Goal: Communication & Community: Ask a question

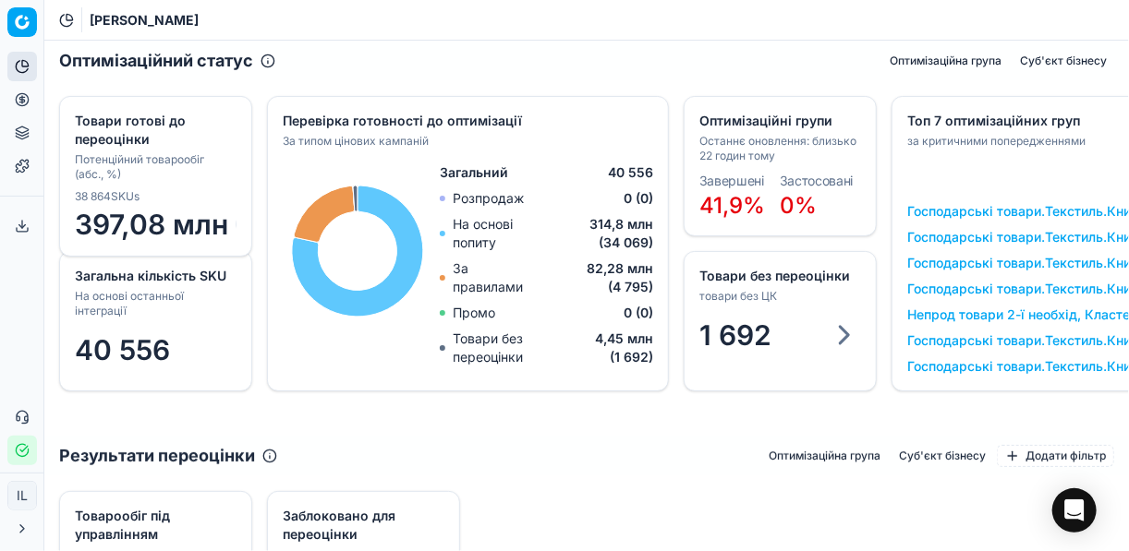
click at [22, 450] on icon "button" at bounding box center [22, 450] width 15 height 15
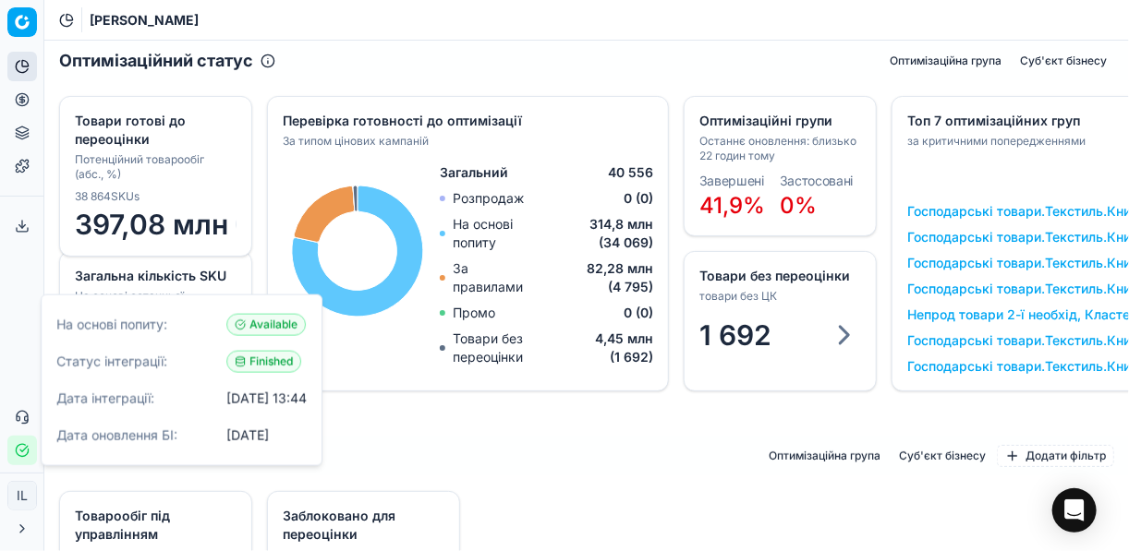
click at [22, 450] on icon "button" at bounding box center [22, 450] width 15 height 15
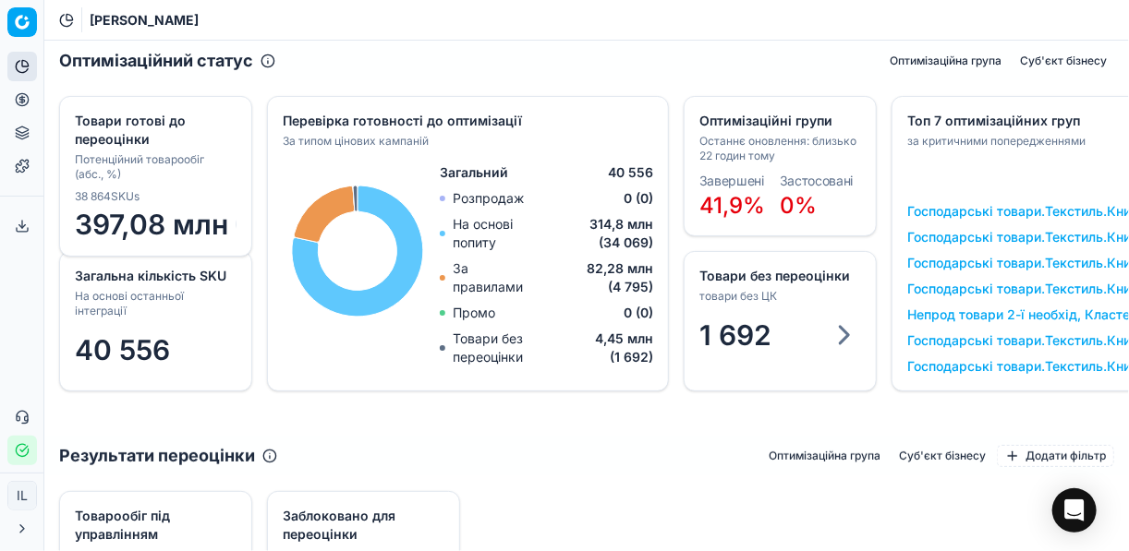
click at [520, 427] on div "Загальна кількість SKU На основі останньої інтеграції 40 556 Оптимізаційні груп…" at bounding box center [586, 258] width 1084 height 355
click at [689, 350] on div "1 692" at bounding box center [779, 338] width 191 height 55
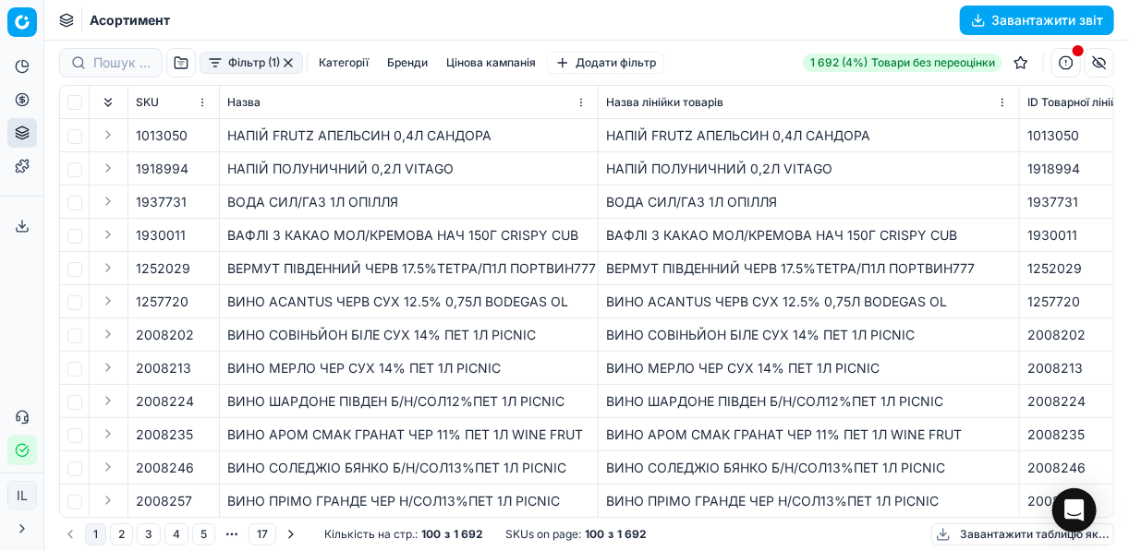
click at [213, 66] on button "Фільтр (1)" at bounding box center [250, 63] width 103 height 22
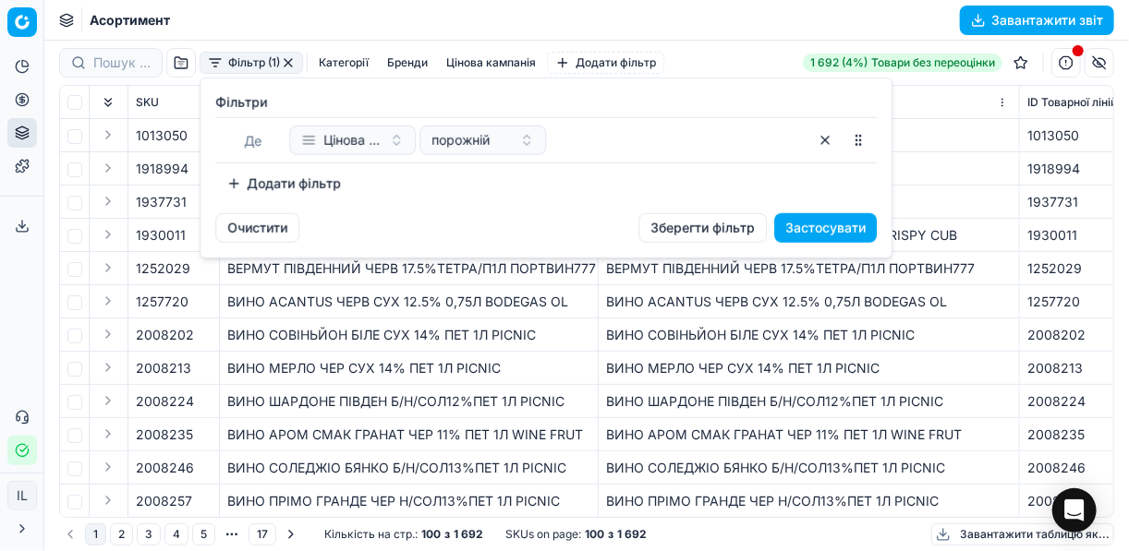
click at [241, 180] on button "Додати фільтр" at bounding box center [283, 184] width 137 height 30
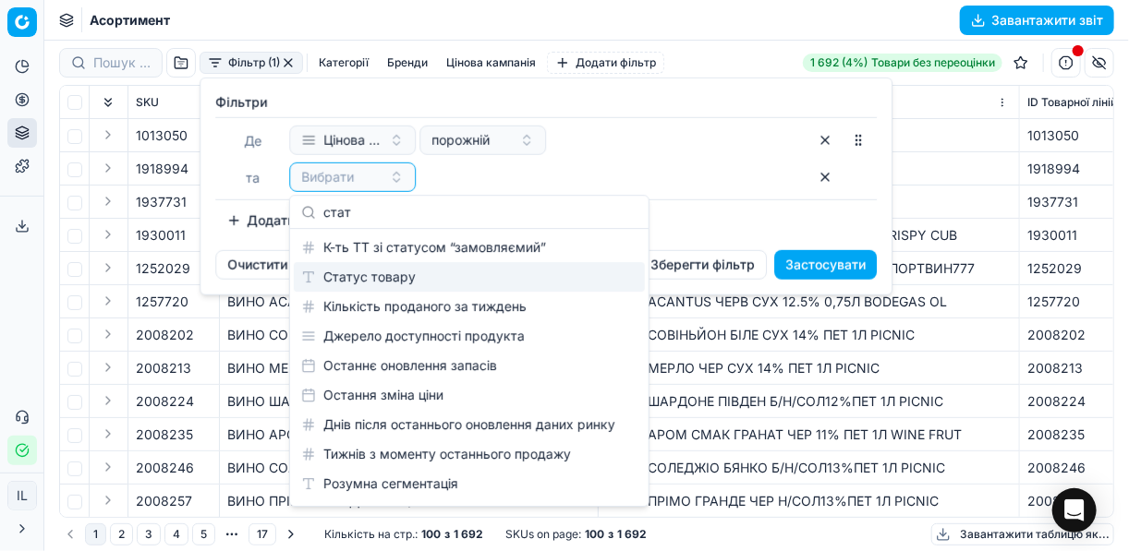
type input "стат"
click at [381, 280] on div "Статус товару" at bounding box center [469, 277] width 351 height 30
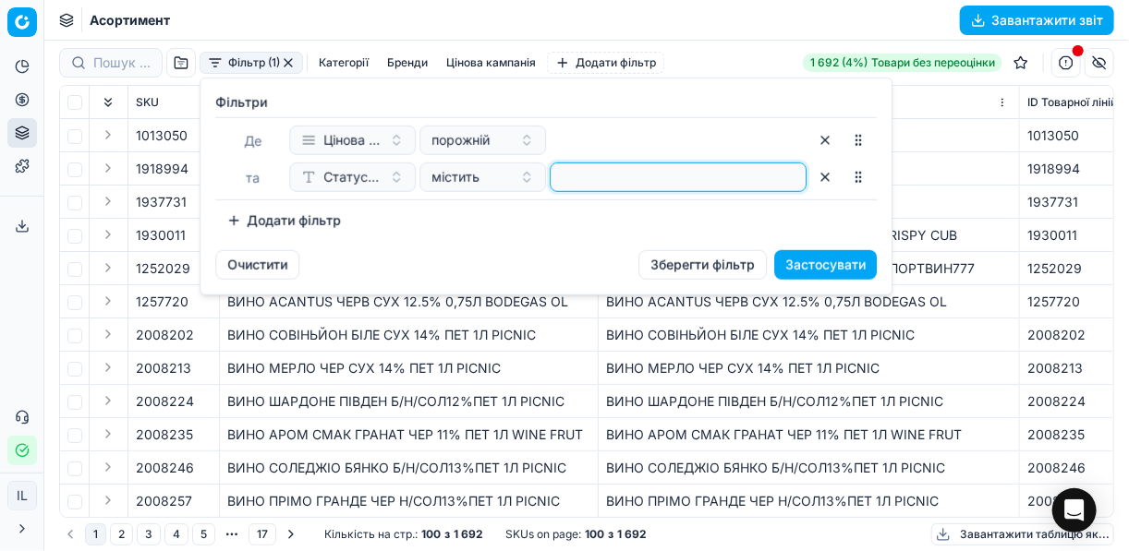
click at [594, 173] on input at bounding box center [678, 177] width 240 height 28
type input "1"
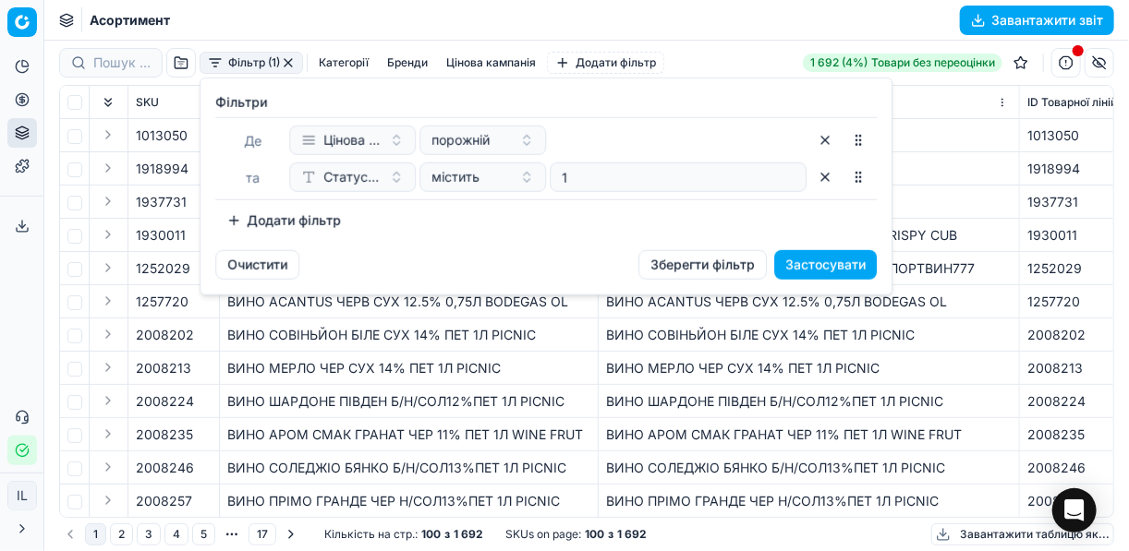
click at [231, 220] on button "Додати фільтр" at bounding box center [283, 221] width 137 height 30
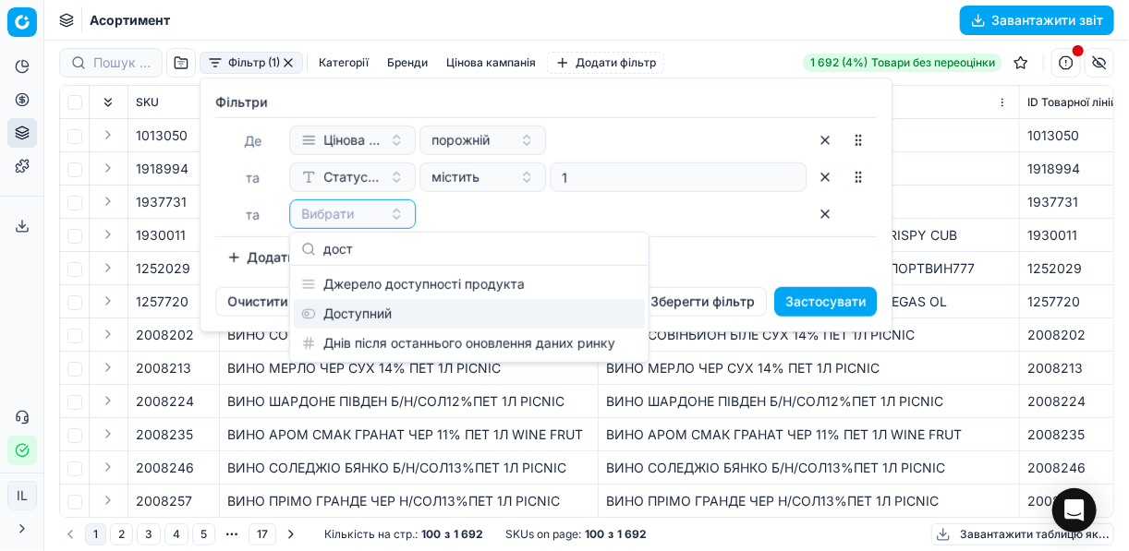
type input "дост"
click at [430, 323] on div "Доступний" at bounding box center [469, 314] width 351 height 30
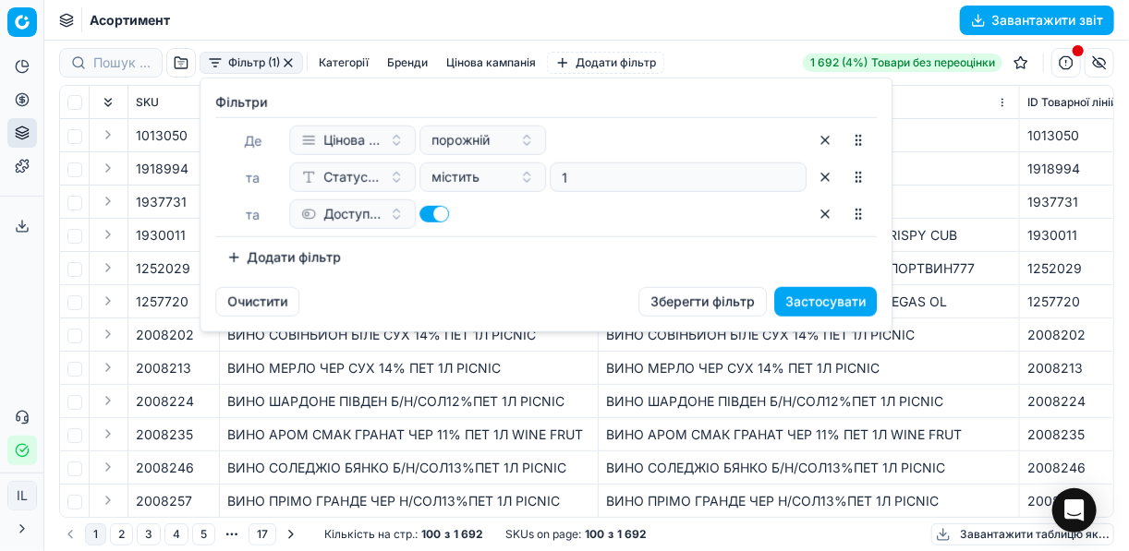
click at [231, 264] on button "Додати фільтр" at bounding box center [283, 258] width 137 height 30
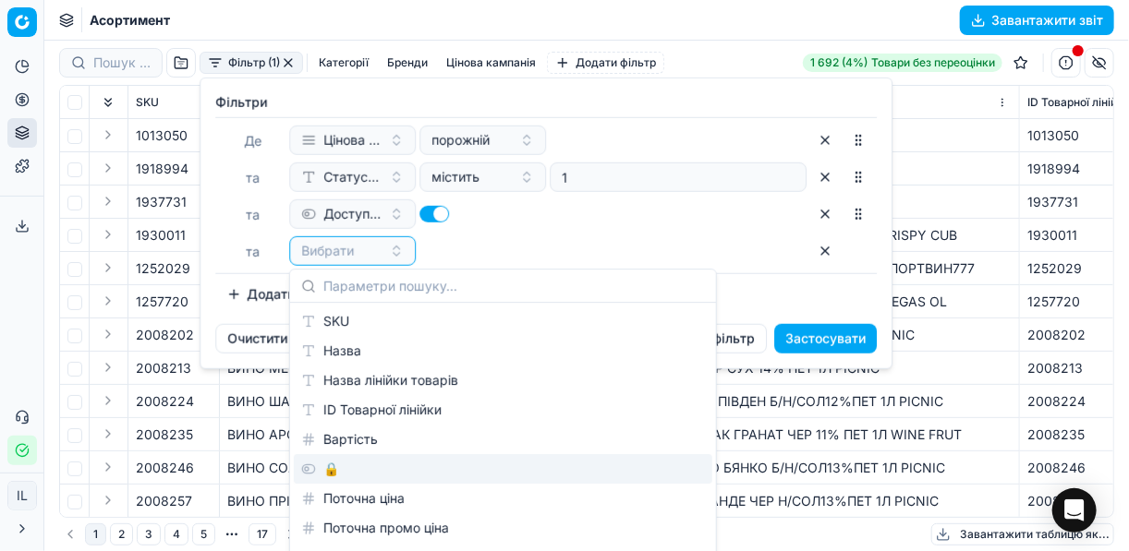
click at [343, 478] on div "🔒" at bounding box center [503, 469] width 418 height 30
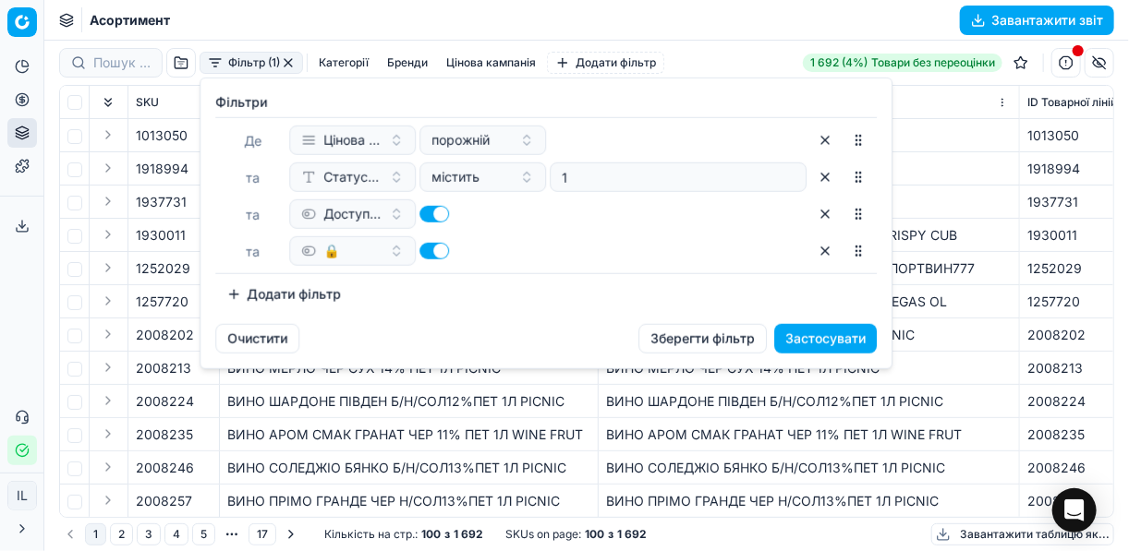
click at [427, 255] on button "button" at bounding box center [434, 251] width 30 height 17
checkbox input "false"
click at [819, 344] on button "Застосувати" at bounding box center [825, 339] width 103 height 30
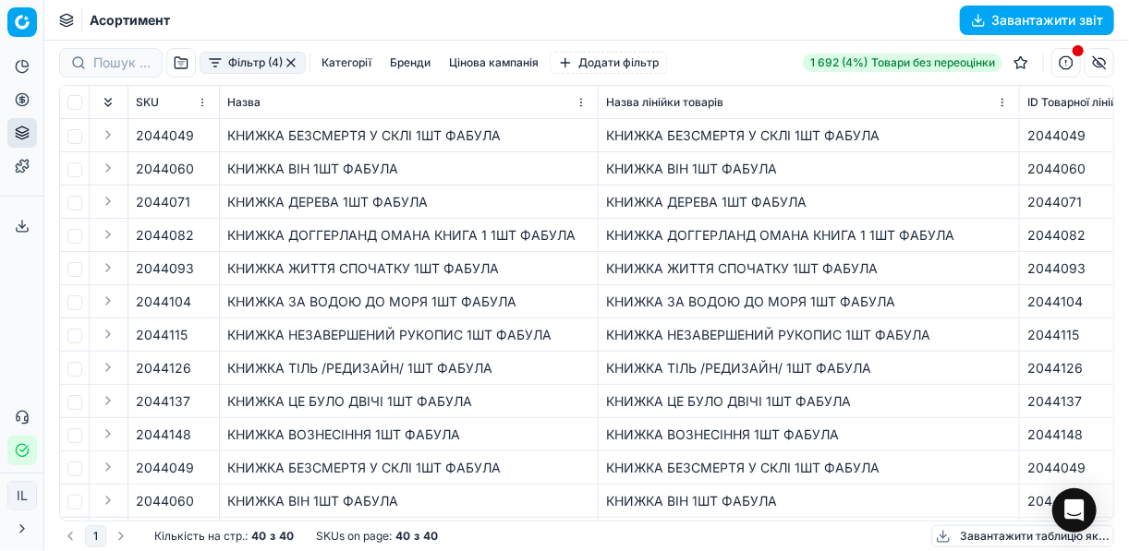
click at [22, 451] on icon "button" at bounding box center [24, 449] width 8 height 6
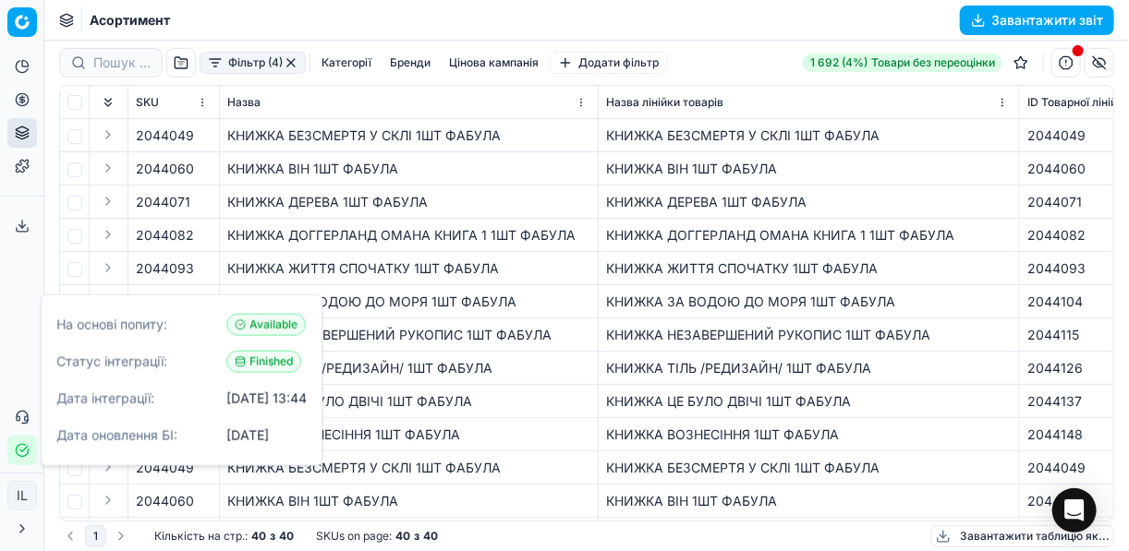
click at [22, 451] on icon "button" at bounding box center [24, 449] width 8 height 6
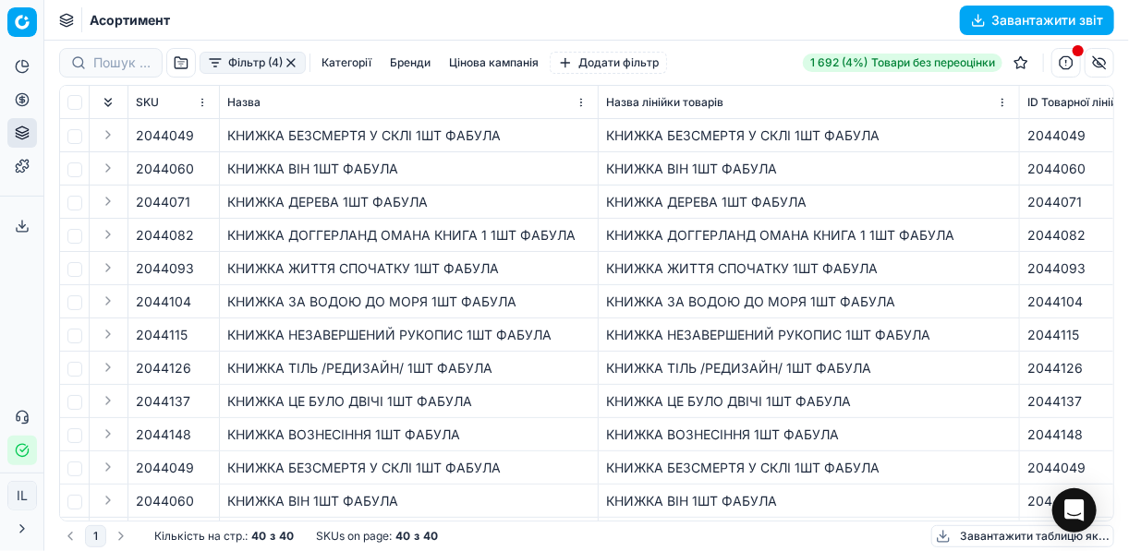
click at [30, 97] on button "Цінова оптимізація" at bounding box center [22, 100] width 30 height 30
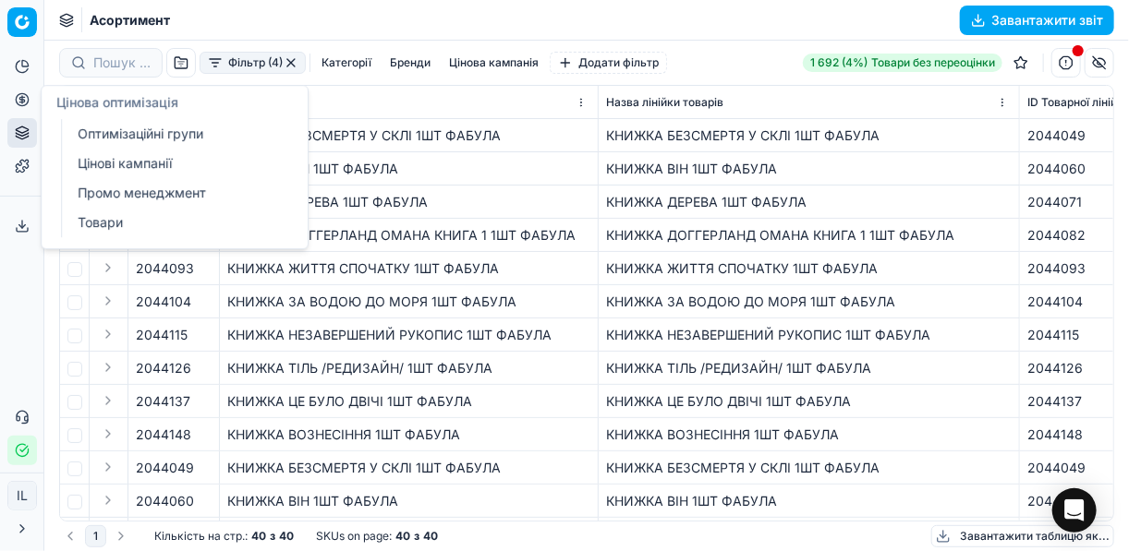
click at [133, 129] on link "Оптимізаційні групи" at bounding box center [177, 134] width 215 height 26
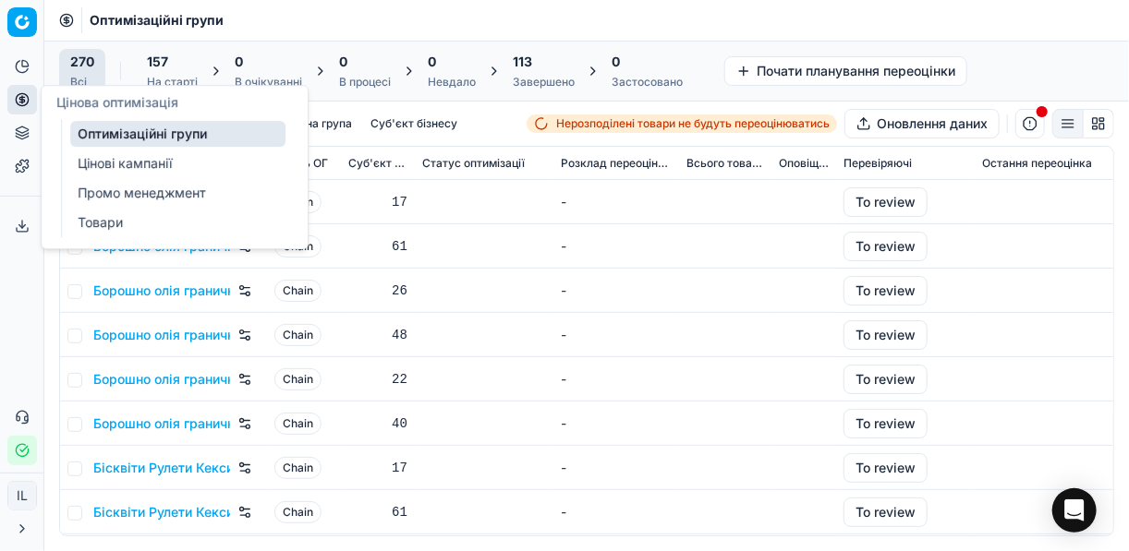
click at [148, 156] on link "Цінові кампанії" at bounding box center [177, 164] width 215 height 26
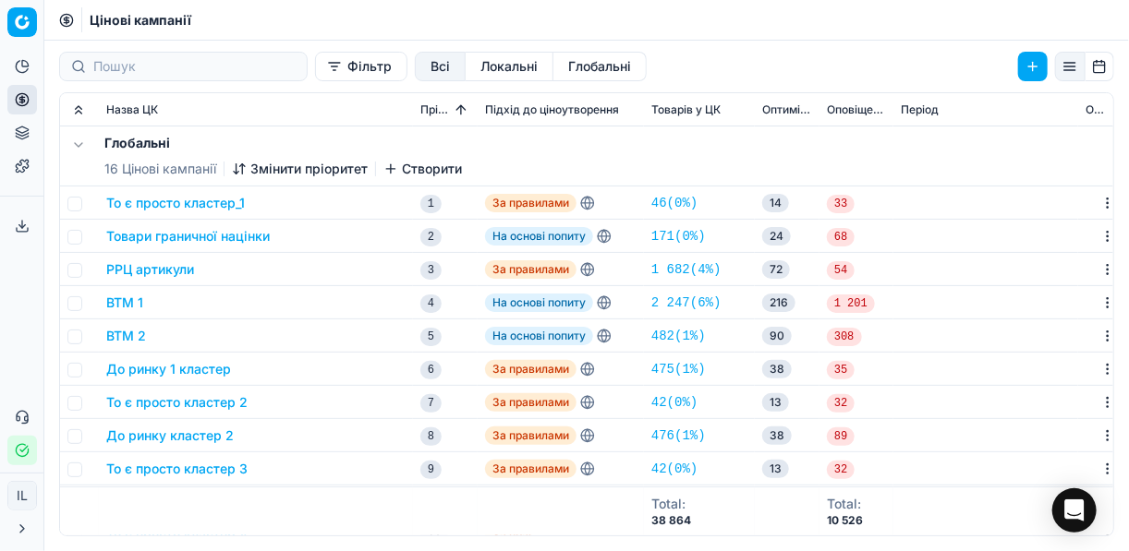
click at [315, 69] on button "Фільтр" at bounding box center [361, 67] width 92 height 30
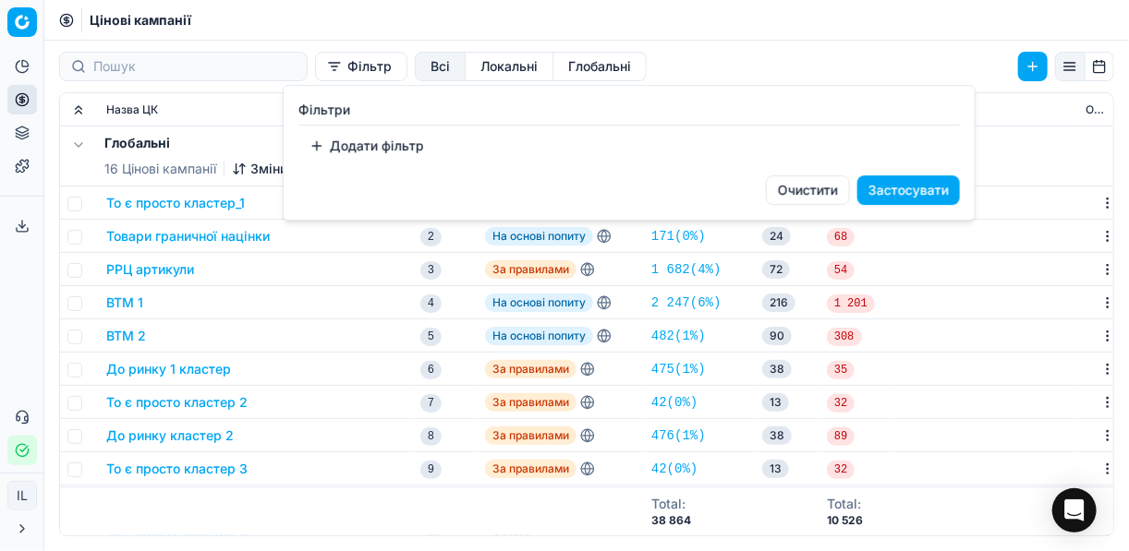
click at [322, 151] on button "Додати фільтр" at bounding box center [366, 146] width 137 height 30
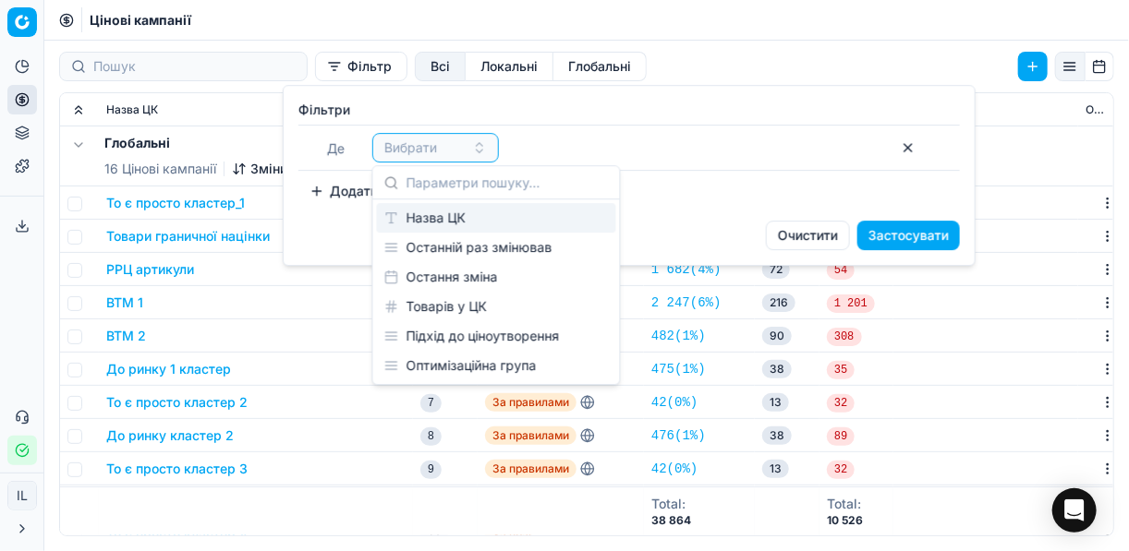
click at [445, 223] on div "Назва ЦК" at bounding box center [496, 218] width 239 height 30
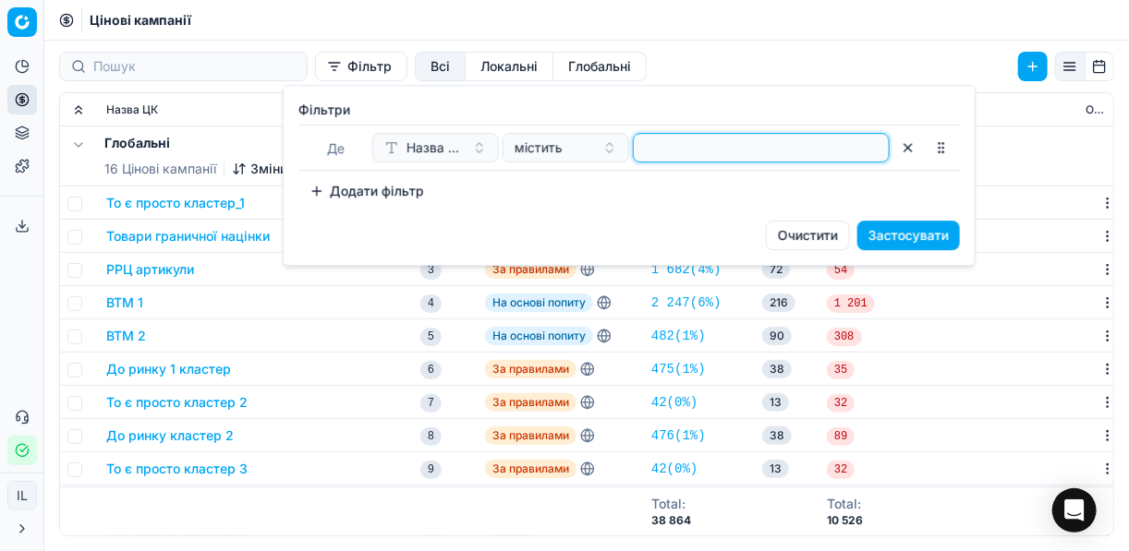
click at [667, 149] on input at bounding box center [761, 148] width 240 height 28
type input "консер"
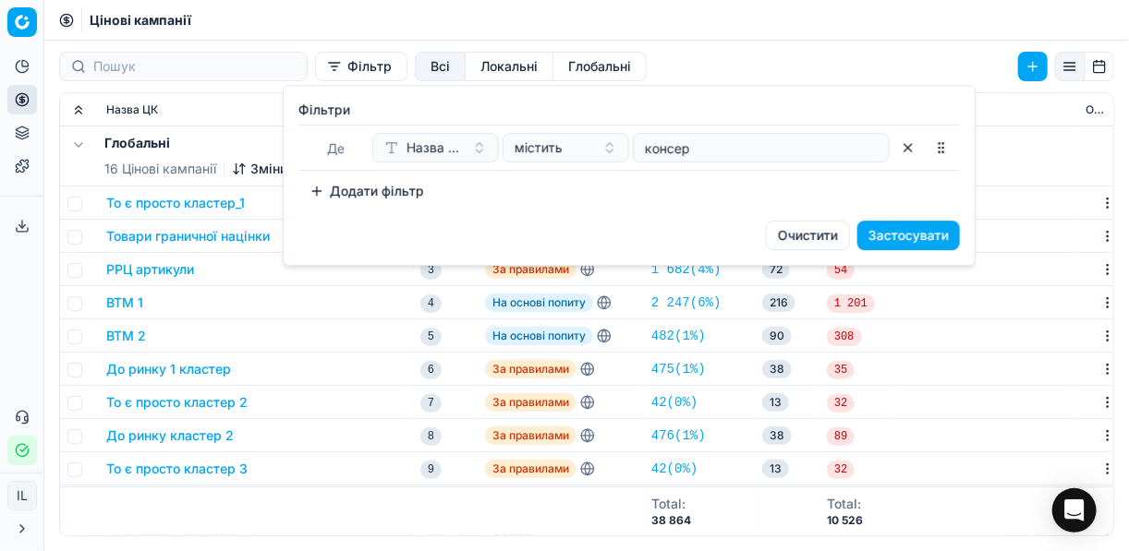
click at [914, 233] on button "Застосувати" at bounding box center [908, 236] width 103 height 30
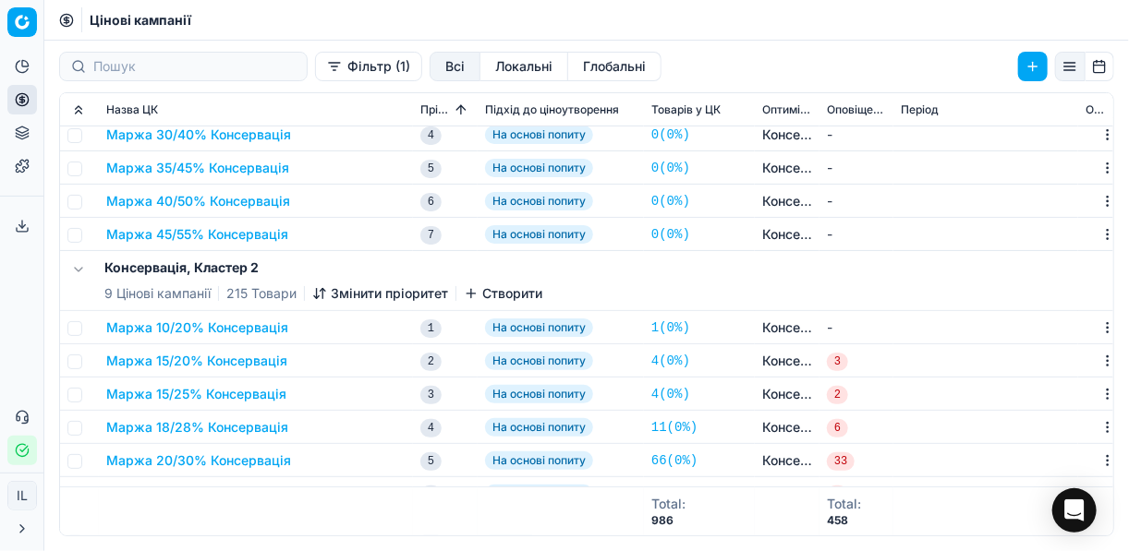
scroll to position [296, 0]
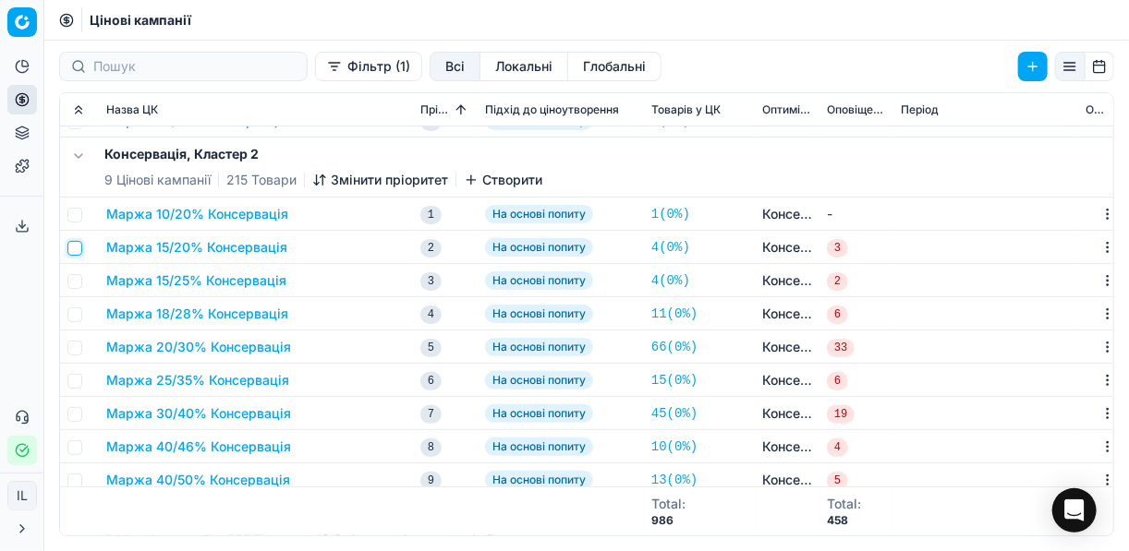
click at [79, 247] on input "checkbox" at bounding box center [74, 248] width 15 height 15
checkbox input "true"
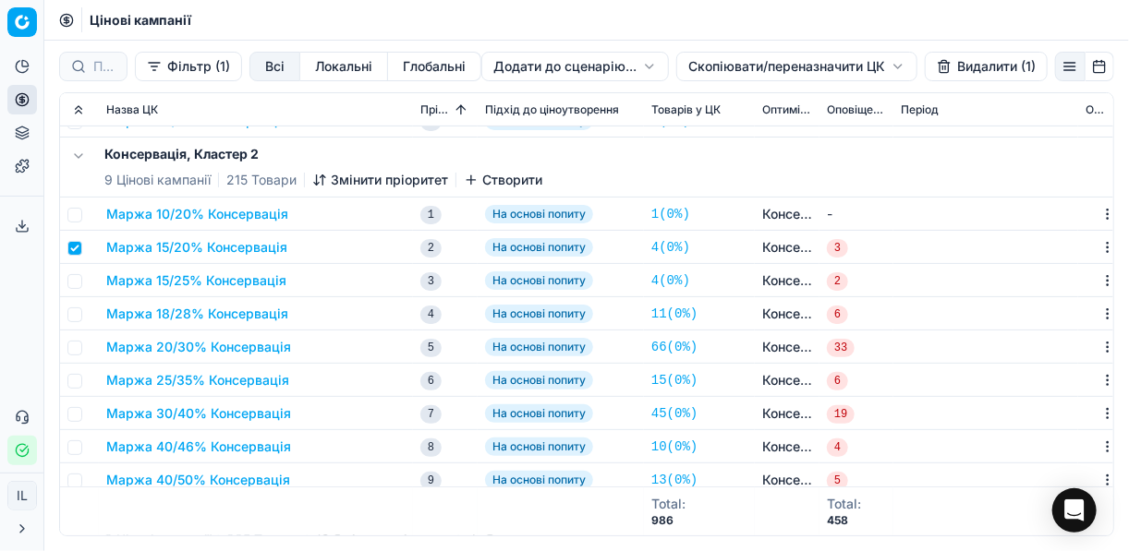
click at [78, 288] on td at bounding box center [79, 280] width 39 height 33
click at [77, 283] on input "checkbox" at bounding box center [74, 281] width 15 height 15
checkbox input "true"
click at [77, 309] on input "checkbox" at bounding box center [74, 315] width 15 height 15
checkbox input "true"
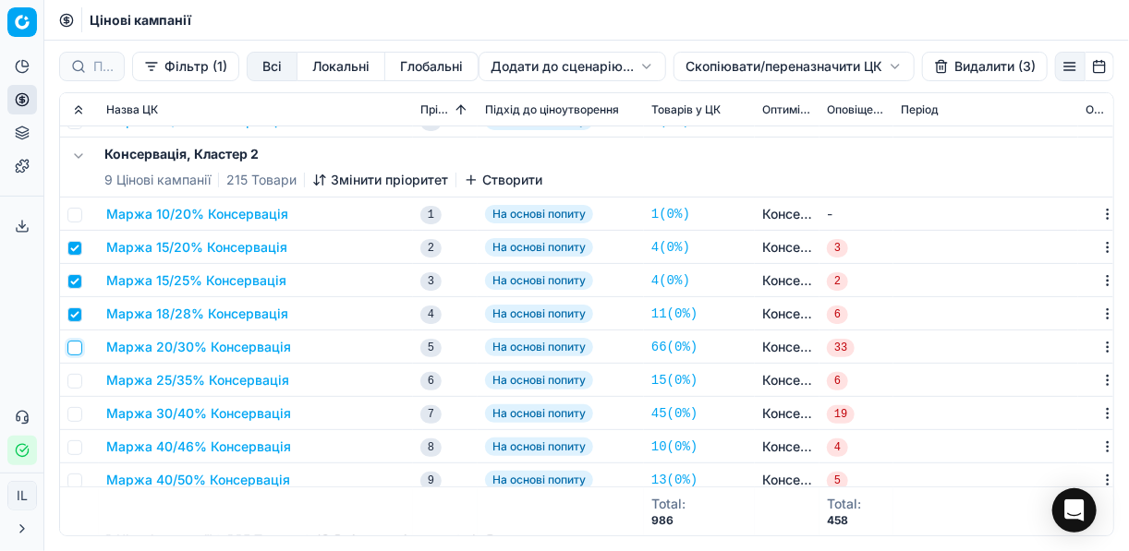
click at [77, 344] on input "checkbox" at bounding box center [74, 348] width 15 height 15
checkbox input "true"
drag, startPoint x: 78, startPoint y: 378, endPoint x: 84, endPoint y: 416, distance: 39.3
click at [78, 379] on input "checkbox" at bounding box center [74, 381] width 15 height 15
checkbox input "true"
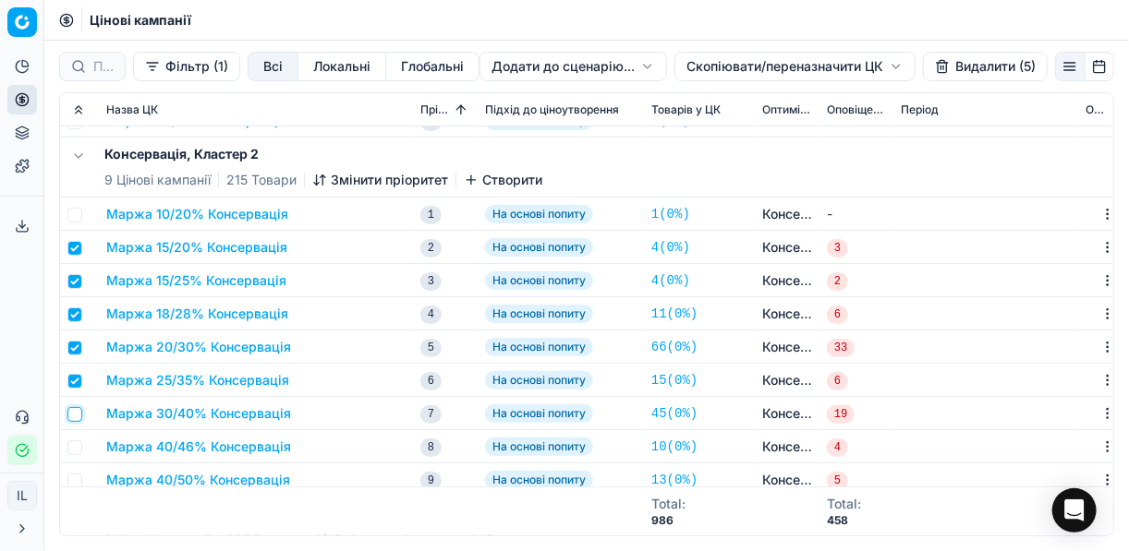
click at [76, 416] on input "checkbox" at bounding box center [74, 414] width 15 height 15
checkbox input "true"
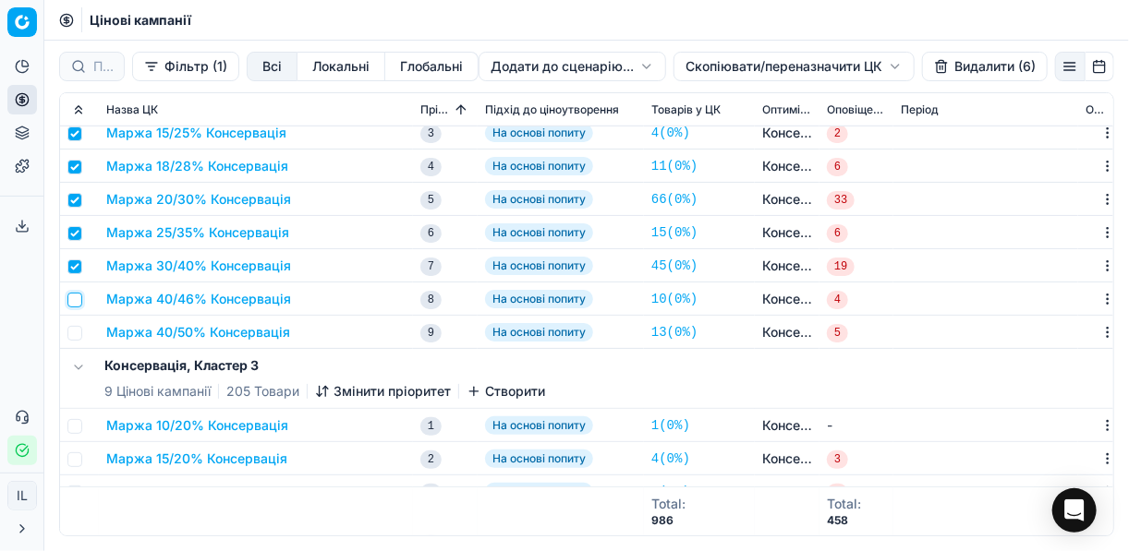
click at [76, 298] on input "checkbox" at bounding box center [74, 300] width 15 height 15
checkbox input "true"
click at [77, 326] on input "checkbox" at bounding box center [74, 333] width 15 height 15
checkbox input "true"
click at [982, 73] on button "Видалити (8)" at bounding box center [985, 67] width 126 height 30
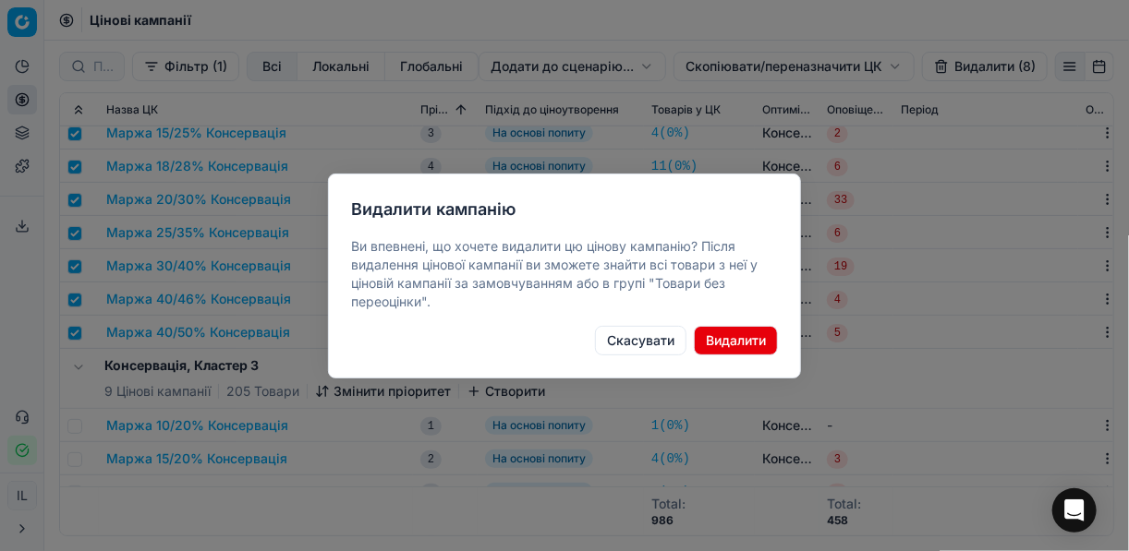
click at [737, 339] on button "Видалити" at bounding box center [736, 341] width 84 height 30
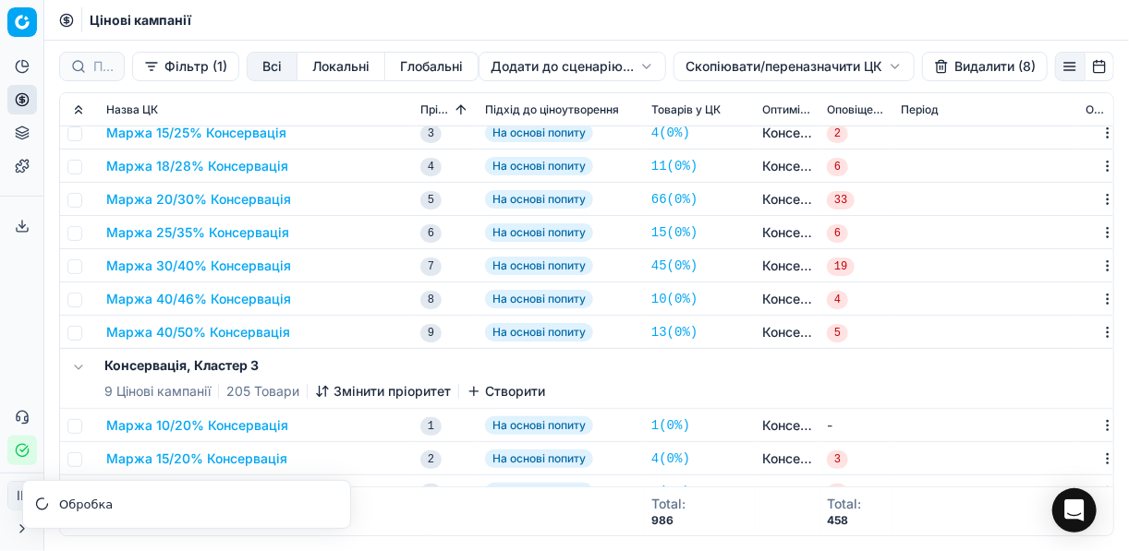
checkbox input "false"
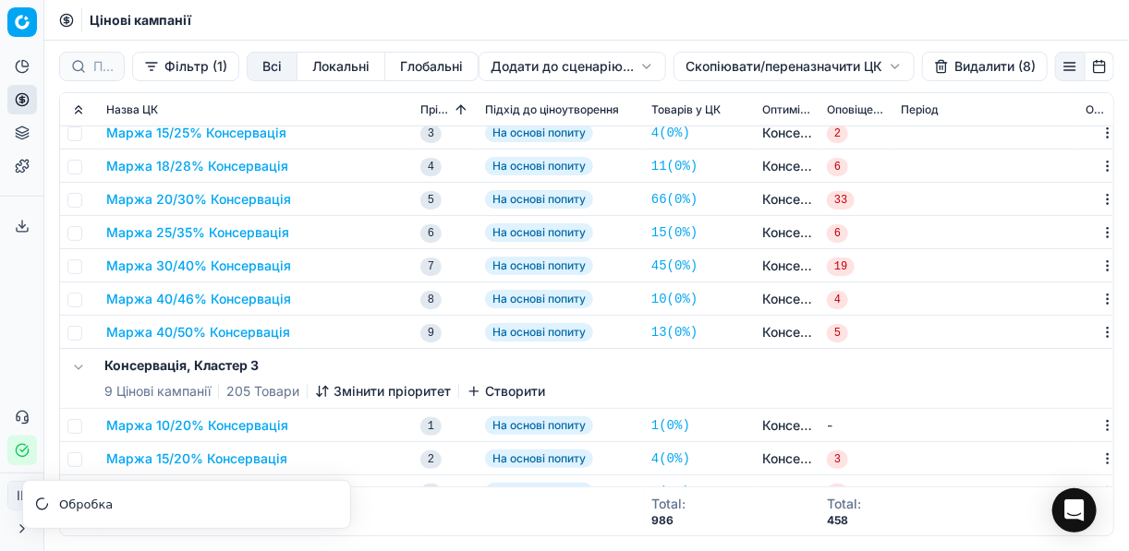
checkbox input "false"
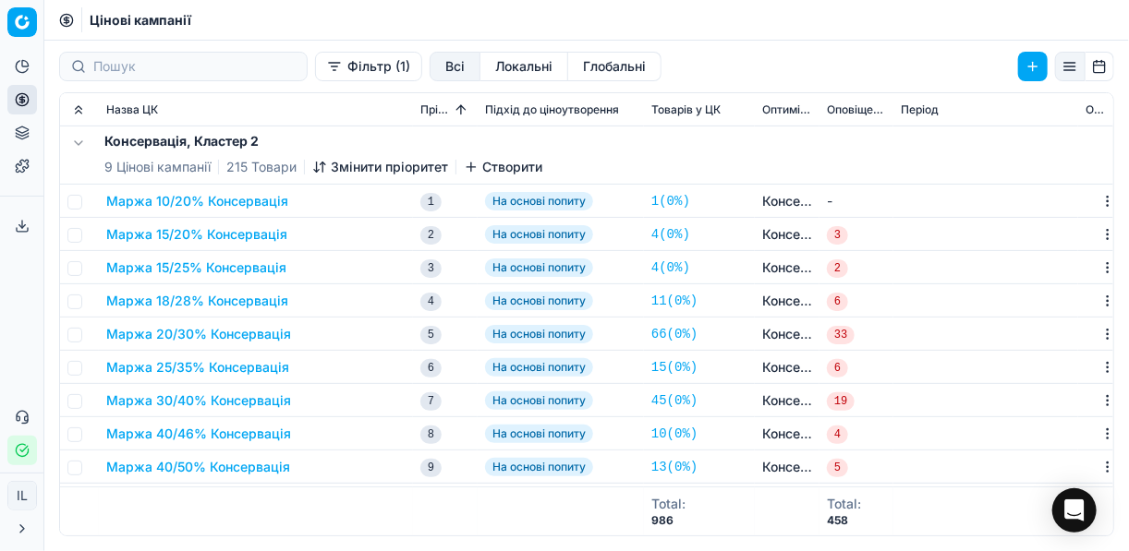
scroll to position [222, 0]
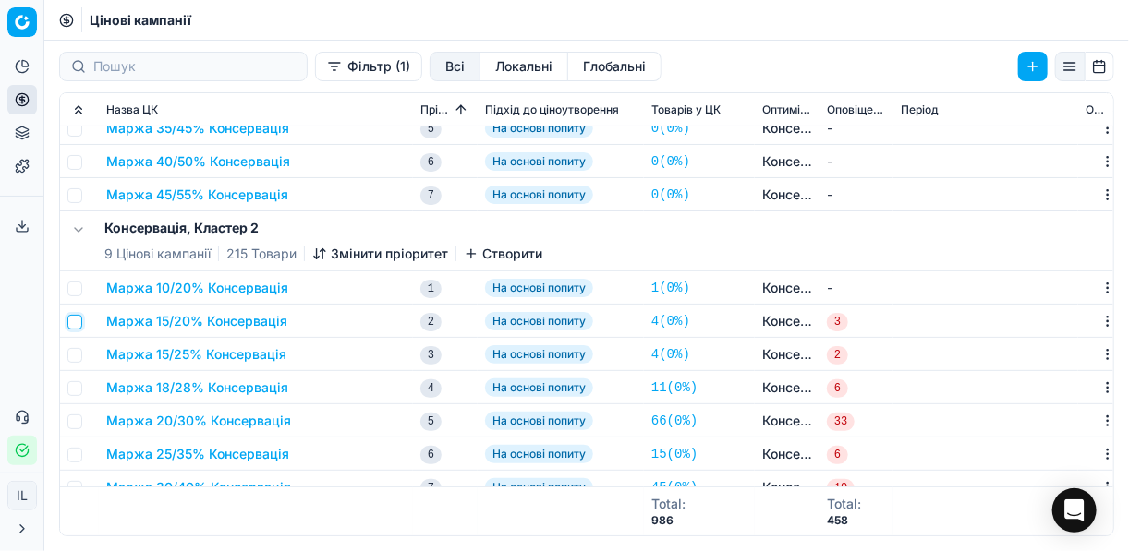
click at [78, 320] on input "checkbox" at bounding box center [74, 322] width 15 height 15
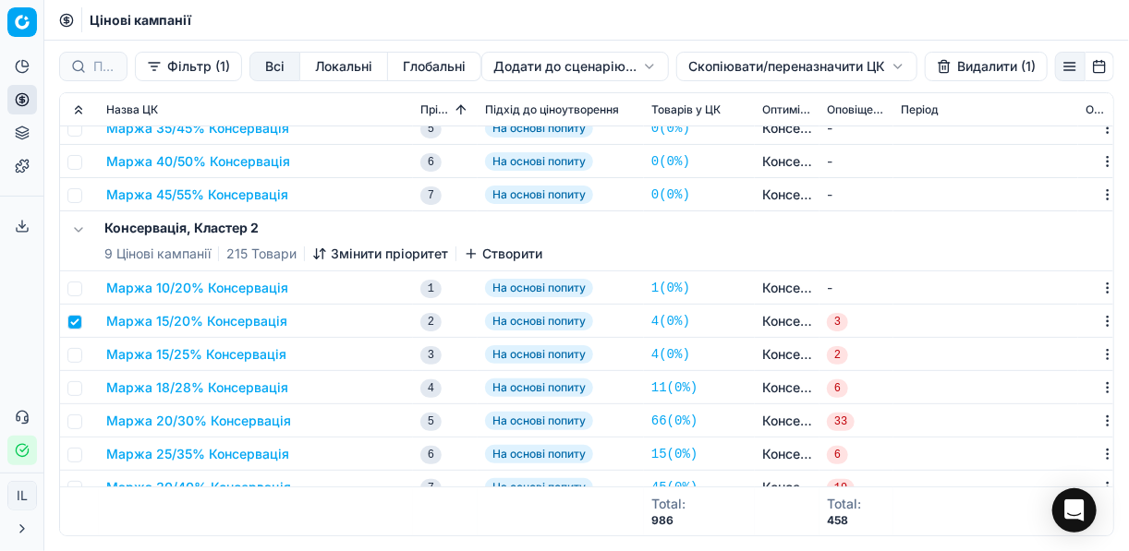
click at [986, 69] on button "Видалити (1)" at bounding box center [985, 67] width 123 height 30
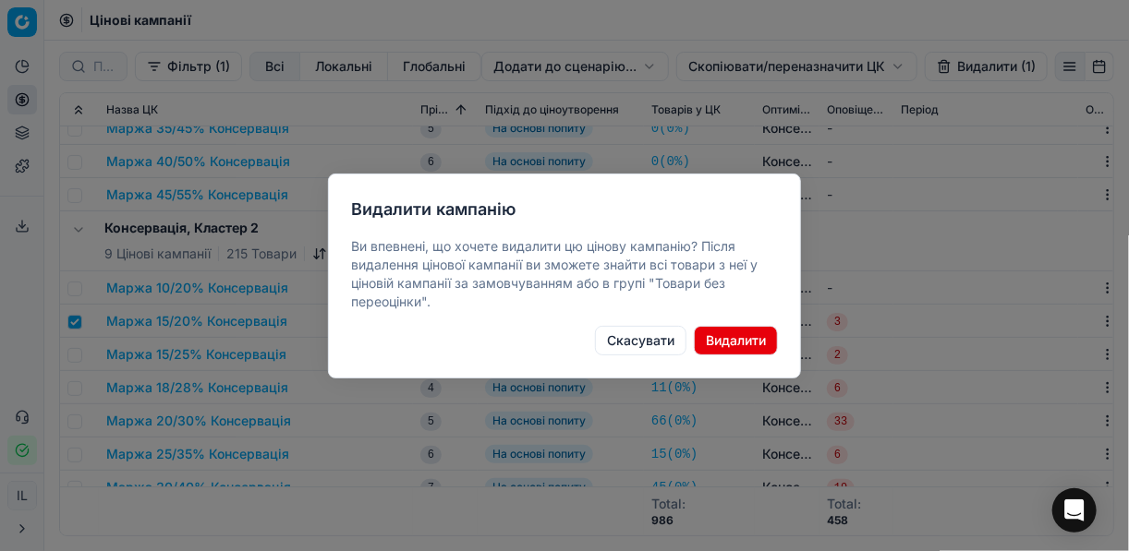
click at [737, 345] on button "Видалити" at bounding box center [736, 341] width 84 height 30
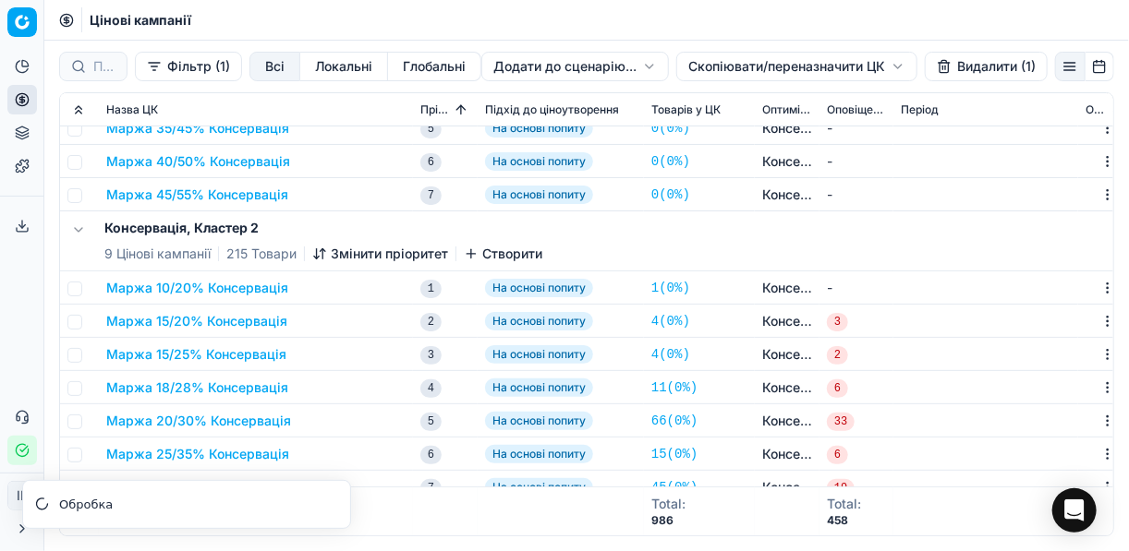
checkbox input "false"
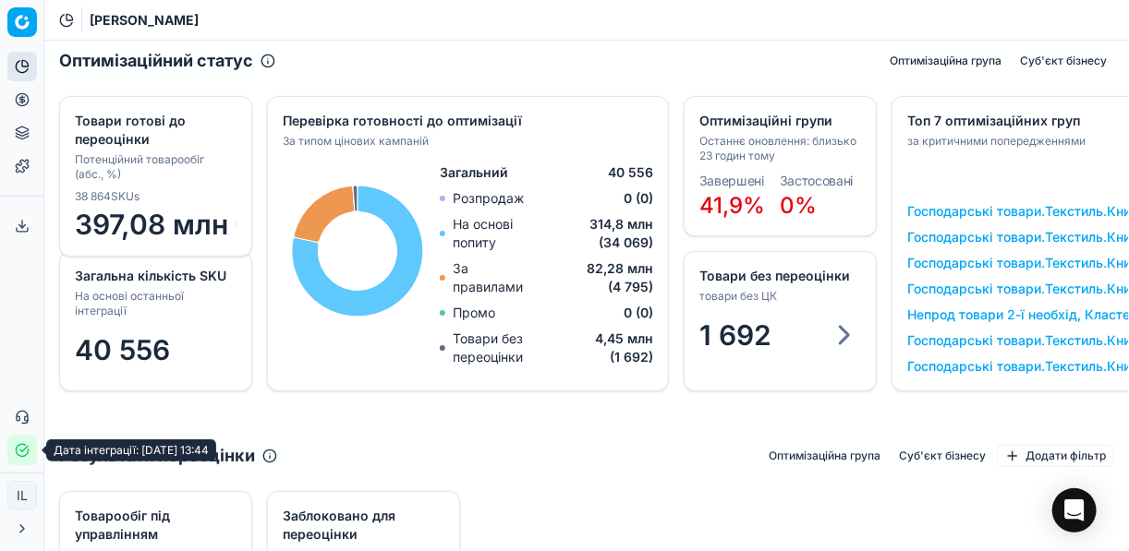
click at [22, 452] on icon "button" at bounding box center [22, 450] width 15 height 15
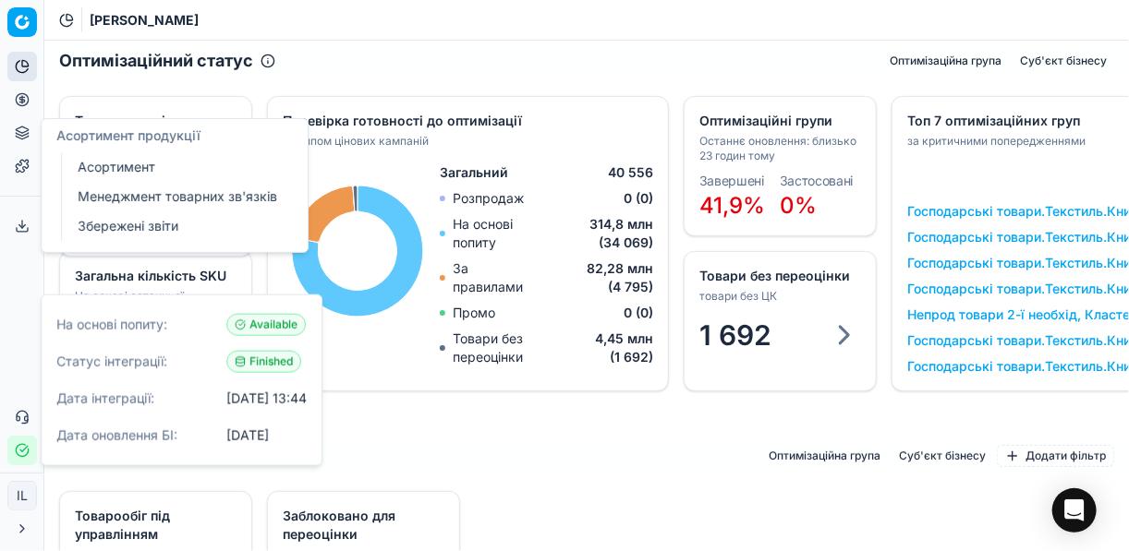
click at [19, 139] on icon at bounding box center [22, 133] width 15 height 15
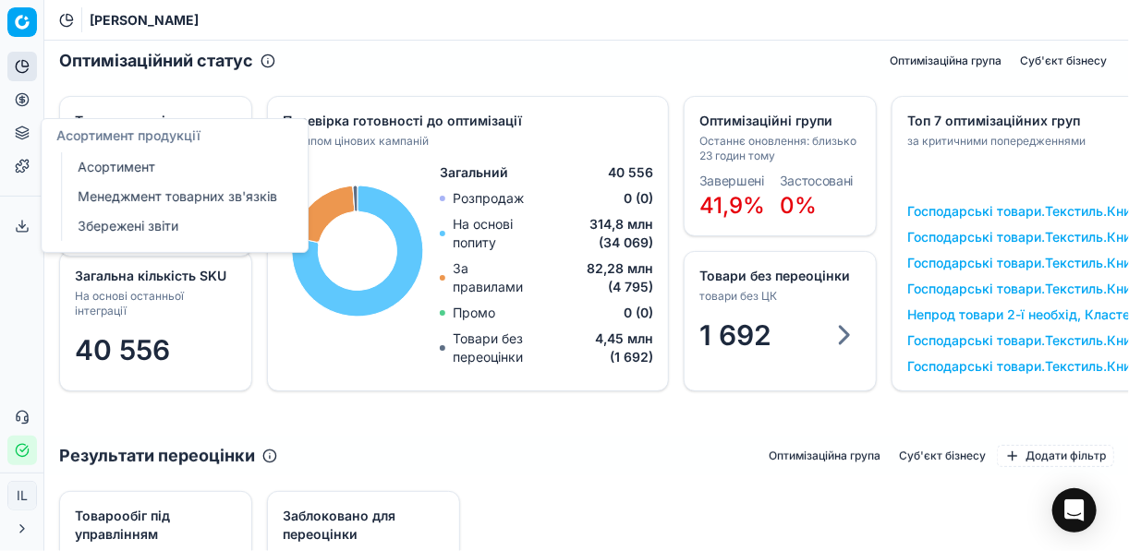
click at [199, 191] on link "Менеджмент товарних зв'язків" at bounding box center [177, 197] width 215 height 26
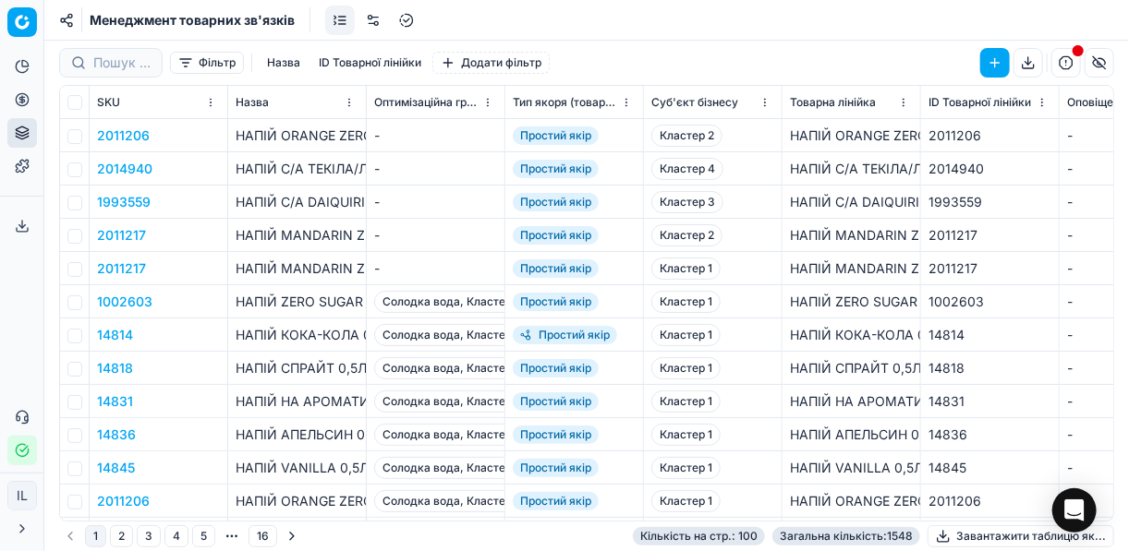
click at [123, 130] on button "2011206" at bounding box center [123, 136] width 53 height 18
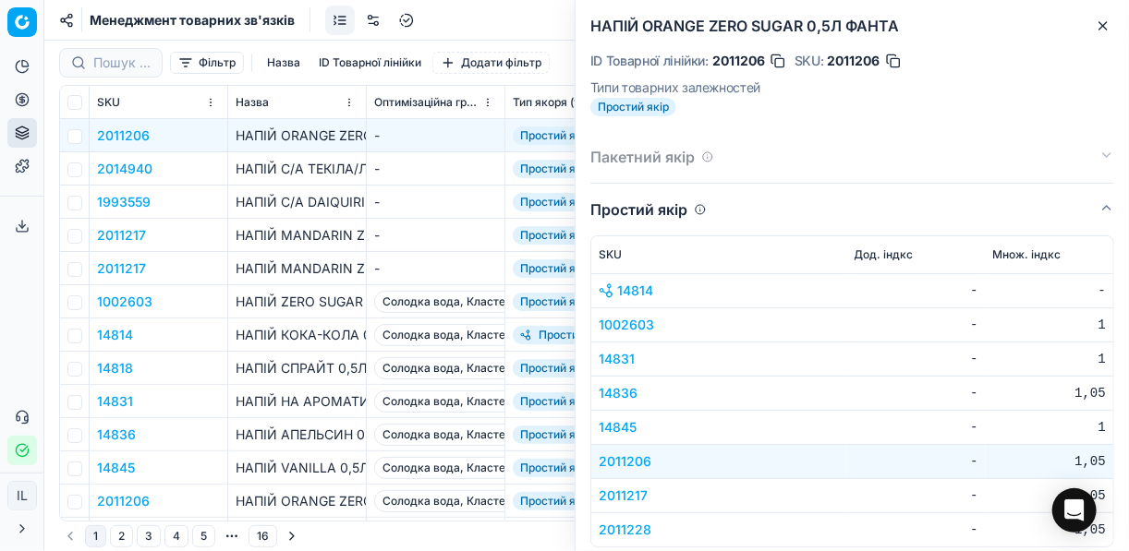
click at [754, 59] on span "2011206" at bounding box center [738, 61] width 53 height 18
drag, startPoint x: 754, startPoint y: 59, endPoint x: 839, endPoint y: 260, distance: 217.7
click at [839, 260] on th "SKU" at bounding box center [719, 254] width 256 height 37
click at [1099, 27] on icon "button" at bounding box center [1102, 25] width 15 height 15
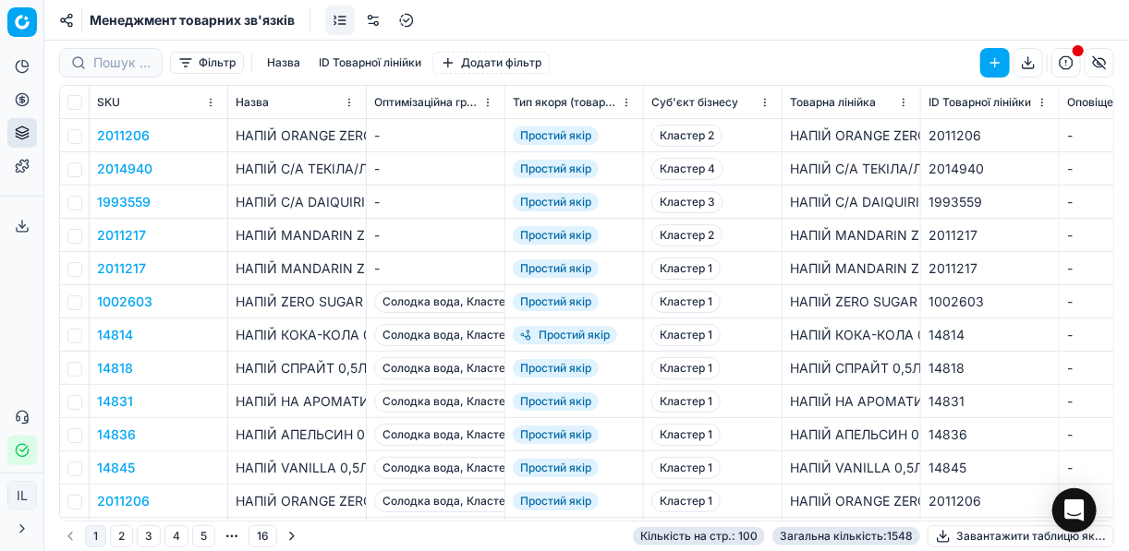
click at [1068, 65] on button "button" at bounding box center [1066, 63] width 30 height 30
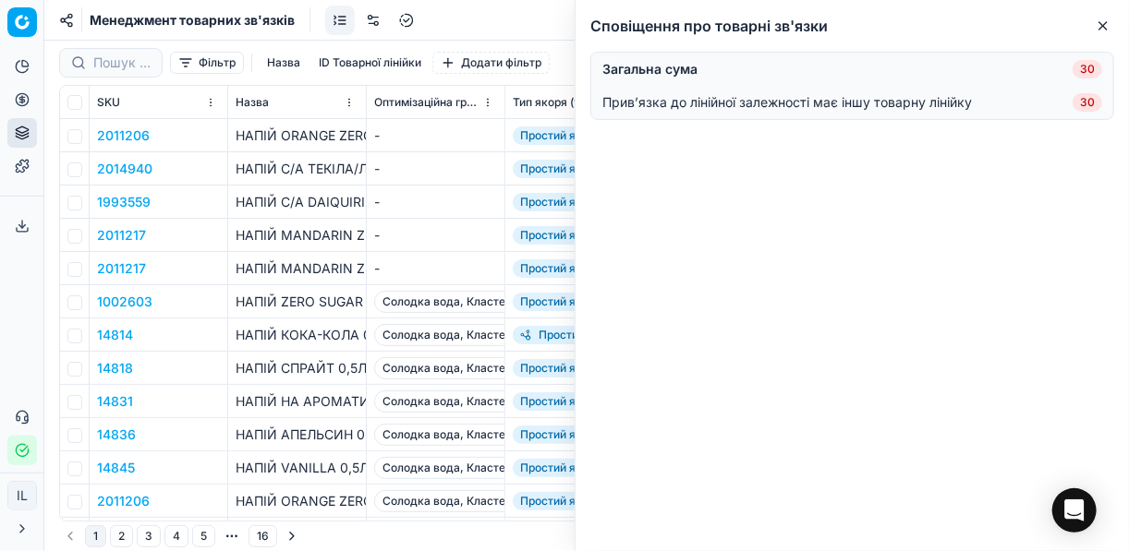
click at [1095, 23] on icon "button" at bounding box center [1102, 25] width 15 height 15
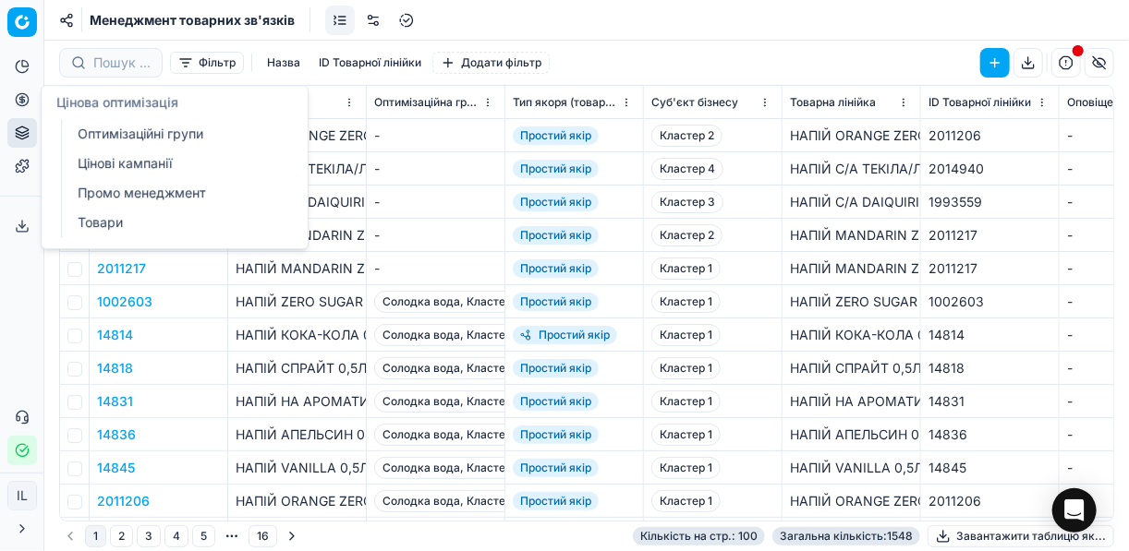
click at [24, 99] on icon at bounding box center [22, 99] width 15 height 15
click at [165, 135] on link "Оптимізаційні групи" at bounding box center [177, 134] width 215 height 26
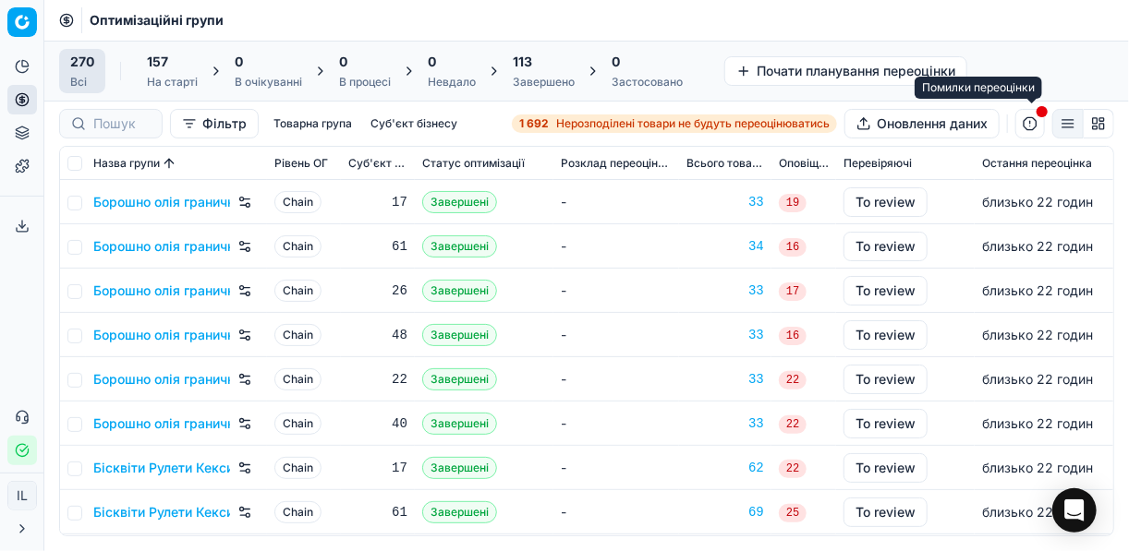
click at [1026, 127] on button "button" at bounding box center [1030, 124] width 30 height 30
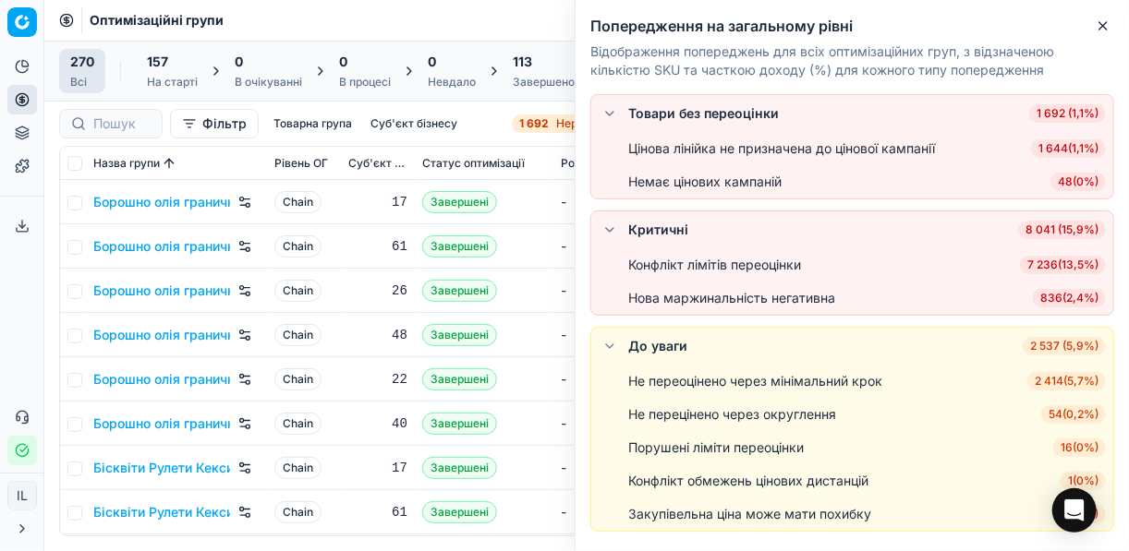
click at [1058, 263] on span "7 236 ( 13,5% )" at bounding box center [1063, 265] width 86 height 18
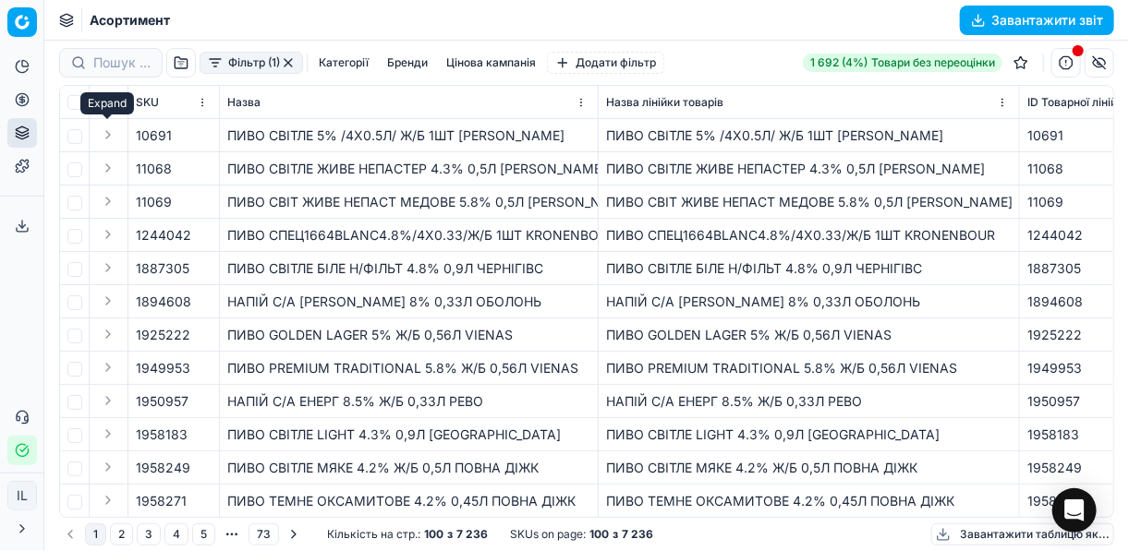
click at [111, 134] on button "Expand" at bounding box center [108, 135] width 22 height 22
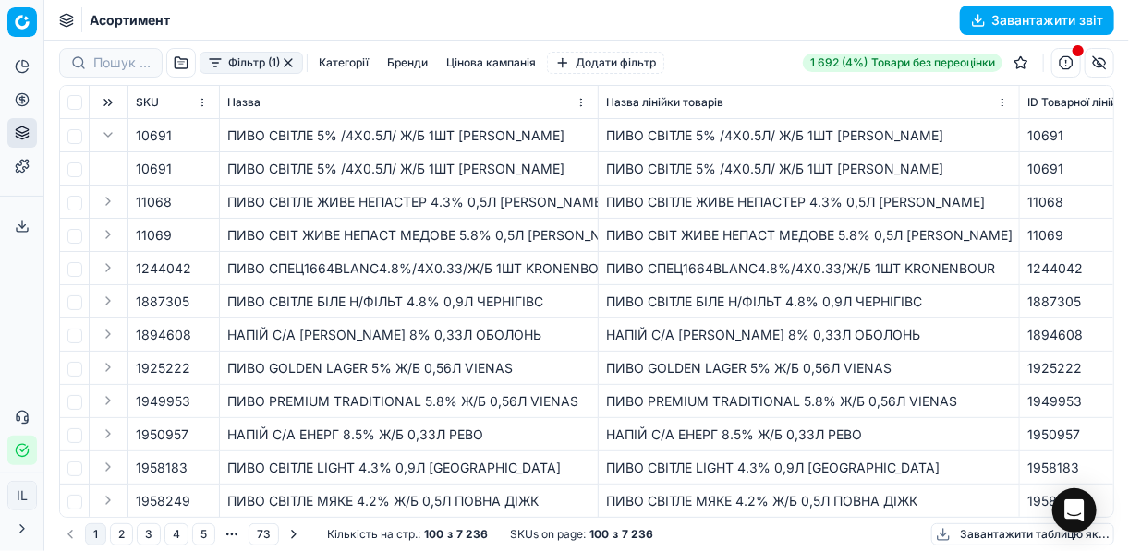
click at [146, 137] on span "10691" at bounding box center [154, 136] width 36 height 18
drag, startPoint x: 169, startPoint y: 140, endPoint x: 182, endPoint y: 134, distance: 14.5
click at [168, 140] on span "10691" at bounding box center [154, 136] width 36 height 18
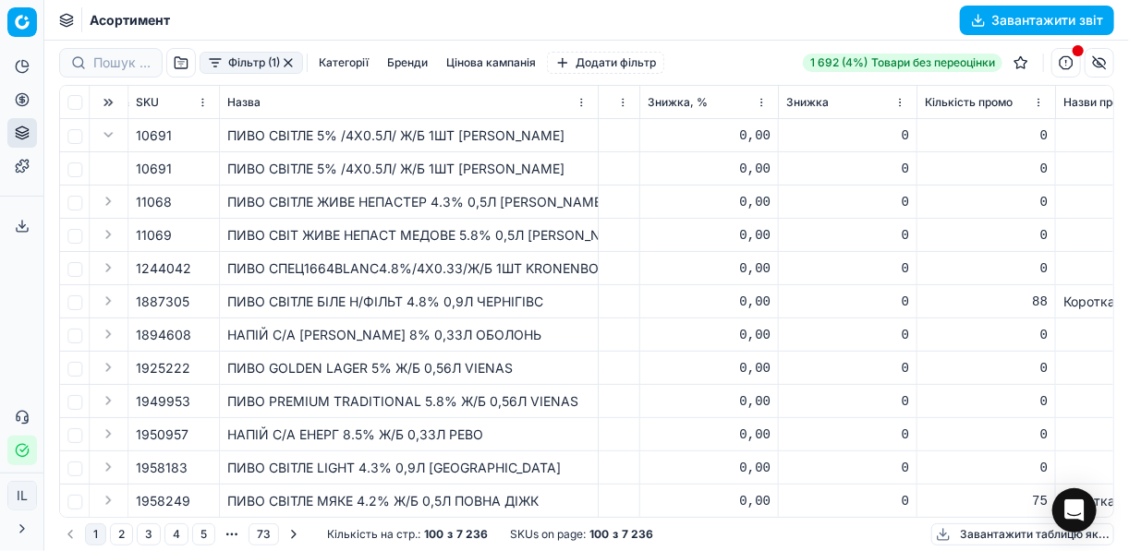
scroll to position [0, 4771]
click at [1022, 57] on button "button" at bounding box center [1021, 63] width 30 height 30
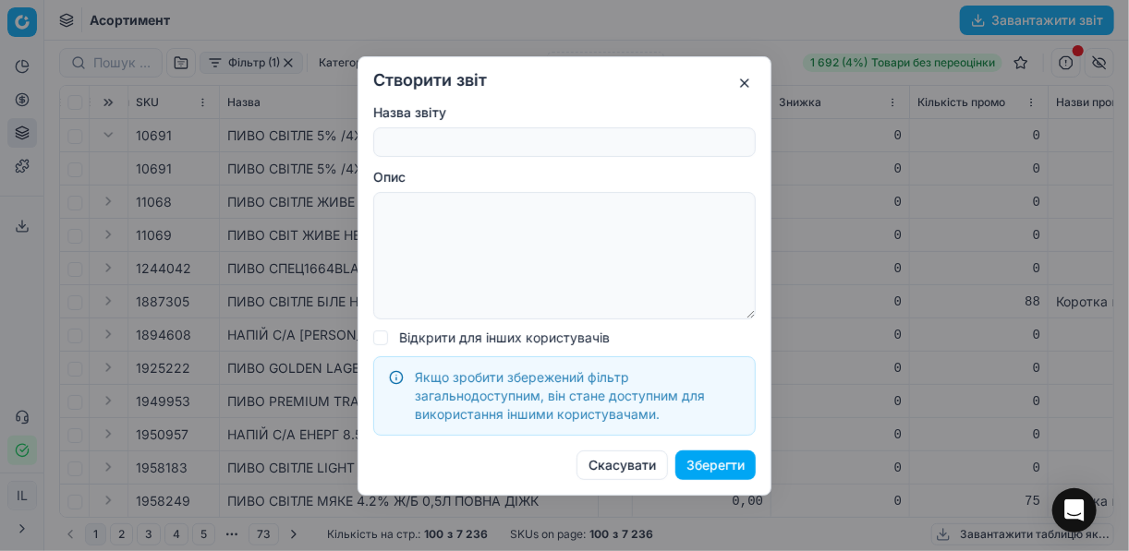
click at [748, 88] on button "button" at bounding box center [744, 83] width 22 height 22
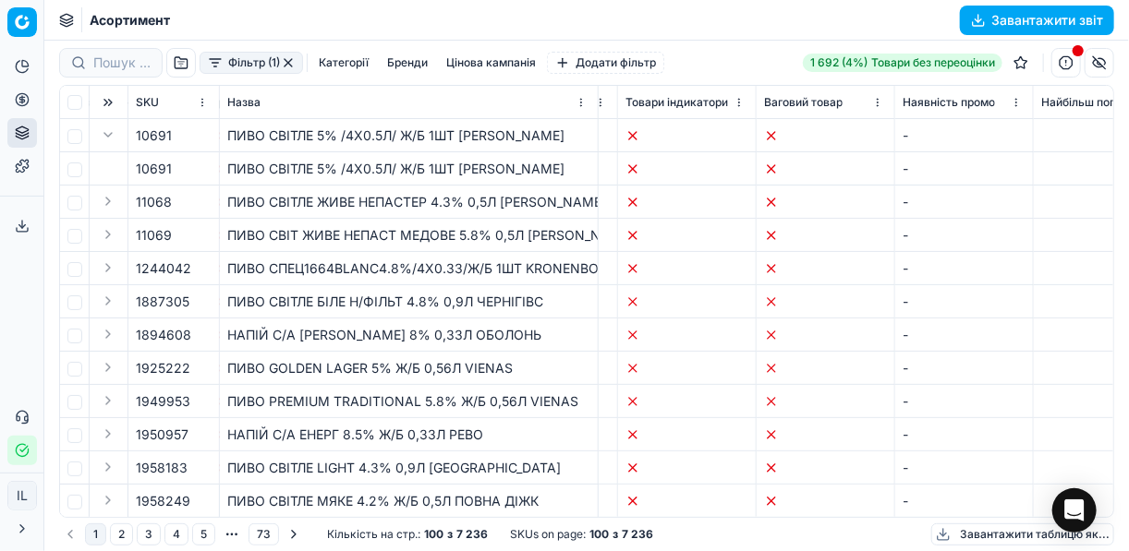
scroll to position [0, 8613]
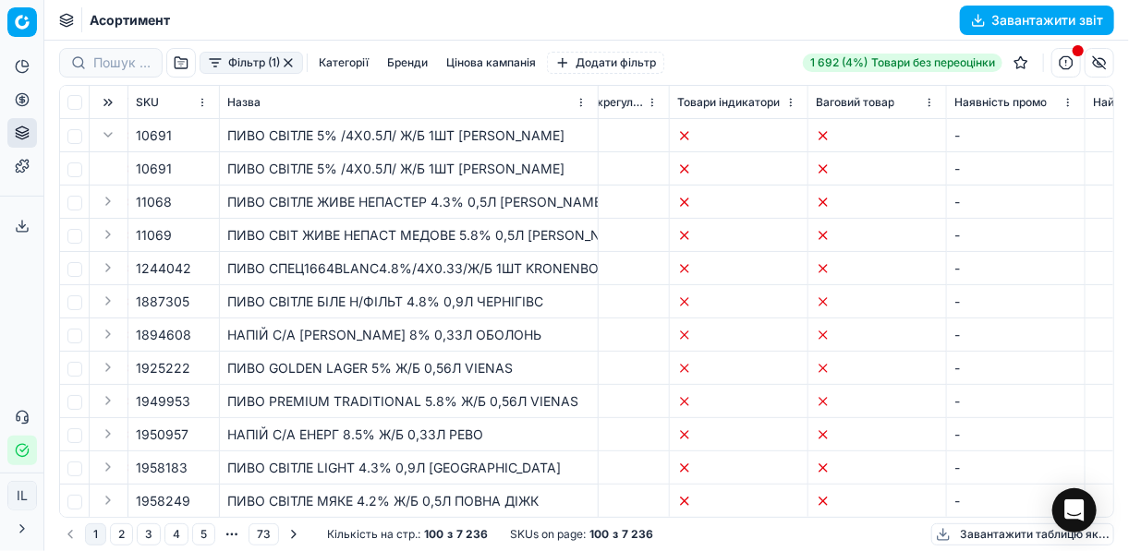
drag, startPoint x: 815, startPoint y: 517, endPoint x: 733, endPoint y: 516, distance: 82.2
click at [733, 516] on div "SKU Назва Назва лінійки товарів ID Товарної лінійки Вартість 🔒 Поточна ціна Пот…" at bounding box center [586, 301] width 1055 height 433
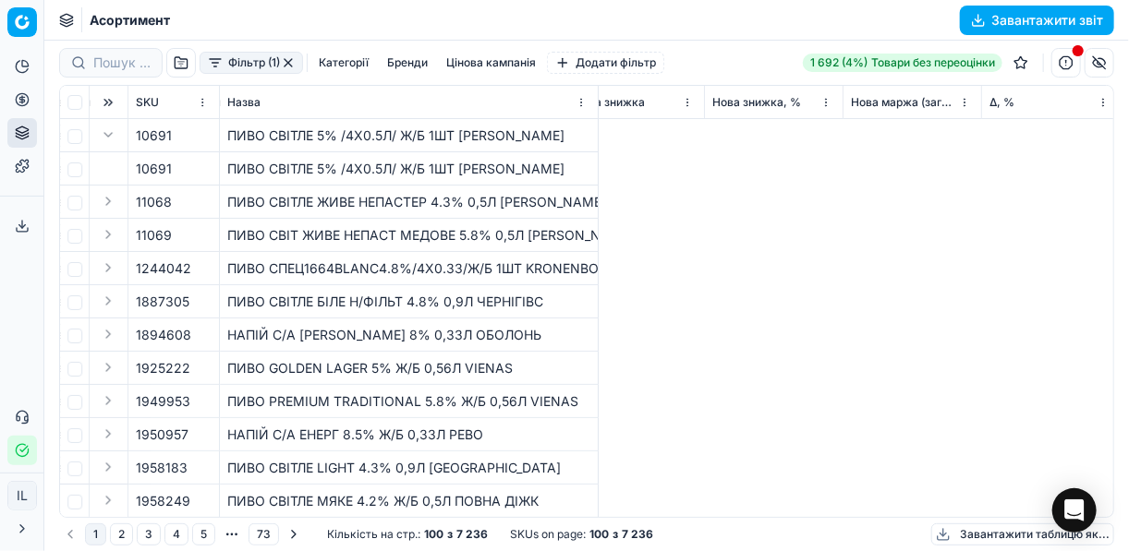
scroll to position [0, 644]
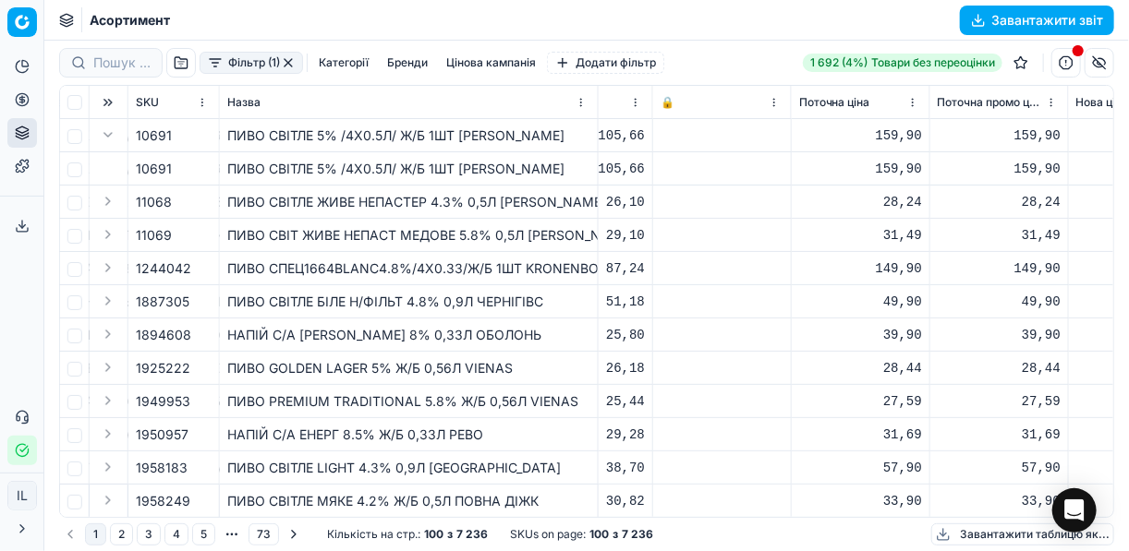
click at [175, 131] on div "10691" at bounding box center [174, 136] width 76 height 18
click at [1020, 63] on button "button" at bounding box center [1021, 63] width 30 height 30
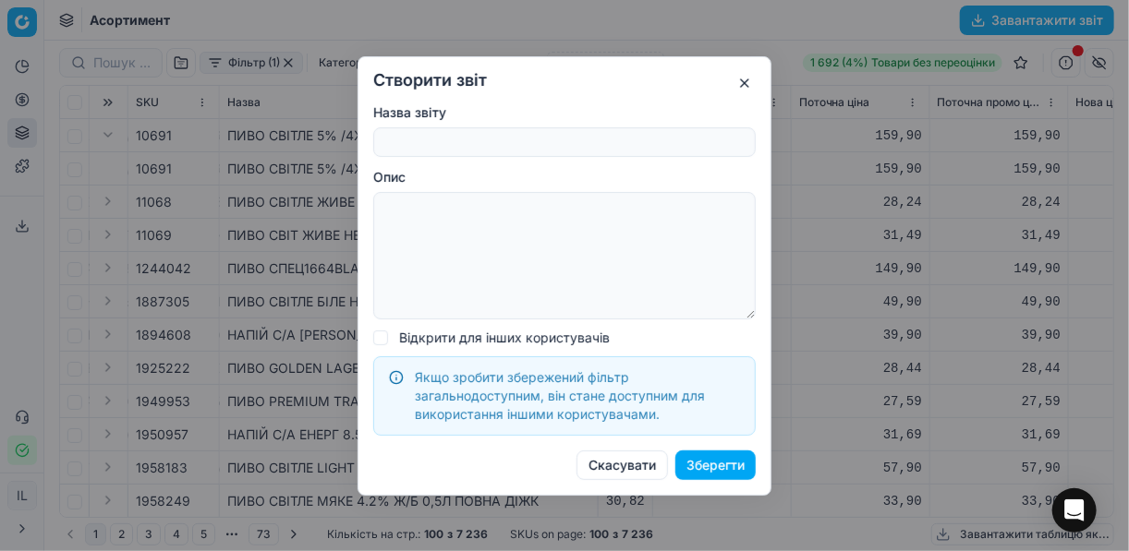
click at [739, 78] on button "button" at bounding box center [744, 83] width 22 height 22
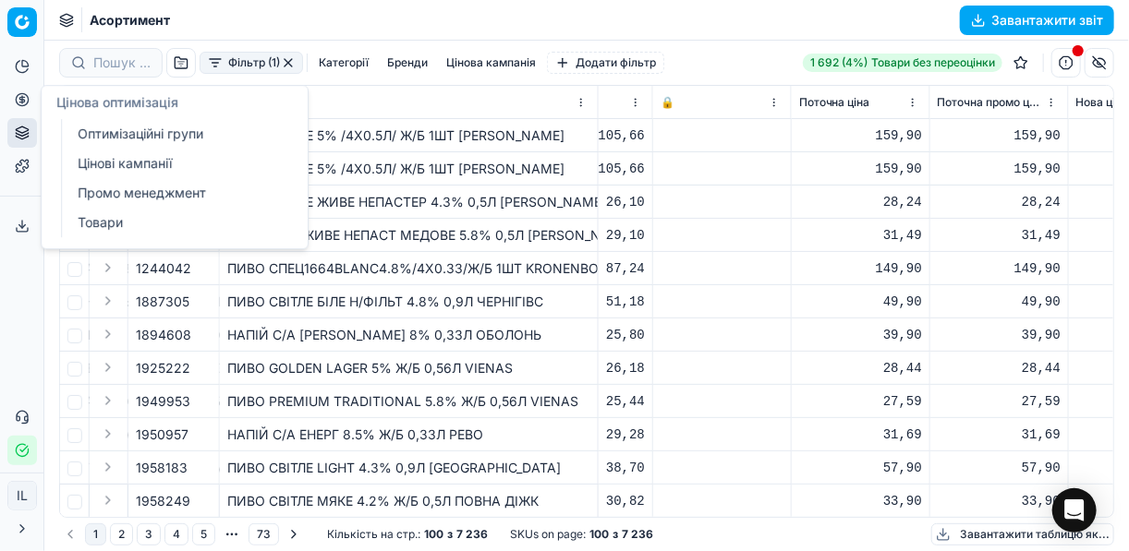
click at [25, 105] on icon at bounding box center [22, 99] width 15 height 15
click at [107, 194] on link "Промо менеджмент" at bounding box center [177, 193] width 215 height 26
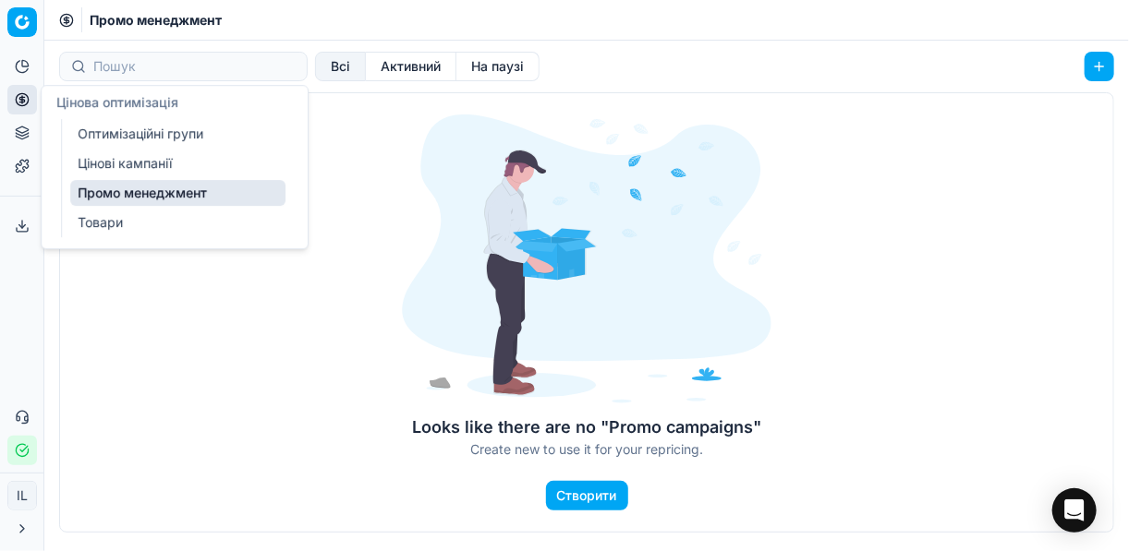
click at [160, 164] on link "Цінові кампанії" at bounding box center [177, 164] width 215 height 26
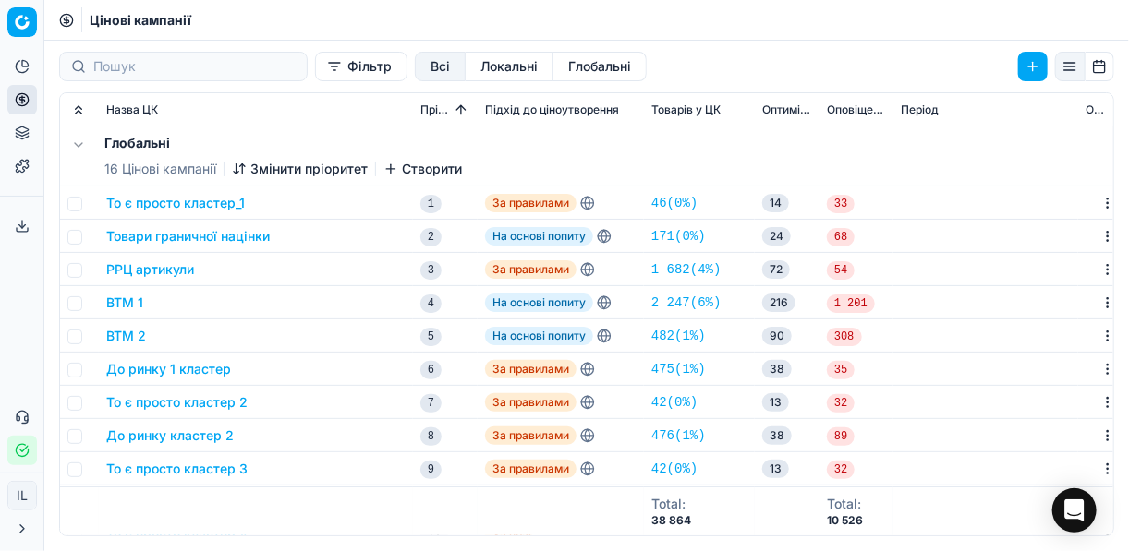
click at [467, 63] on button "Локальні" at bounding box center [509, 67] width 88 height 30
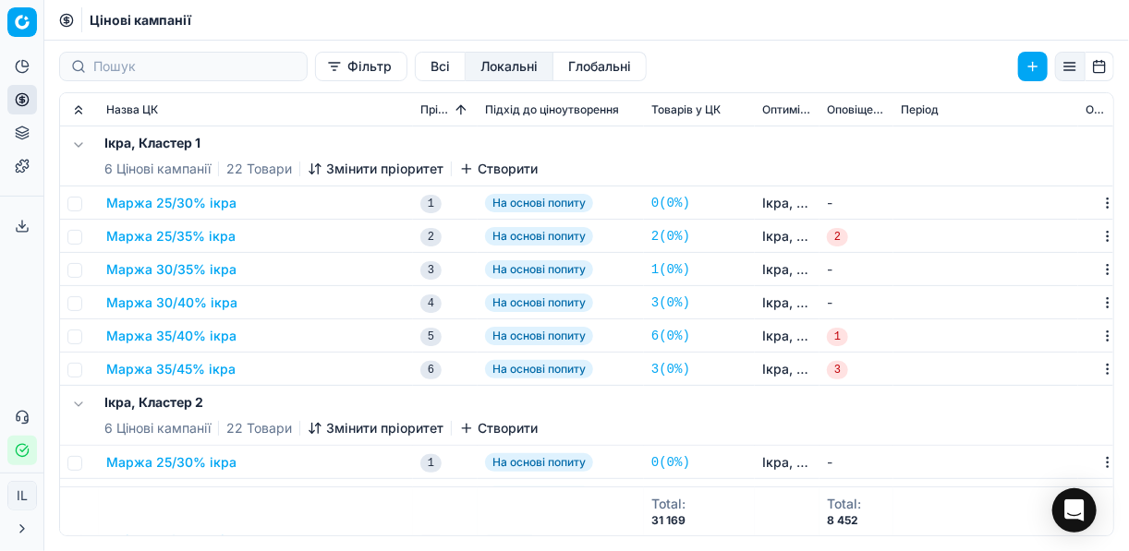
click at [553, 65] on button "Глобальні" at bounding box center [599, 67] width 93 height 30
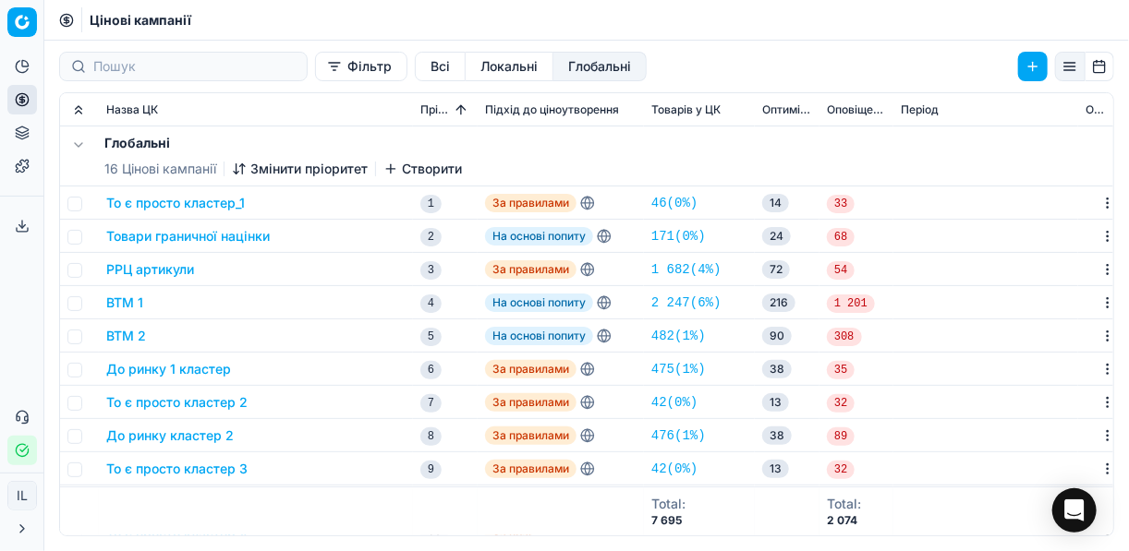
click at [150, 206] on button "То є просто кластер_1" at bounding box center [175, 203] width 139 height 18
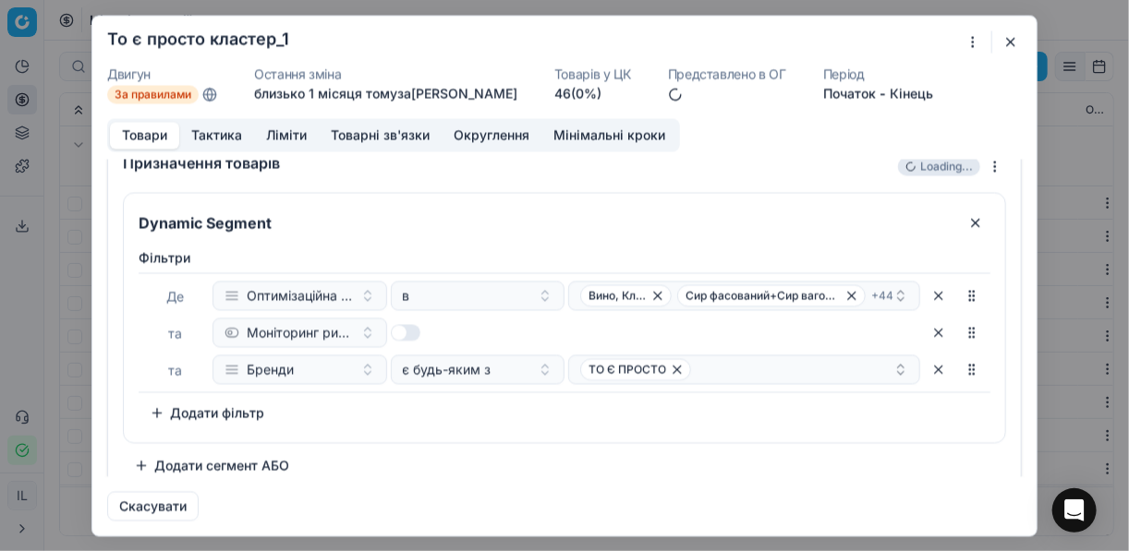
scroll to position [35, 0]
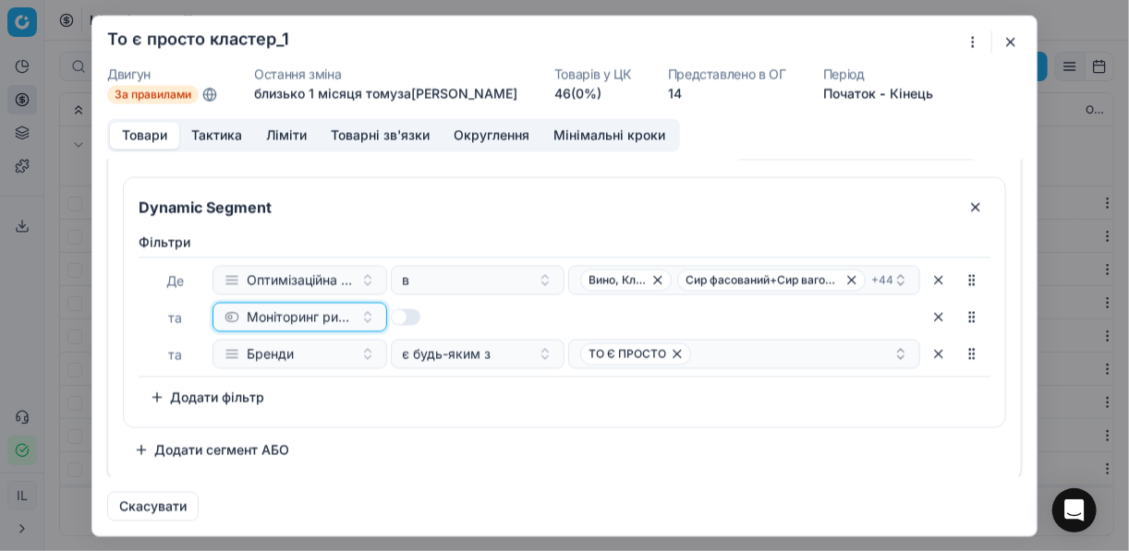
click at [362, 316] on button "Моніторинг ринку" at bounding box center [299, 317] width 175 height 30
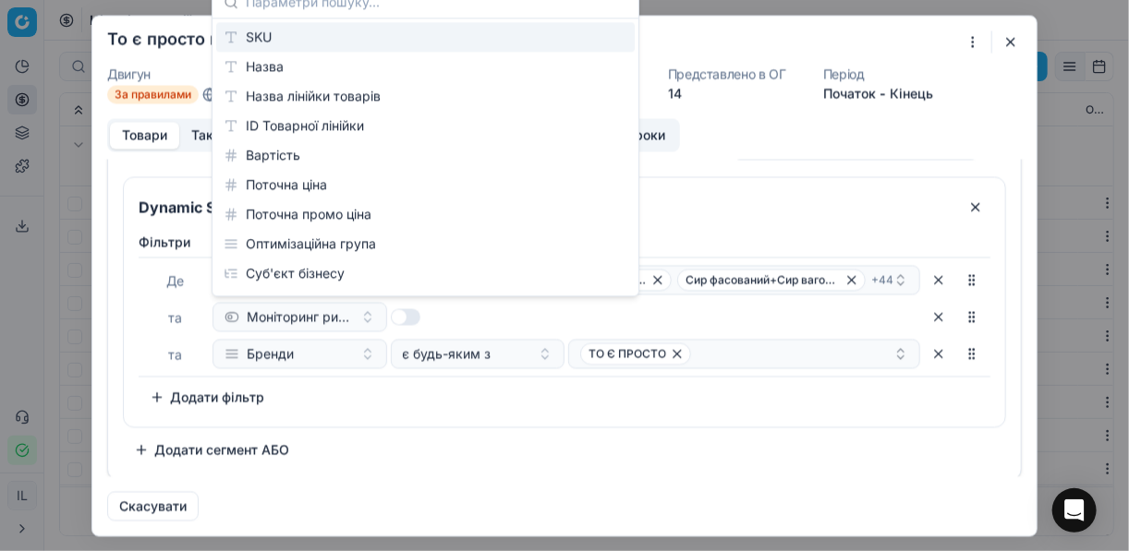
click at [484, 445] on div "Dynamic Segment Фiльтри Де Оптимізаційна група в Вино, Кластер 1 Сир фасований+…" at bounding box center [564, 320] width 883 height 288
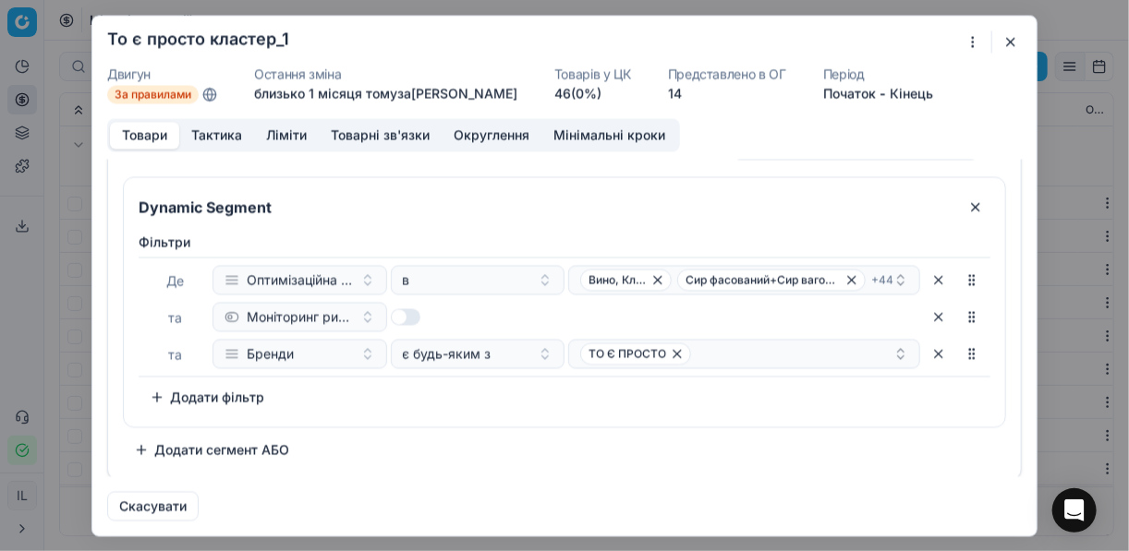
click at [1012, 39] on button "button" at bounding box center [1010, 41] width 22 height 22
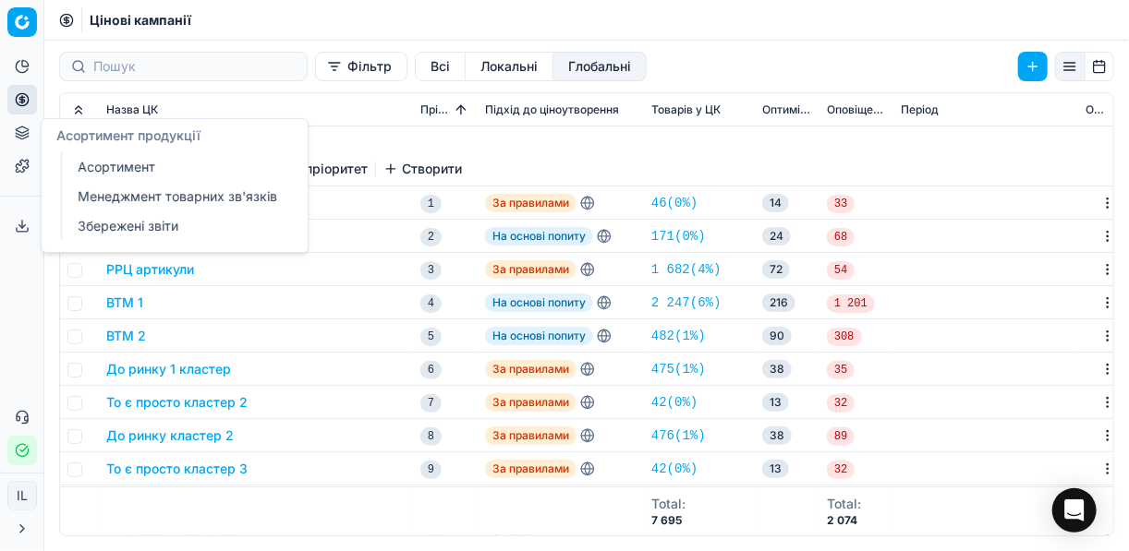
click at [101, 162] on link "Асортимент" at bounding box center [177, 167] width 215 height 26
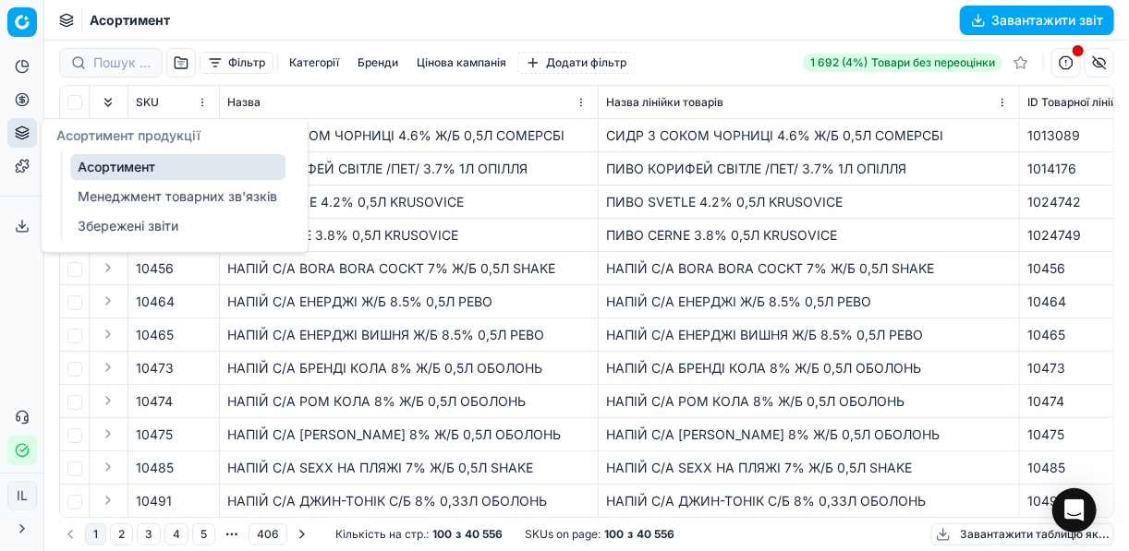
click at [106, 221] on link "Збережені звіти" at bounding box center [177, 226] width 215 height 26
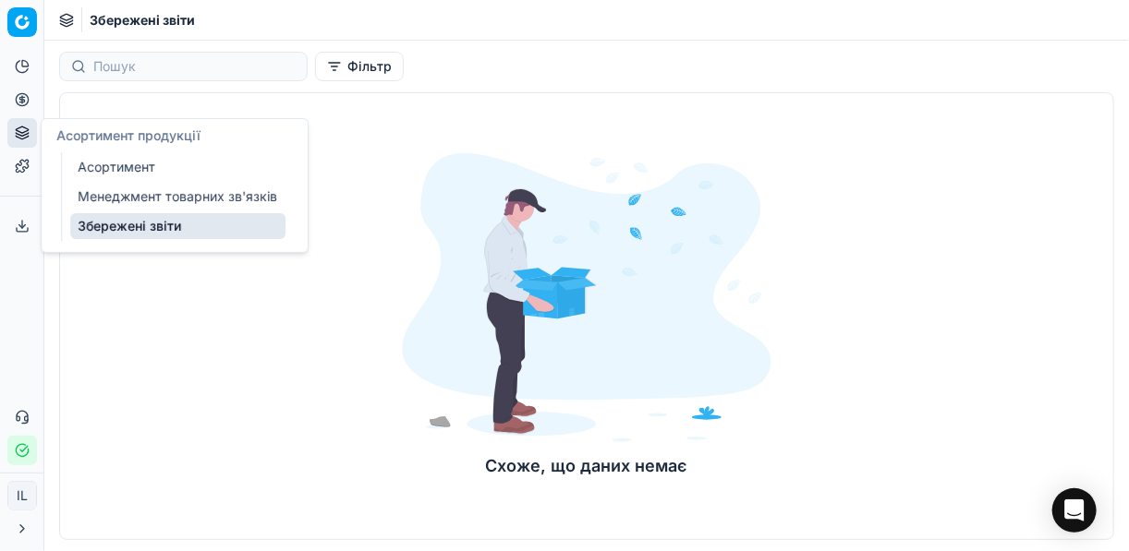
click at [104, 200] on link "Менеджмент товарних зв'язків" at bounding box center [177, 197] width 215 height 26
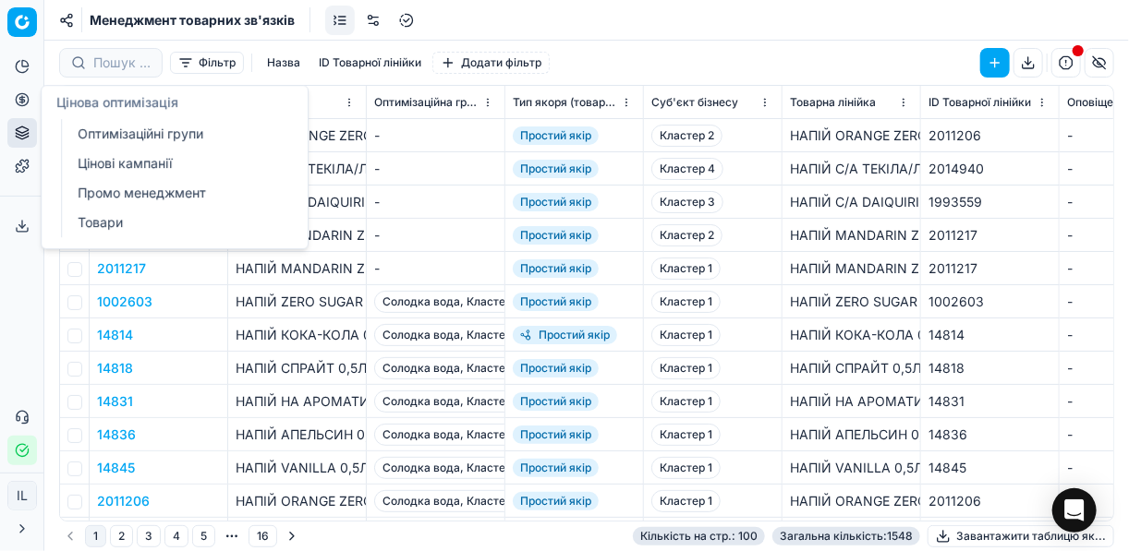
click at [115, 137] on link "Оптимізаційні групи" at bounding box center [177, 134] width 215 height 26
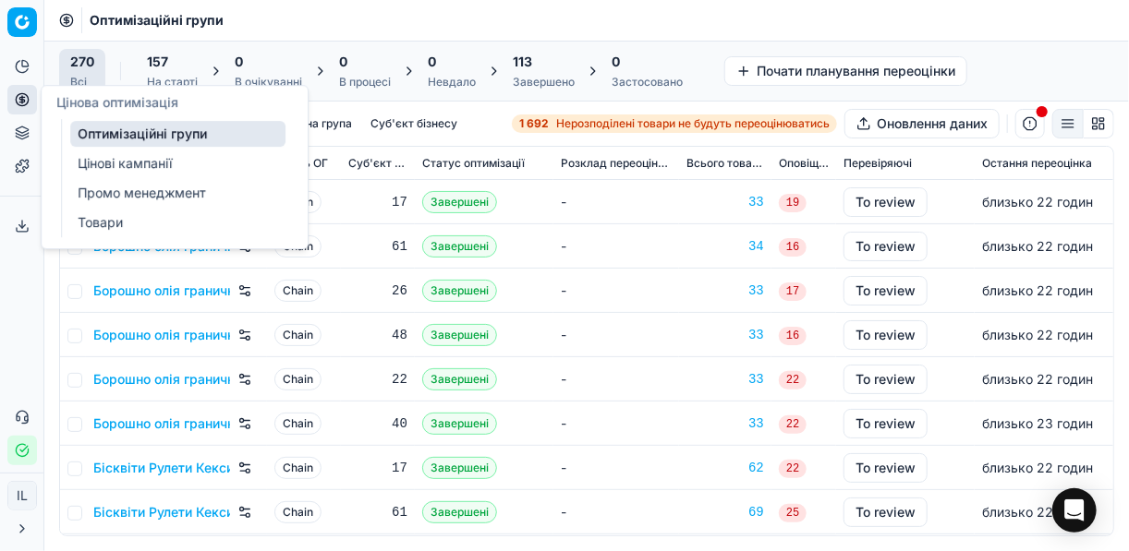
click at [111, 163] on link "Цінові кампанії" at bounding box center [177, 164] width 215 height 26
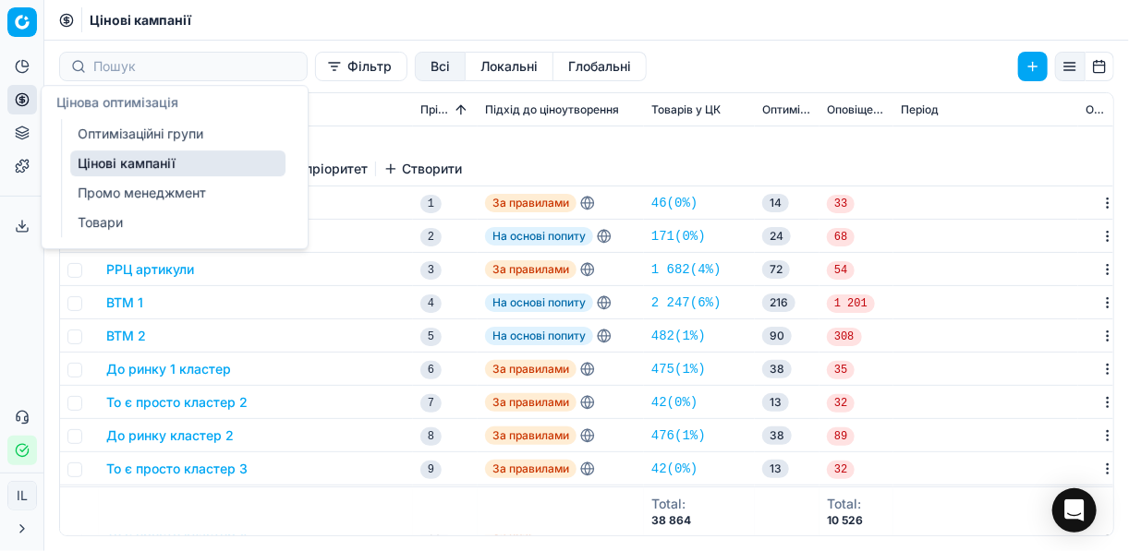
click at [315, 228] on div "Товари граничної націнки" at bounding box center [255, 236] width 299 height 18
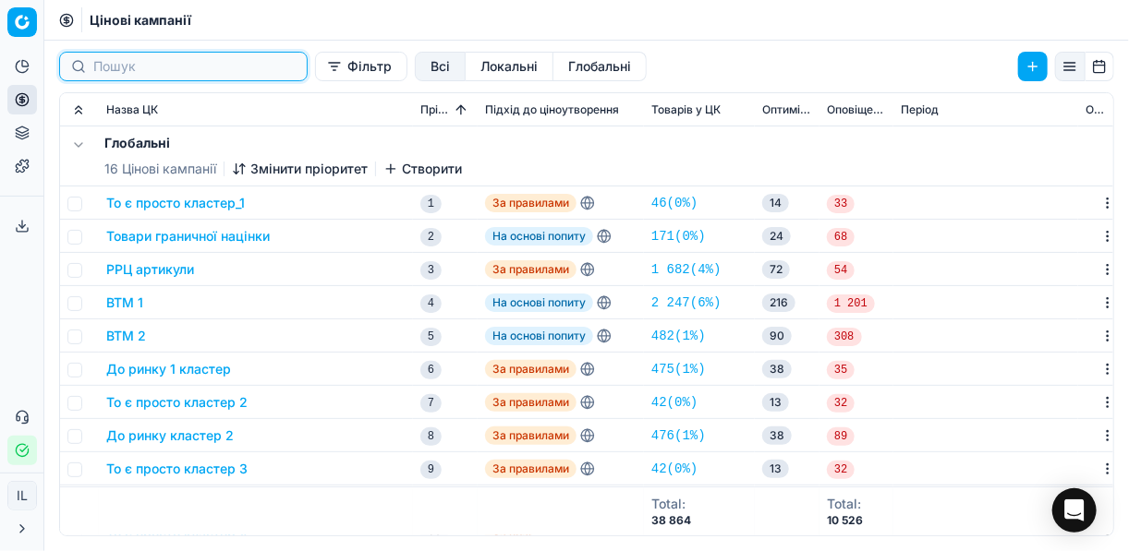
click at [154, 60] on input at bounding box center [194, 66] width 202 height 18
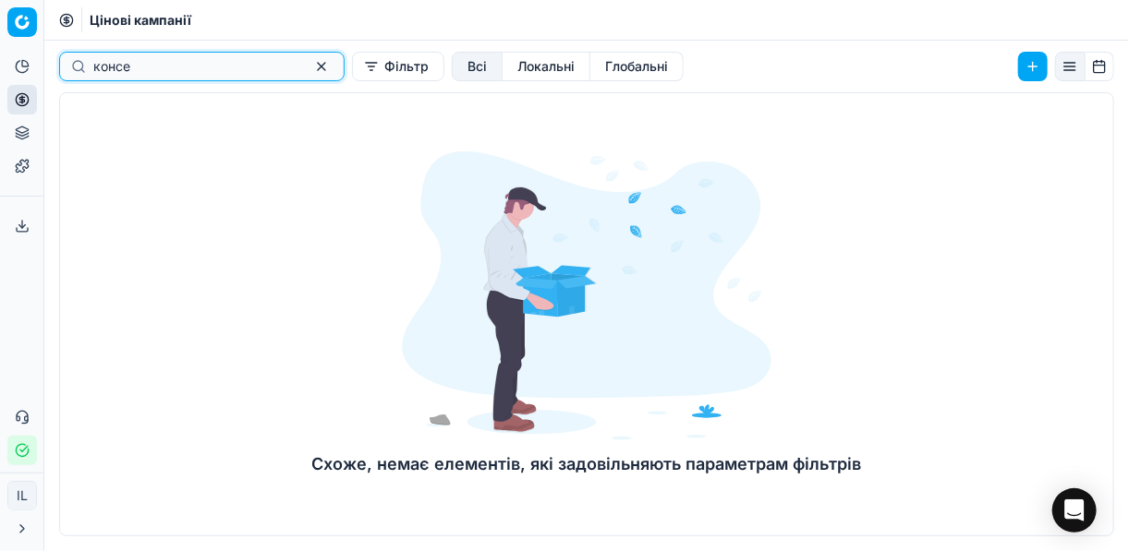
type input "консе"
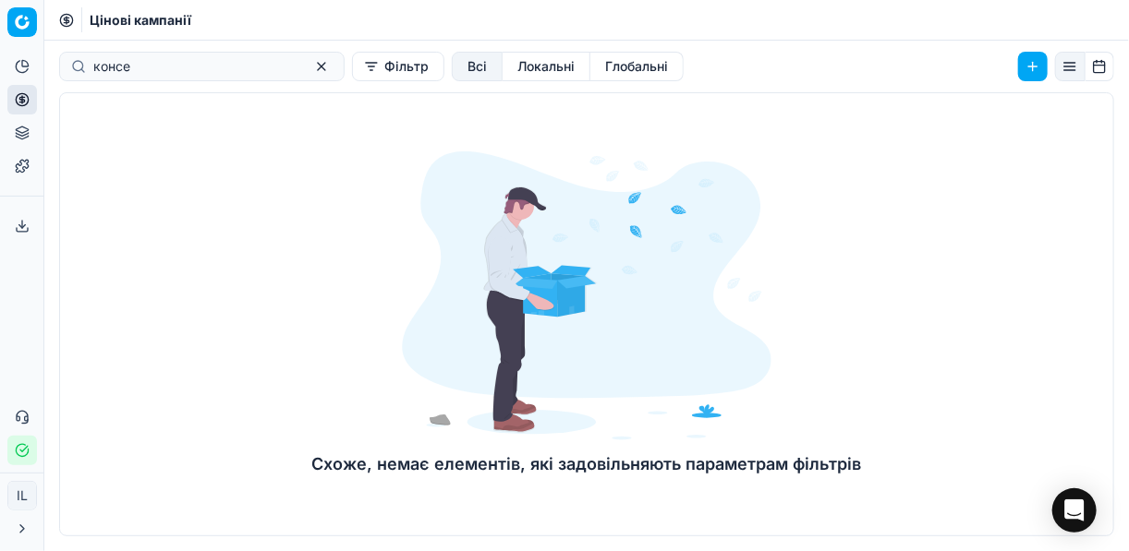
click at [277, 176] on div "Схоже, немає елементів, які задовільняють параметрам фільтрів" at bounding box center [586, 314] width 1055 height 444
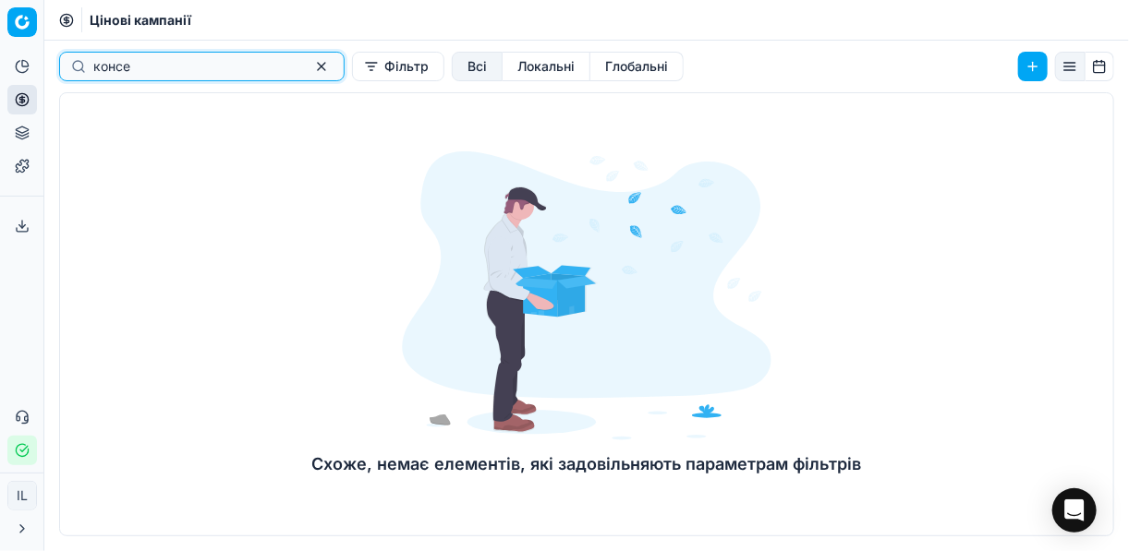
click at [310, 67] on button "button" at bounding box center [321, 66] width 22 height 22
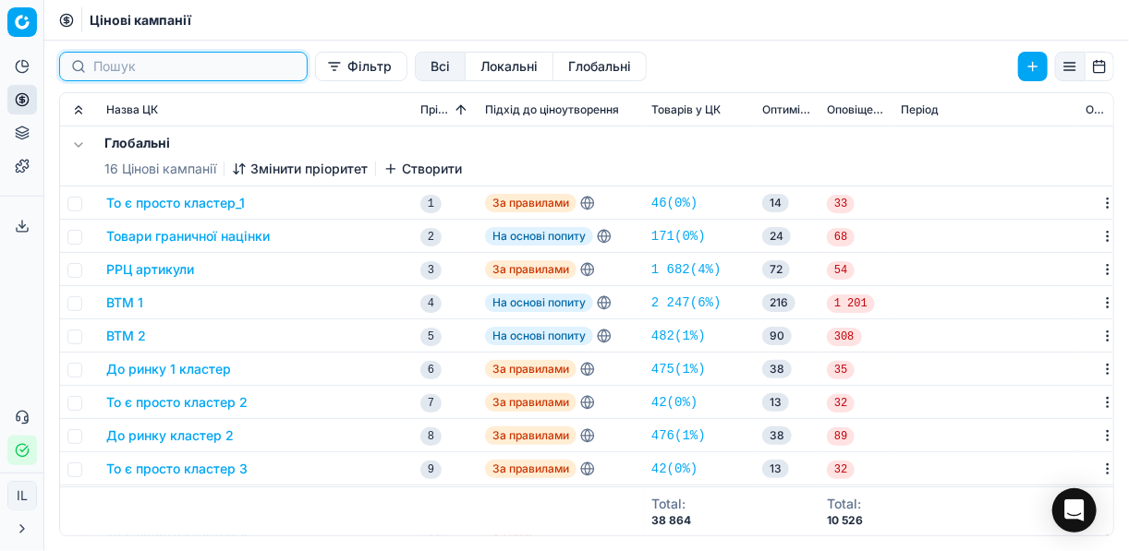
click at [465, 66] on button "Локальні" at bounding box center [509, 67] width 88 height 30
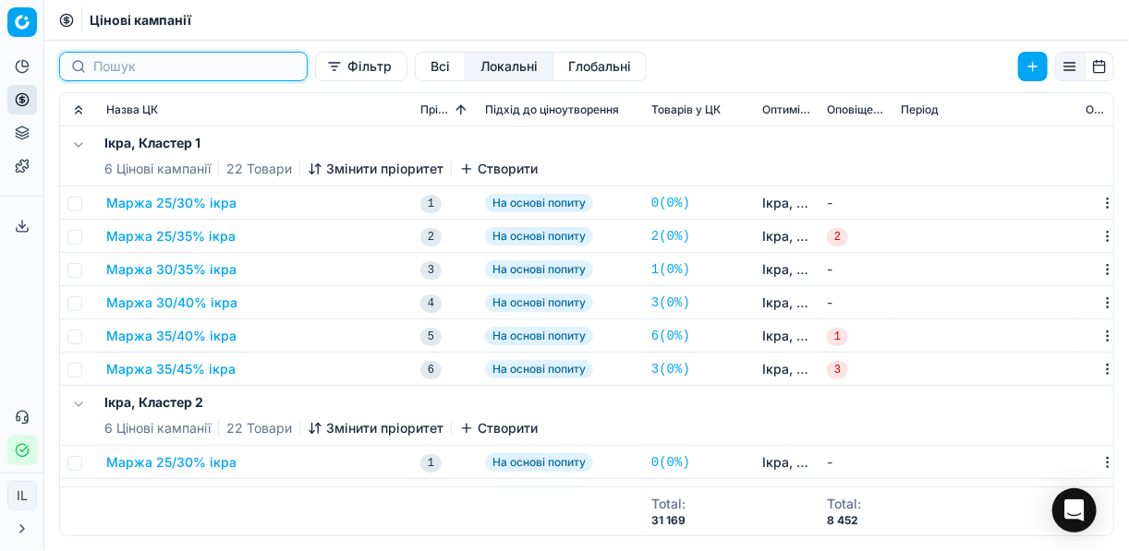
click at [125, 67] on input at bounding box center [194, 66] width 202 height 18
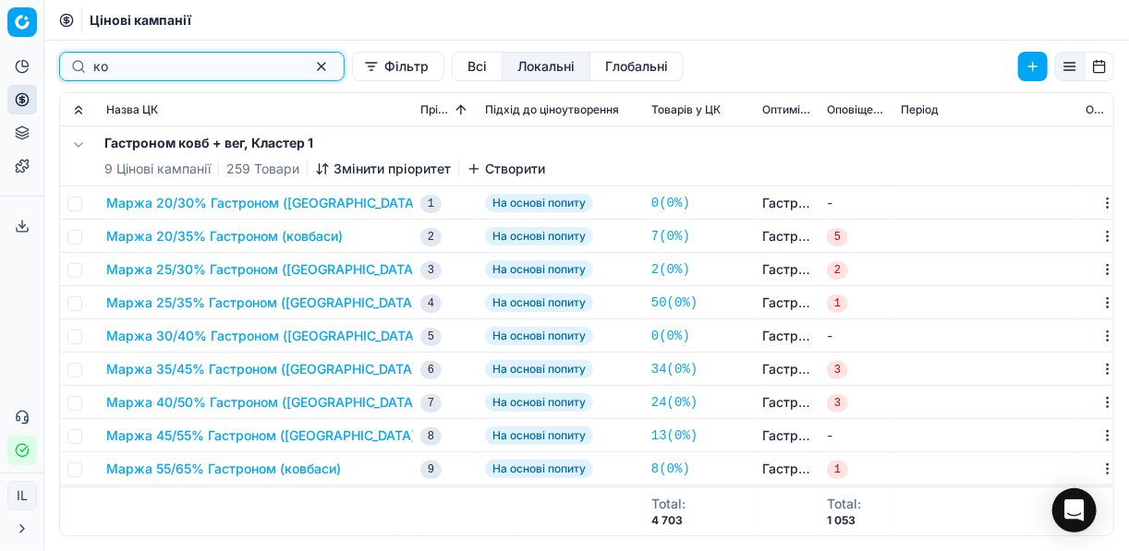
type input "к"
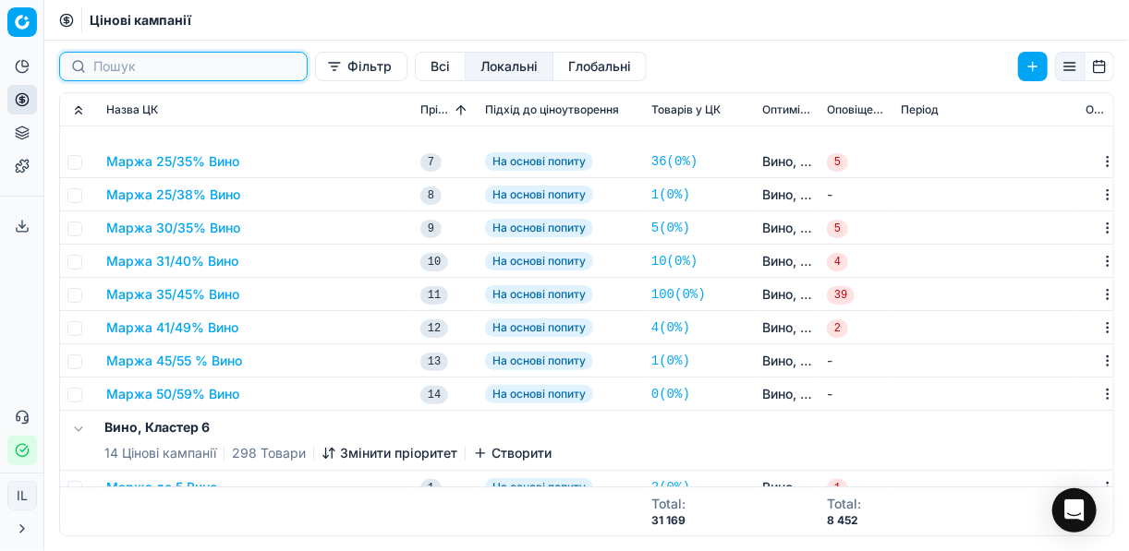
scroll to position [7757, 0]
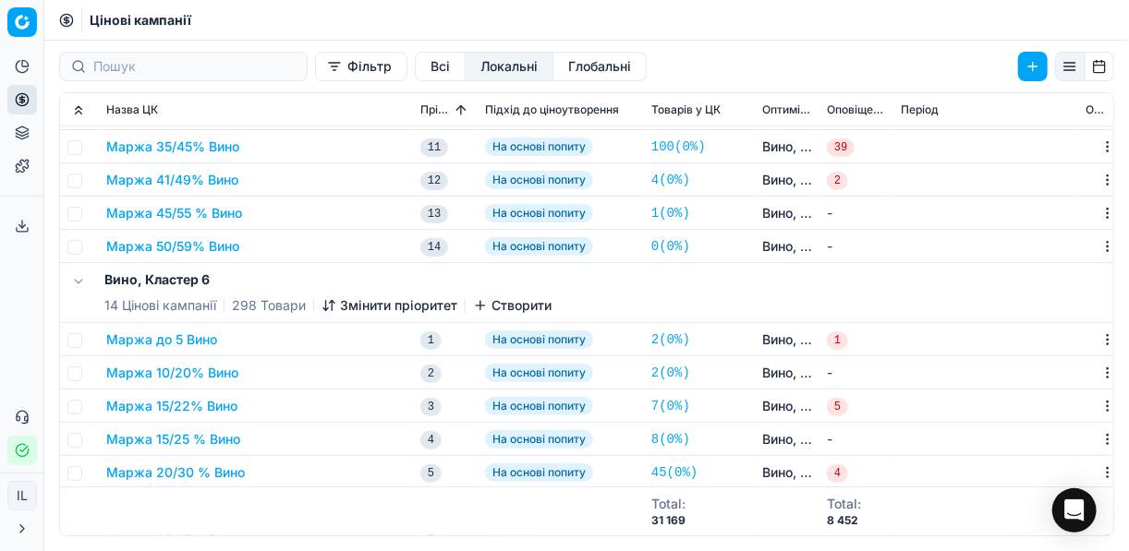
click at [21, 448] on icon "button" at bounding box center [22, 450] width 15 height 15
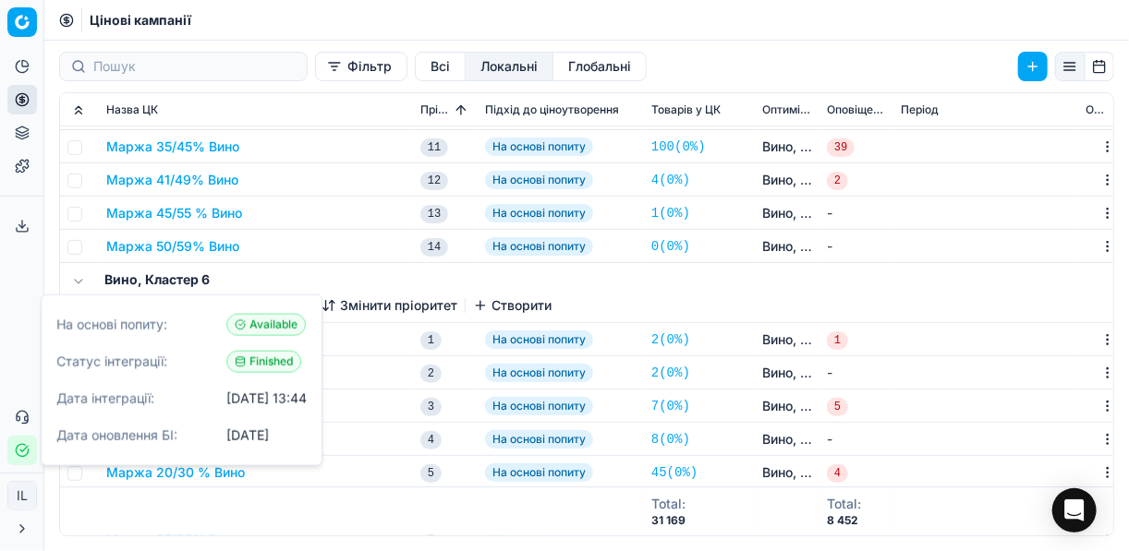
click at [404, 232] on td "Маржа 50/59% Вино" at bounding box center [256, 246] width 314 height 33
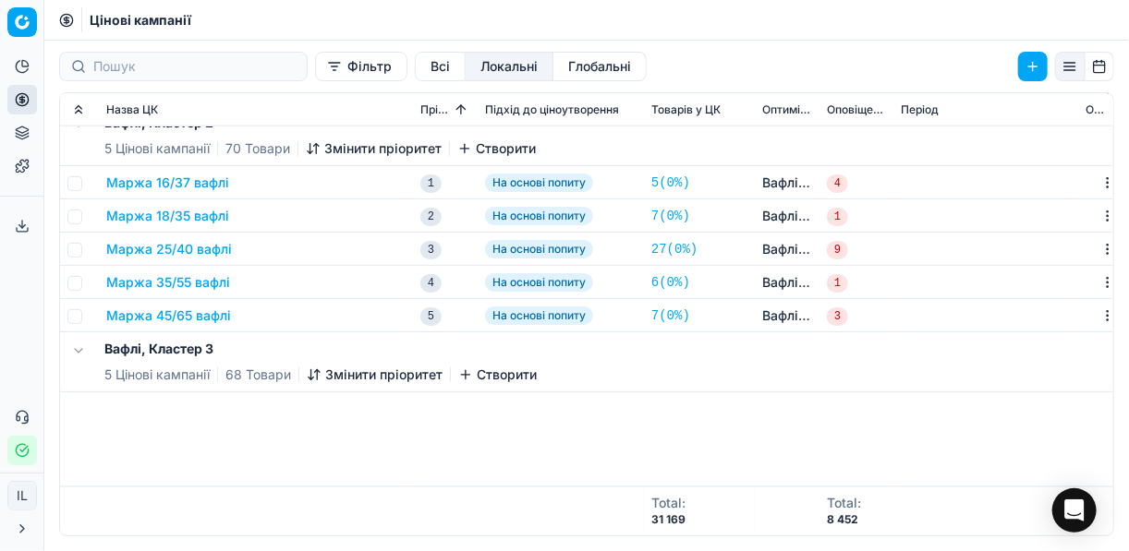
scroll to position [3620, 0]
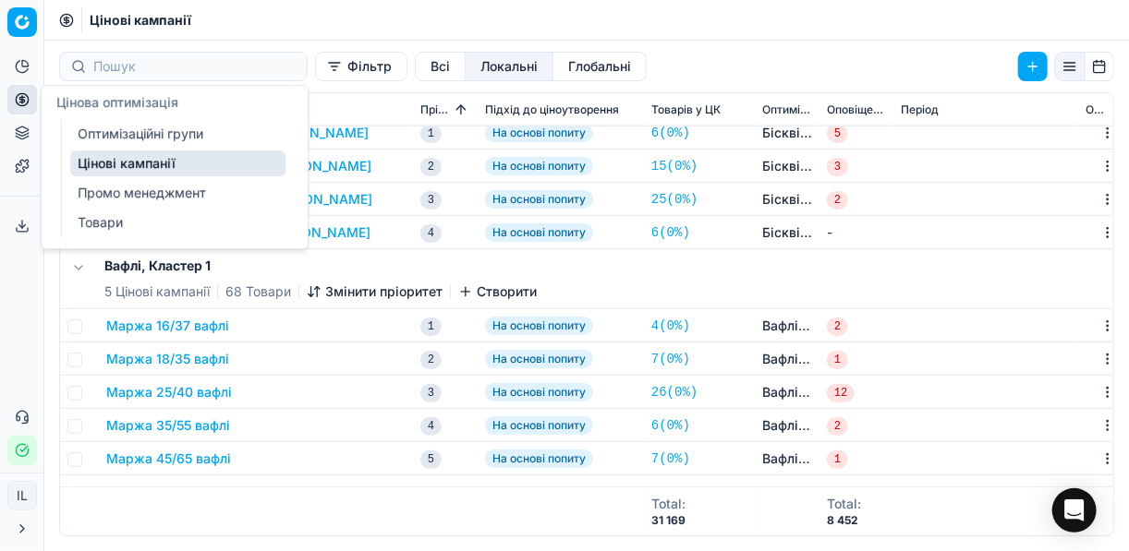
click at [100, 130] on link "Оптимізаційні групи" at bounding box center [177, 134] width 215 height 26
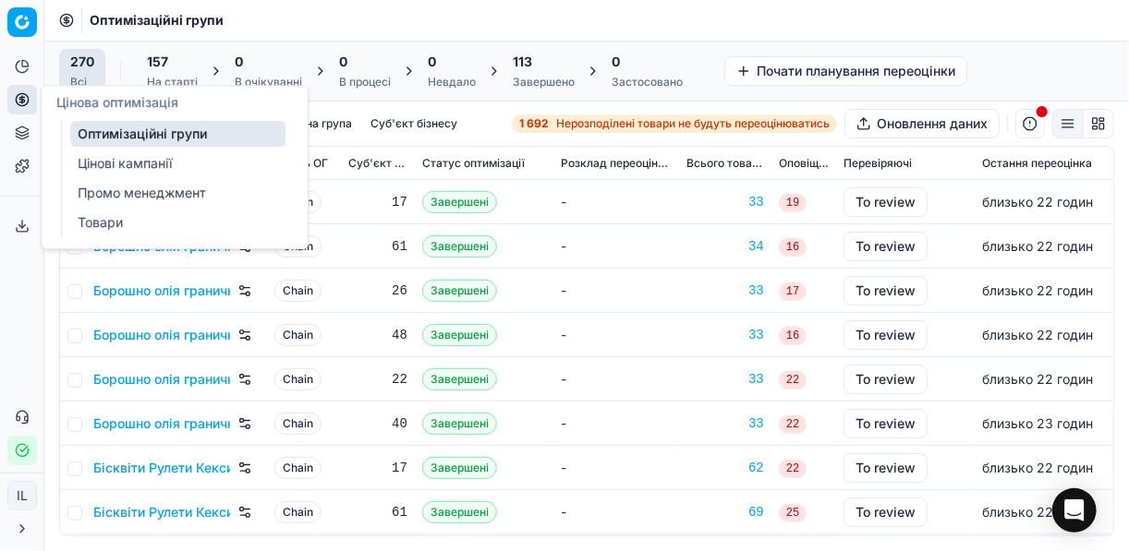
click at [15, 103] on button "Цінова оптимізація" at bounding box center [22, 100] width 30 height 30
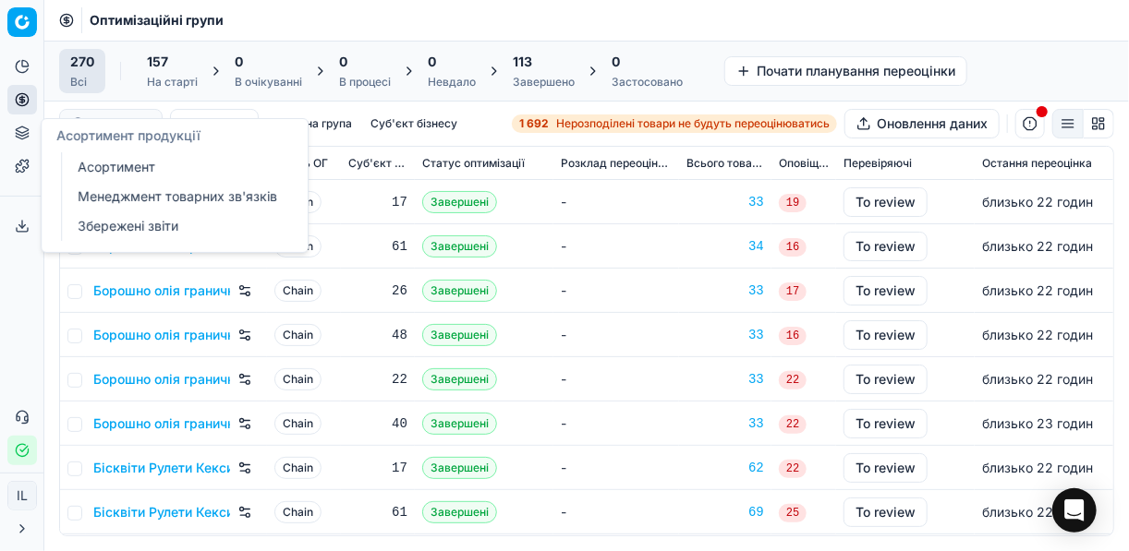
click at [24, 135] on icon at bounding box center [22, 134] width 12 height 3
click at [144, 199] on link "Менеджмент товарних зв'язків" at bounding box center [177, 197] width 215 height 26
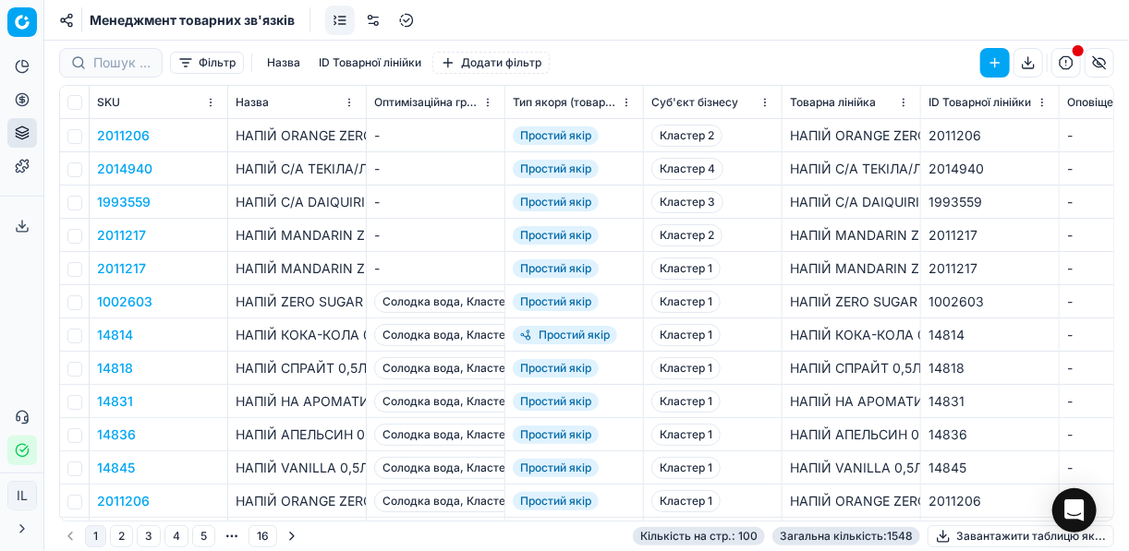
click at [394, 56] on button "ID Товарної лінійки" at bounding box center [369, 63] width 117 height 22
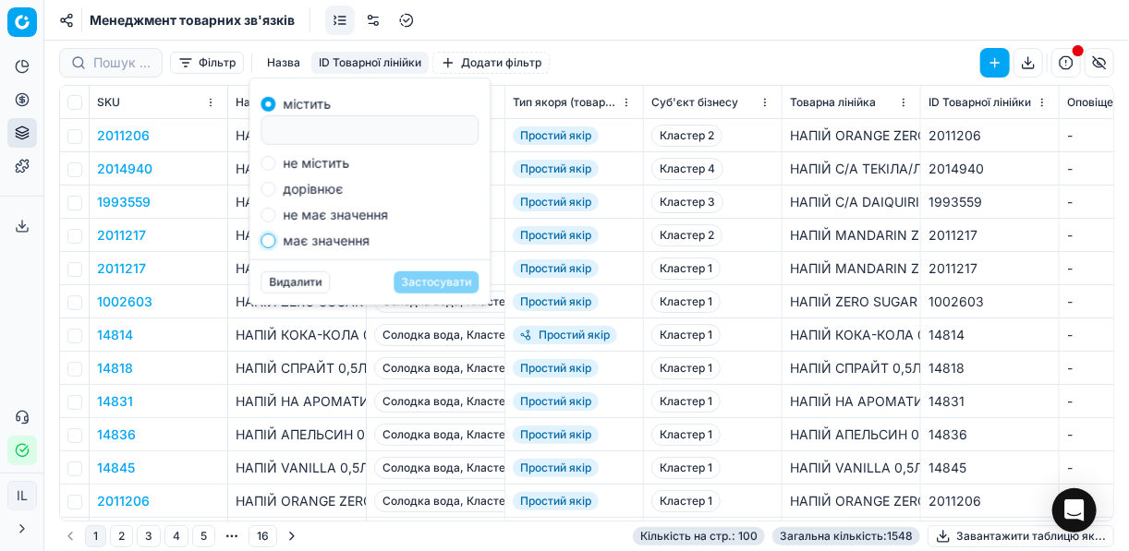
click at [270, 242] on input "має значення" at bounding box center [267, 241] width 15 height 15
radio input "true"
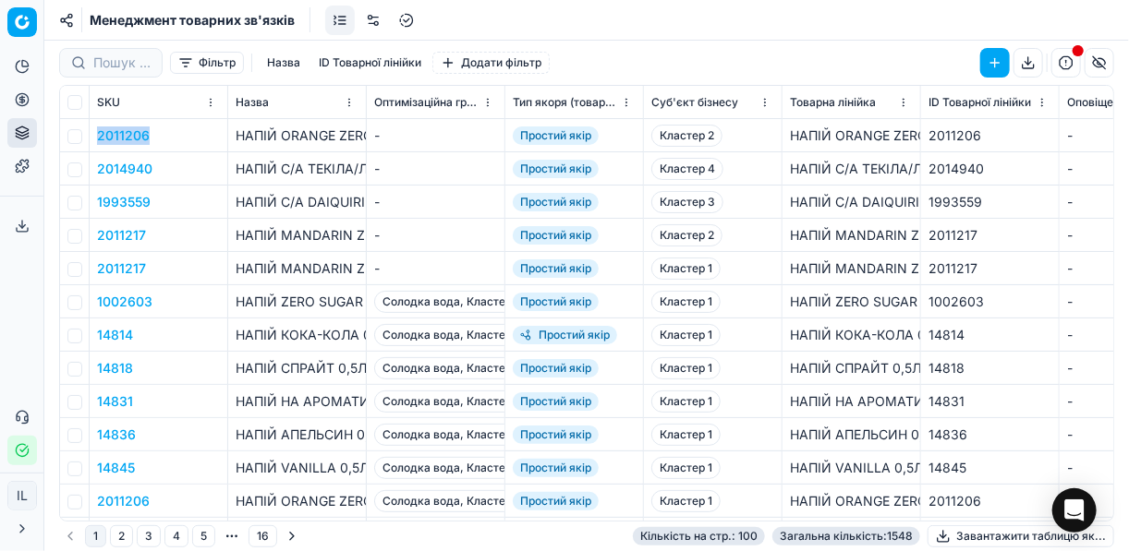
drag, startPoint x: 149, startPoint y: 134, endPoint x: 91, endPoint y: 137, distance: 57.3
click at [91, 137] on td "2011206" at bounding box center [159, 135] width 139 height 33
copy button "2011206"
click at [382, 58] on button "ID Товарної лінійки" at bounding box center [369, 63] width 117 height 22
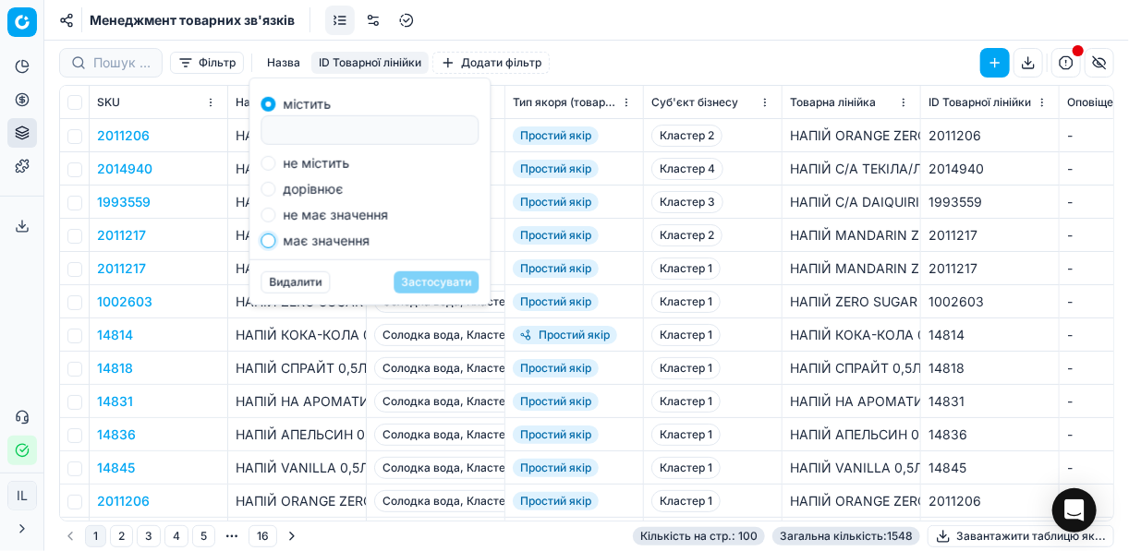
click at [270, 240] on input "має значення" at bounding box center [267, 241] width 15 height 15
radio input "true"
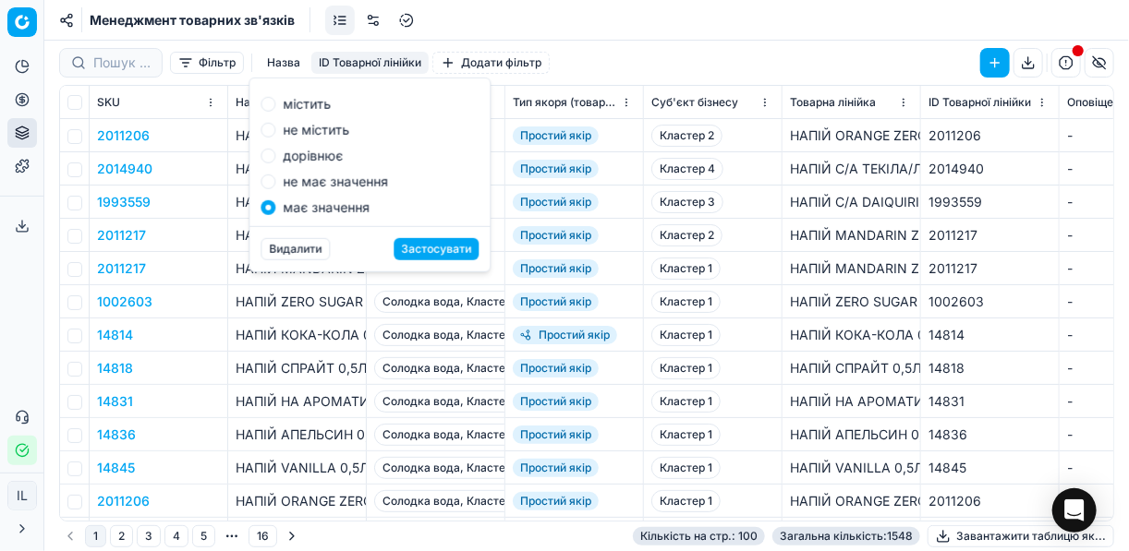
click at [400, 206] on div "має значення" at bounding box center [369, 207] width 218 height 15
click at [418, 247] on button "Застосувати" at bounding box center [435, 249] width 85 height 22
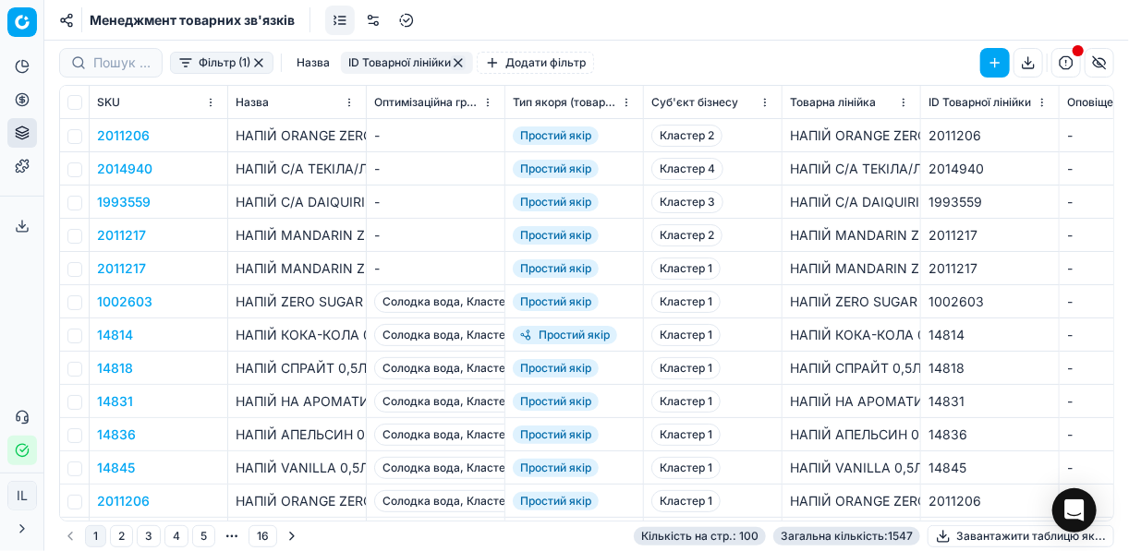
click at [1001, 62] on button "button" at bounding box center [995, 63] width 30 height 30
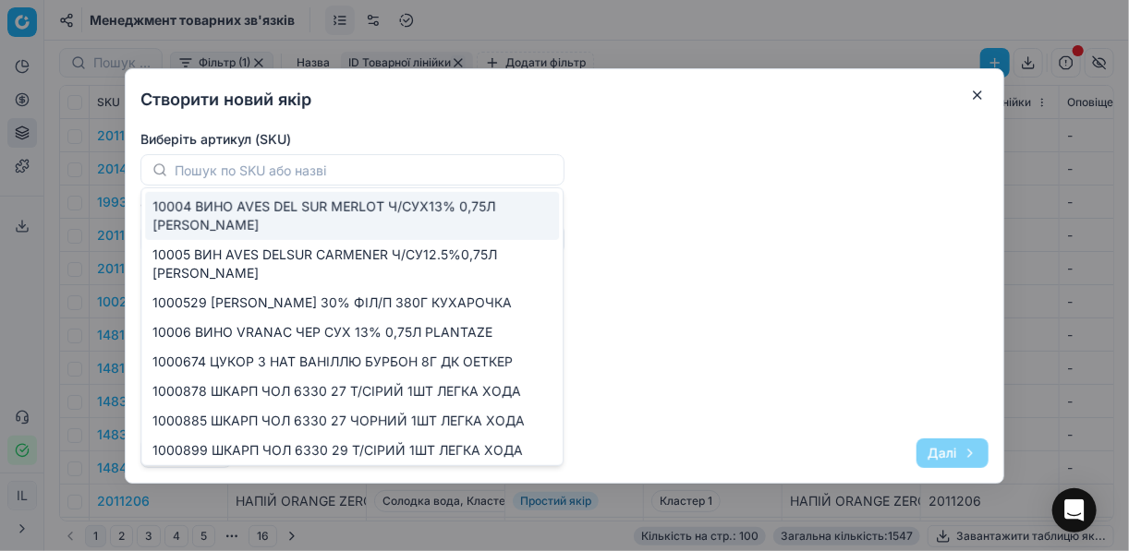
click at [313, 168] on input "text" at bounding box center [360, 169] width 370 height 37
paste input "2011206"
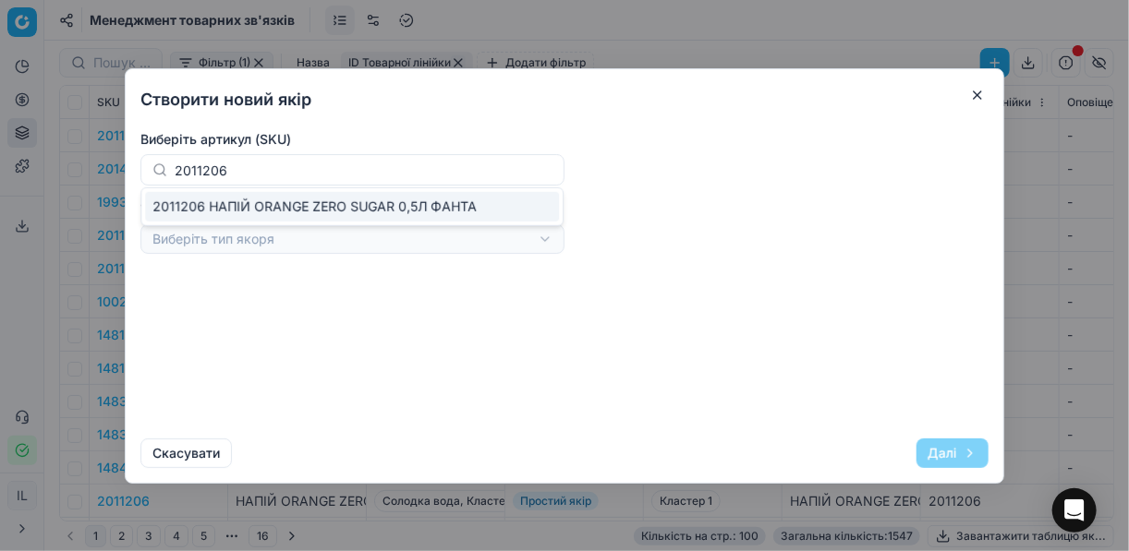
type input "2011206 НАПІЙ ORANGE ZERO SUGAR 0,5Л ФАНТА"
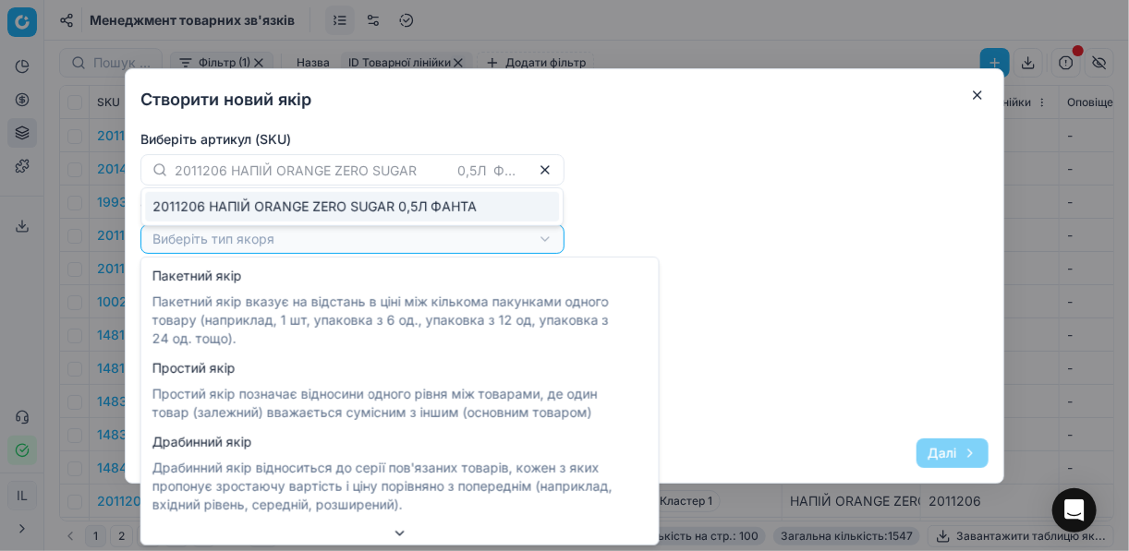
click at [542, 238] on div "Створити новий якір Виберіть артикул (SKU) 2011206 НАПІЙ ORANGE ZERO SUGAR 0,5Л…" at bounding box center [564, 275] width 1129 height 551
click at [548, 169] on div "Створити новий якір Виберіть артикул (SKU) 2011206 НАПІЙ ORANGE ZERO SUGAR 0,5Л…" at bounding box center [564, 275] width 1129 height 551
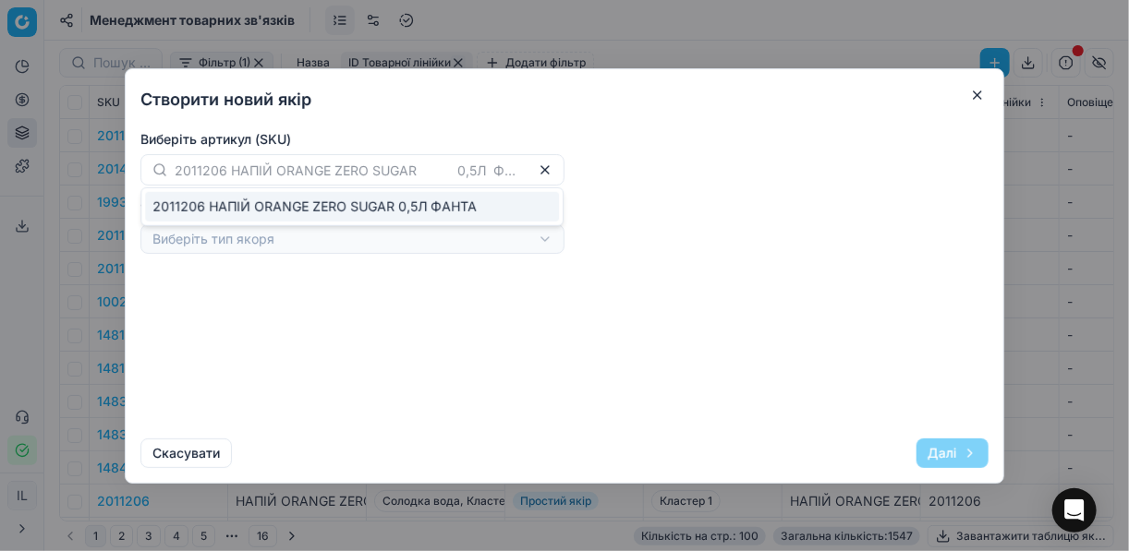
click at [985, 92] on button "button" at bounding box center [977, 95] width 22 height 22
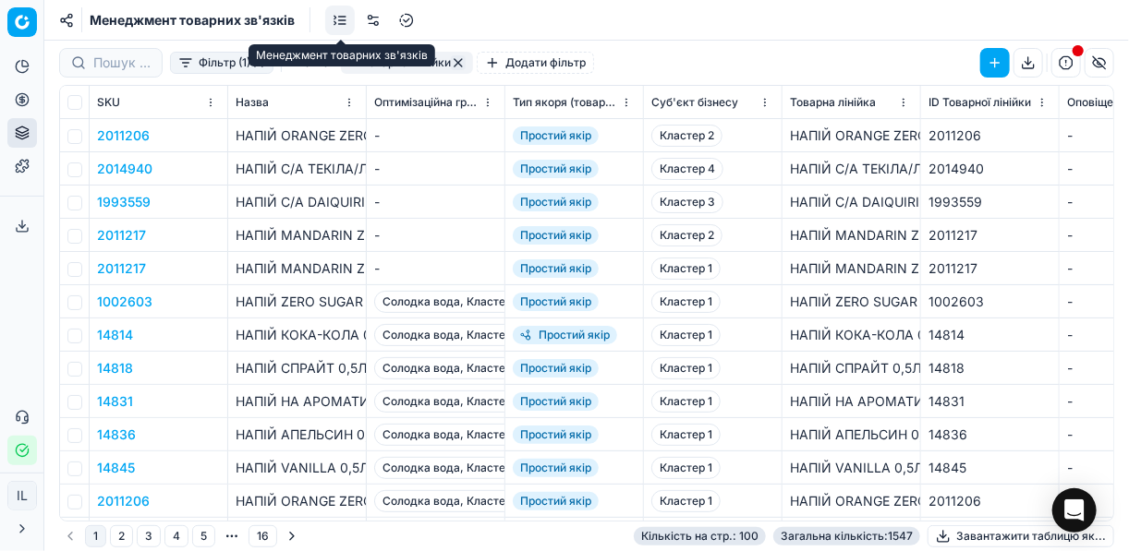
click at [347, 22] on link at bounding box center [340, 21] width 30 height 30
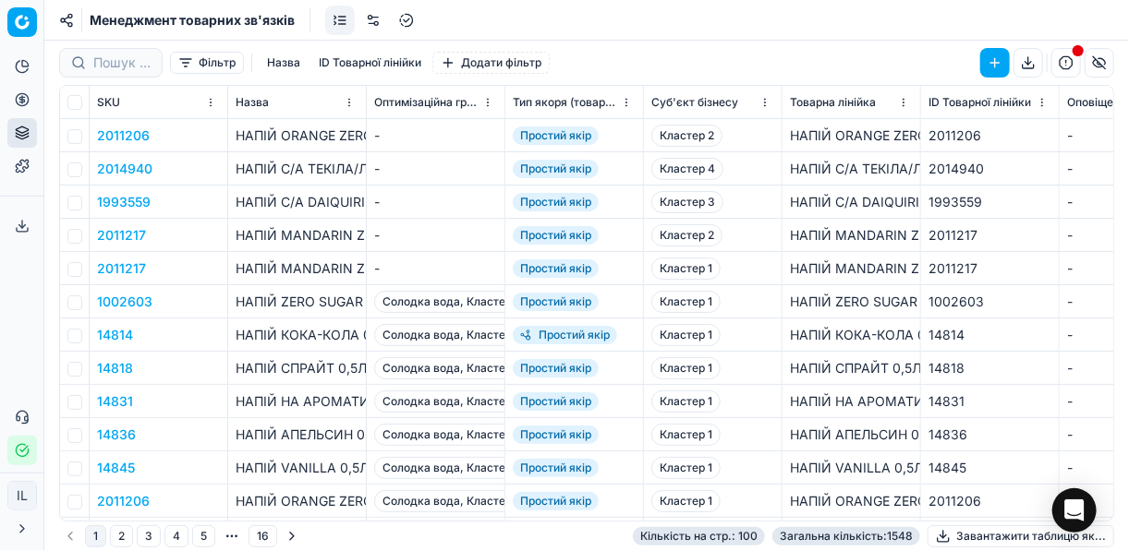
click at [380, 17] on link at bounding box center [373, 21] width 30 height 30
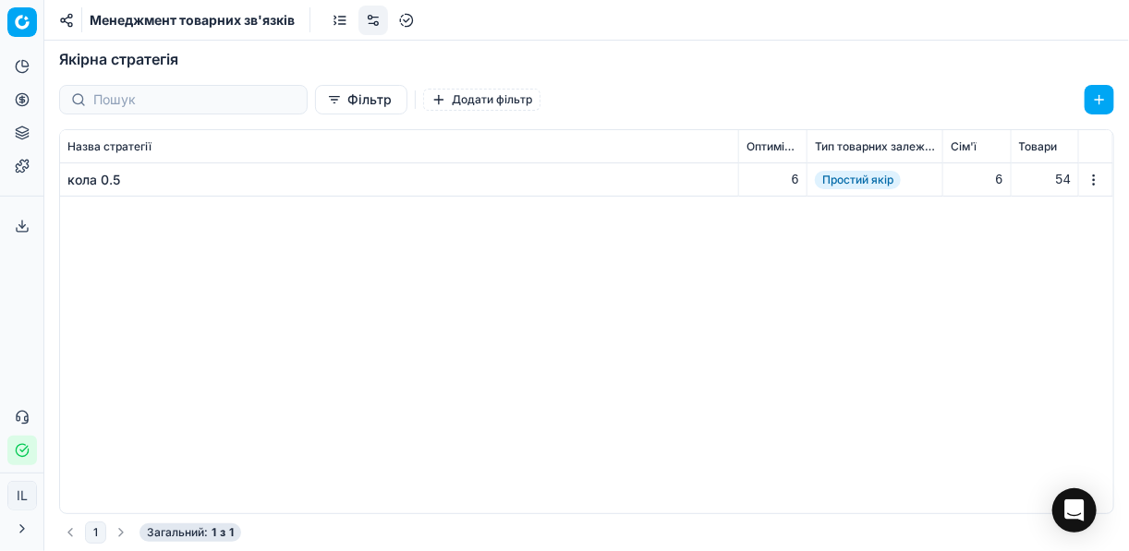
click at [1102, 93] on button "button" at bounding box center [1099, 100] width 30 height 30
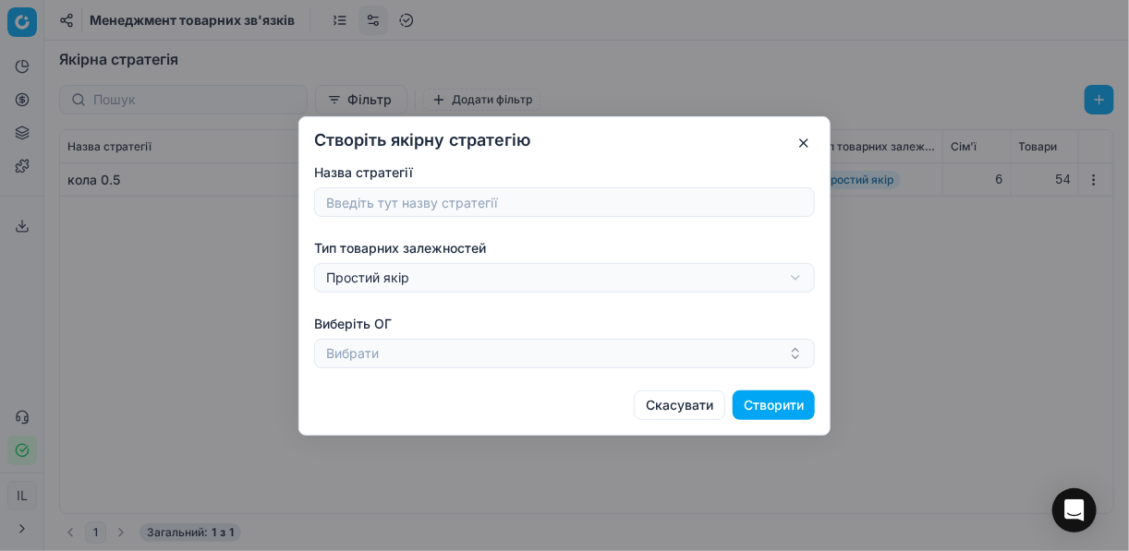
click at [561, 203] on input "Назва стратегії" at bounding box center [564, 202] width 484 height 28
type input "простий"
click at [633, 301] on form "Назва стратегії простий Тип товарних залежностей Простий якір Пакетний якірПаке…" at bounding box center [564, 291] width 501 height 257
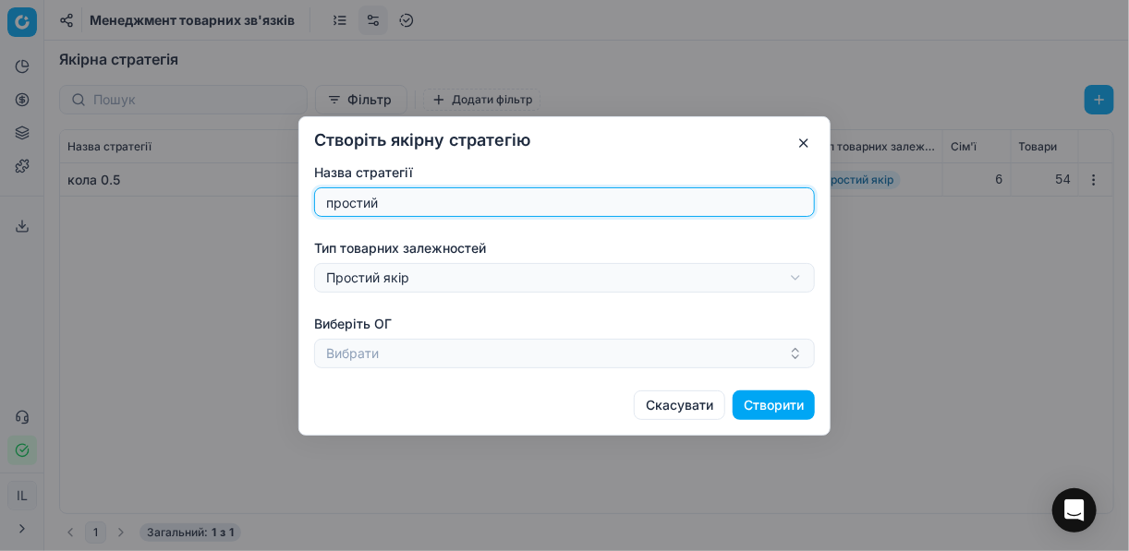
drag, startPoint x: 408, startPoint y: 199, endPoint x: 308, endPoint y: 190, distance: 100.2
click at [308, 190] on div "Створіть якірну стратегію Назва стратегії простий Тип товарних залежностей Прос…" at bounding box center [564, 276] width 532 height 320
paste input "2011206"
type input "2011206"
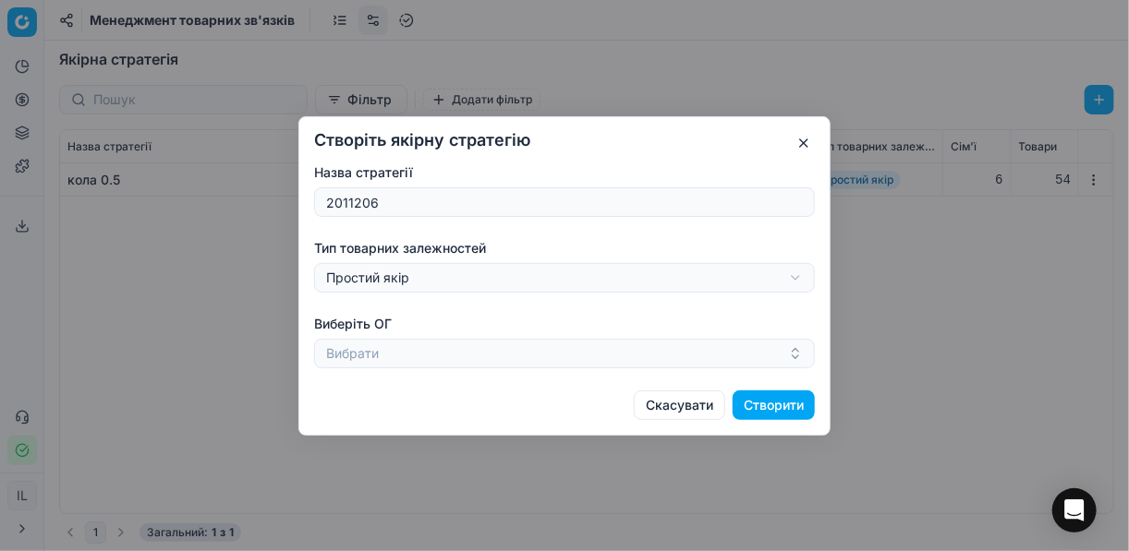
click at [369, 120] on div "Створіть якірну стратегію Назва стратегії 2011206 Тип товарних залежностей Прос…" at bounding box center [564, 276] width 532 height 320
click at [484, 312] on form "Назва стратегії 2011206 Тип товарних залежностей Простий якір Пакетний якірПаке…" at bounding box center [564, 291] width 501 height 257
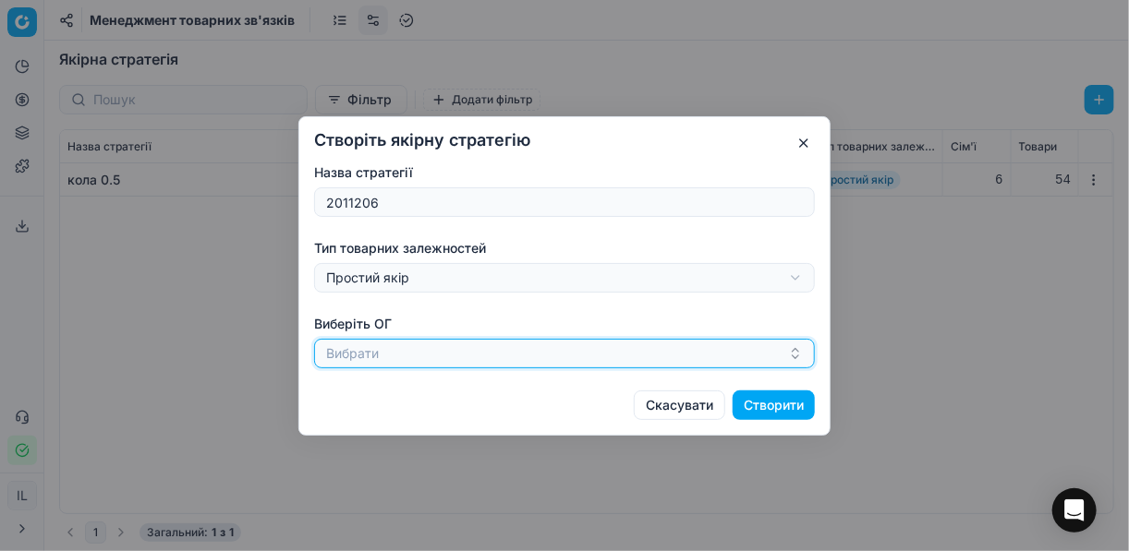
click at [794, 354] on icon "button" at bounding box center [795, 353] width 15 height 15
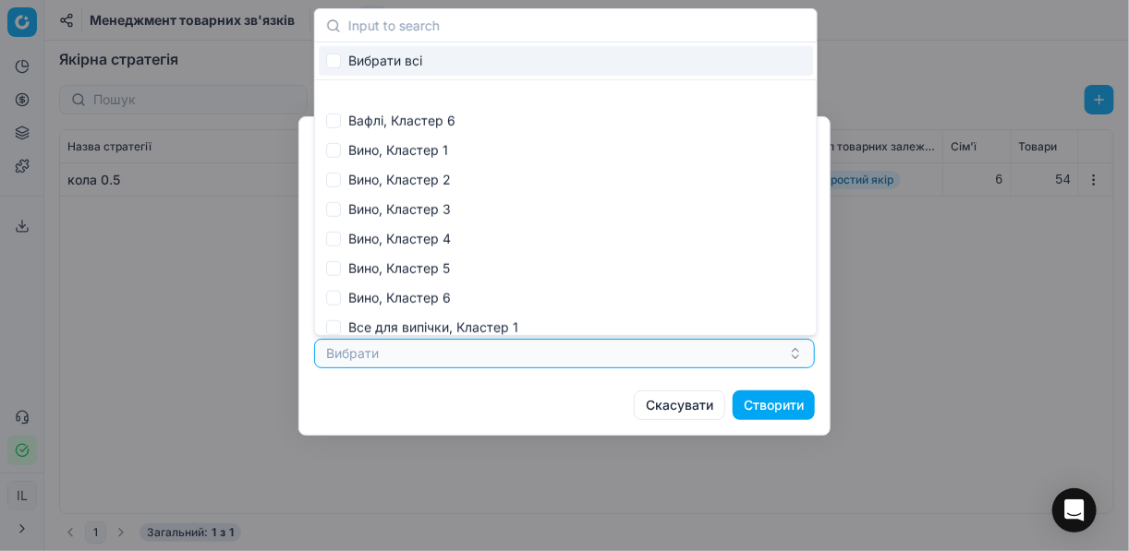
scroll to position [517, 0]
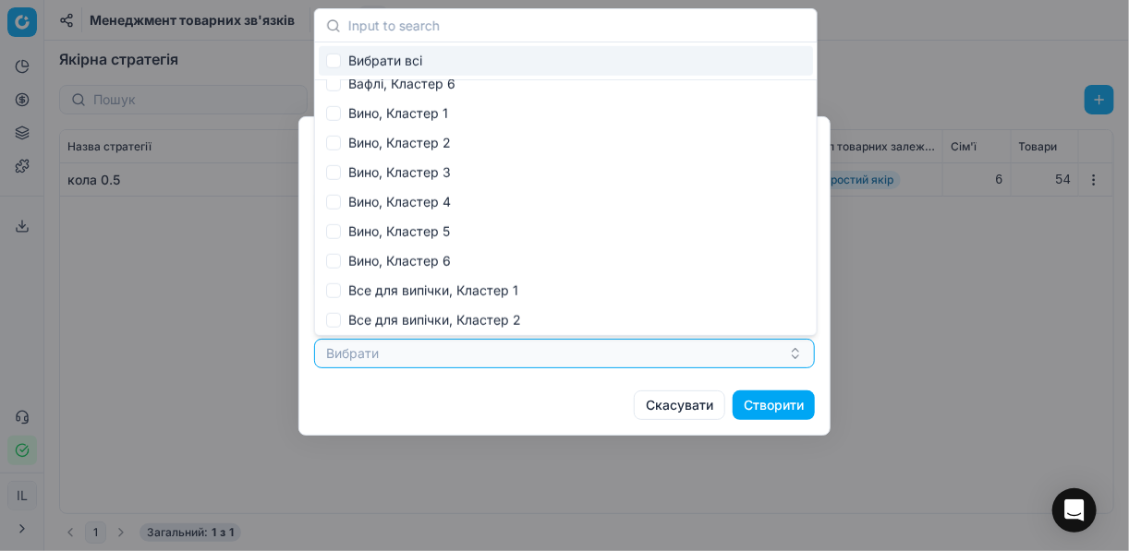
click at [960, 218] on div "Створіть якірну стратегію Назва стратегії 2011206 Тип товарних залежностей Прос…" at bounding box center [564, 275] width 1129 height 551
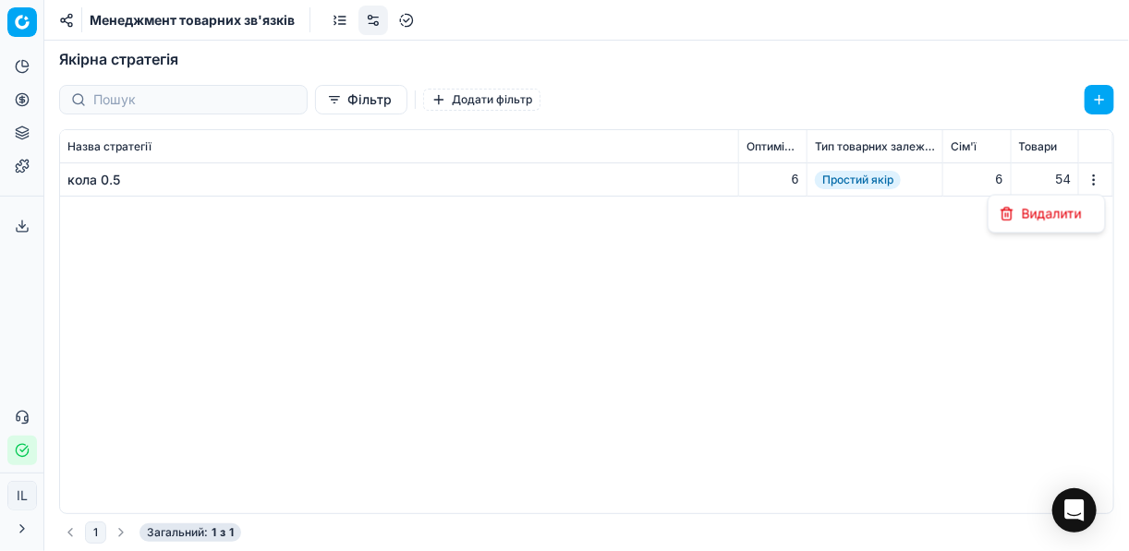
click at [1095, 185] on html "Pricing platform Аналітика Цінова оптимізація Асортимент продукції Шаблони Серв…" at bounding box center [564, 275] width 1129 height 551
click at [762, 241] on html "Pricing platform Аналітика Цінова оптимізація Асортимент продукції Шаблони Серв…" at bounding box center [564, 275] width 1129 height 551
click at [315, 90] on button "Фільтр" at bounding box center [361, 100] width 92 height 30
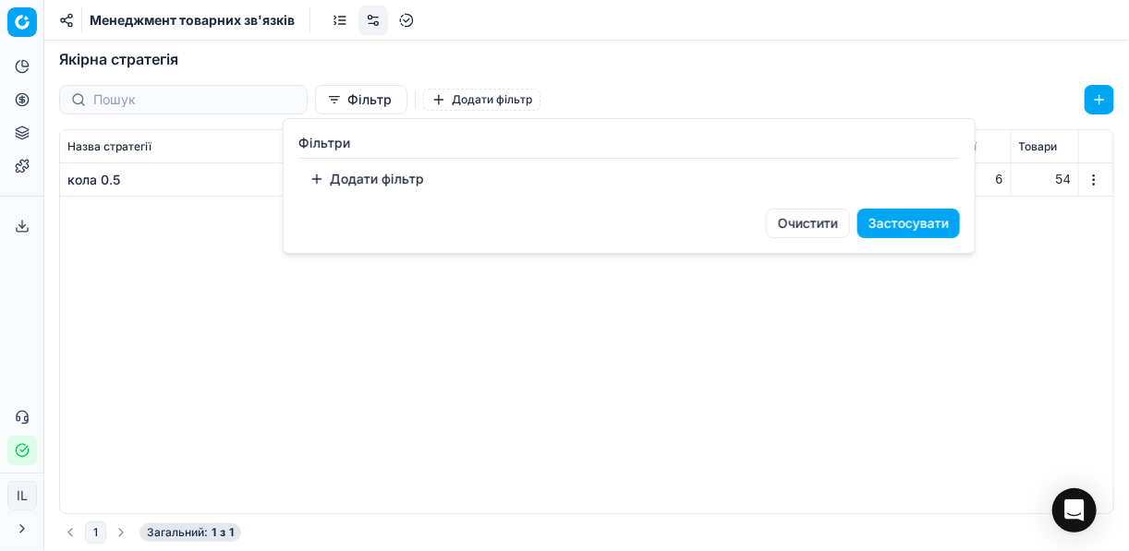
click at [110, 281] on html "Pricing platform Аналітика Цінова оптимізація Асортимент продукції Шаблони Серв…" at bounding box center [564, 275] width 1129 height 551
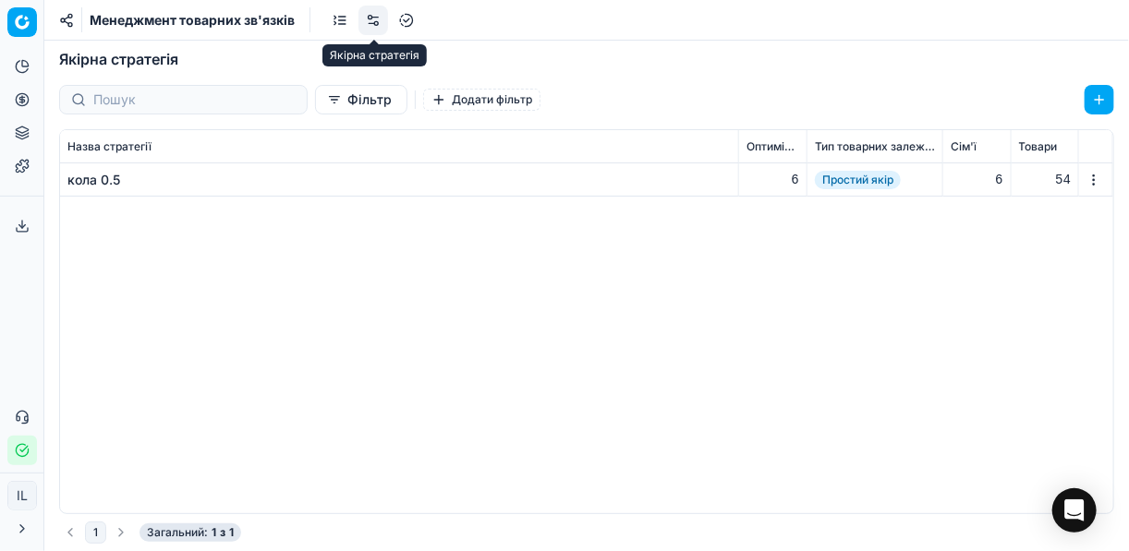
click at [374, 14] on link at bounding box center [373, 21] width 30 height 30
click at [372, 26] on link at bounding box center [373, 21] width 30 height 30
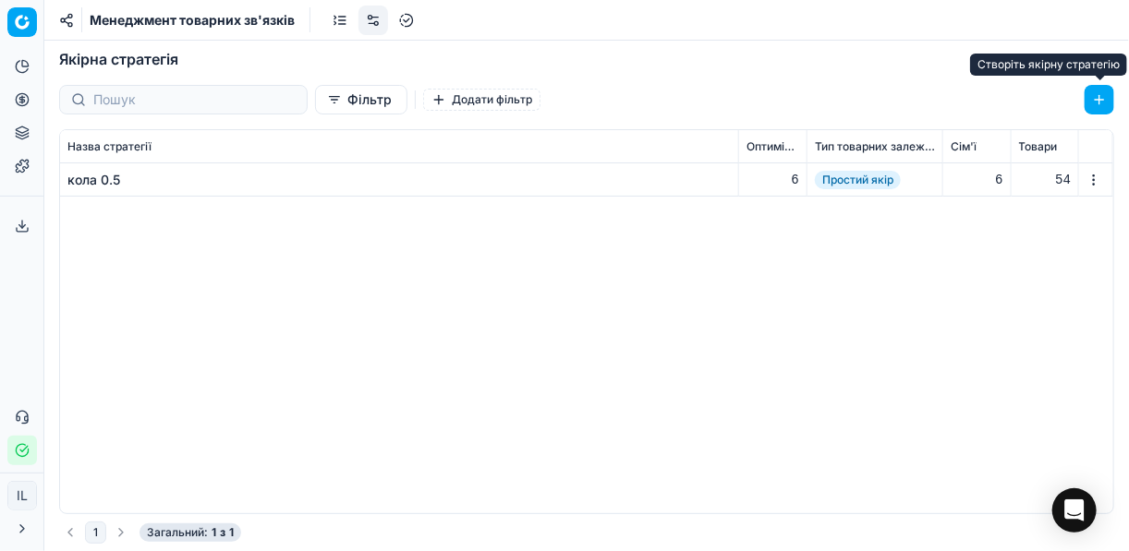
click at [1094, 101] on button "button" at bounding box center [1099, 100] width 30 height 30
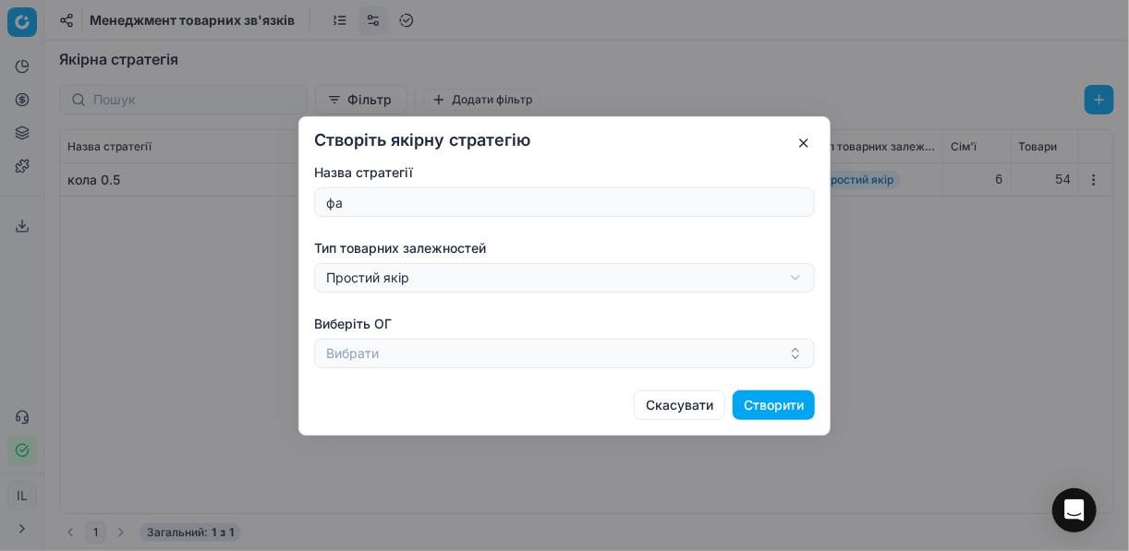
type input "ф"
type input "кетчуп 250"
click at [575, 328] on label "Виберіть ОГ" at bounding box center [564, 324] width 501 height 18
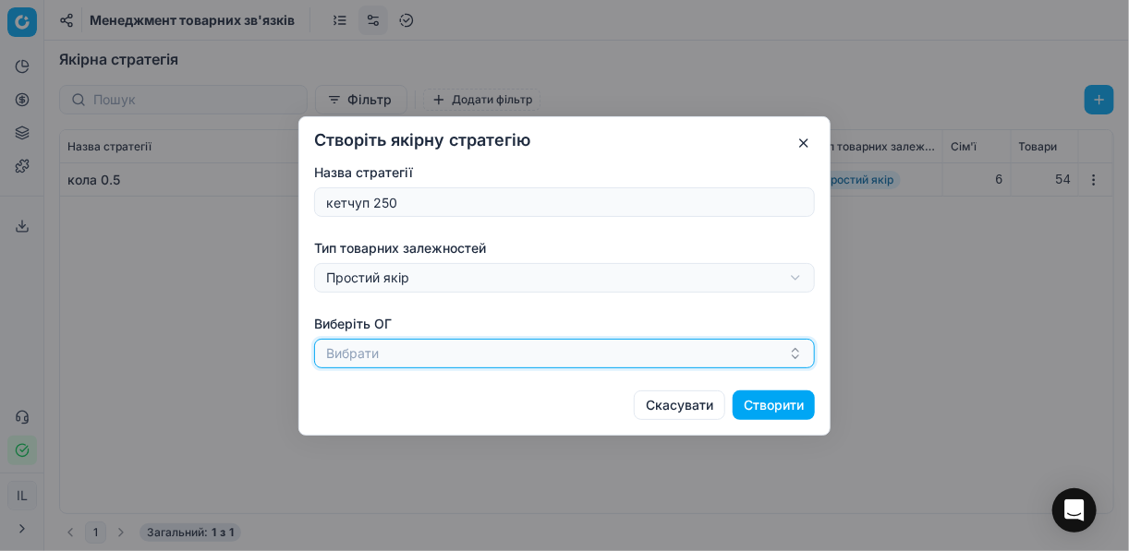
click at [575, 339] on button "Вибрати" at bounding box center [564, 354] width 501 height 30
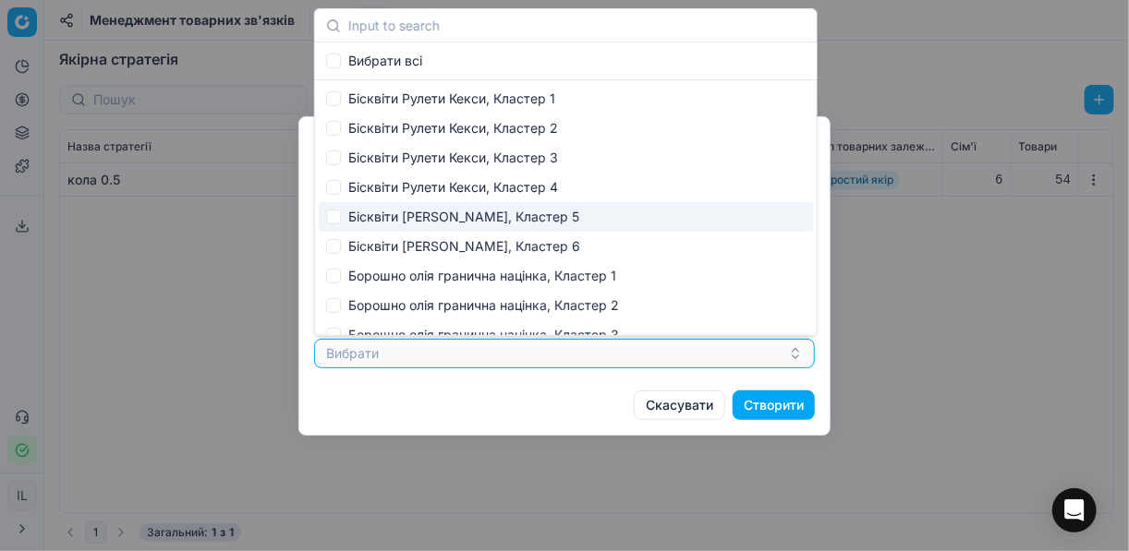
click at [863, 311] on div "Створіть якірну стратегію Назва стратегії кетчуп 250 Тип товарних залежностей П…" at bounding box center [564, 275] width 1129 height 551
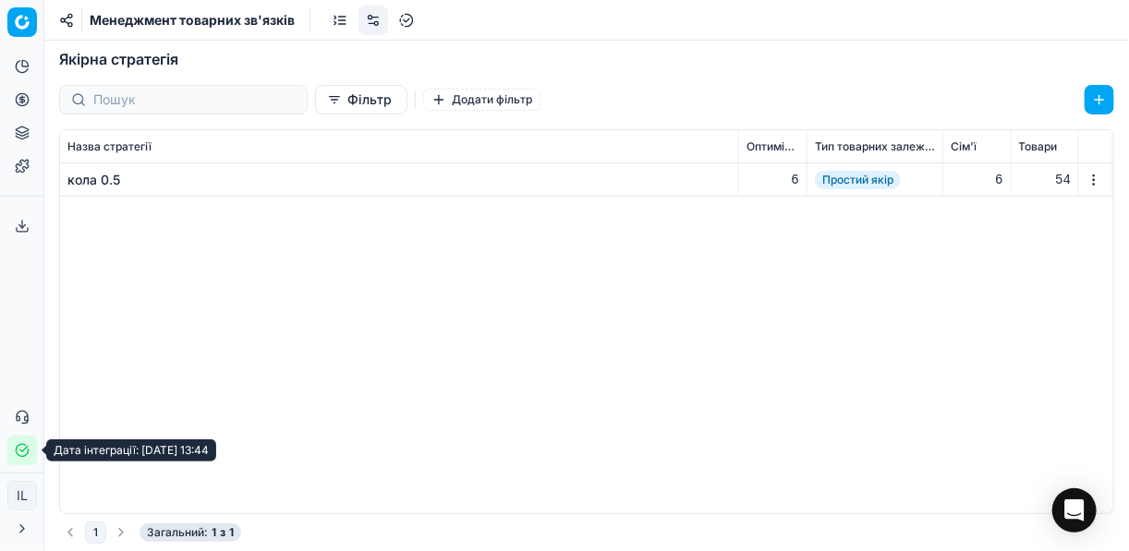
click at [22, 444] on icon "button" at bounding box center [22, 450] width 12 height 12
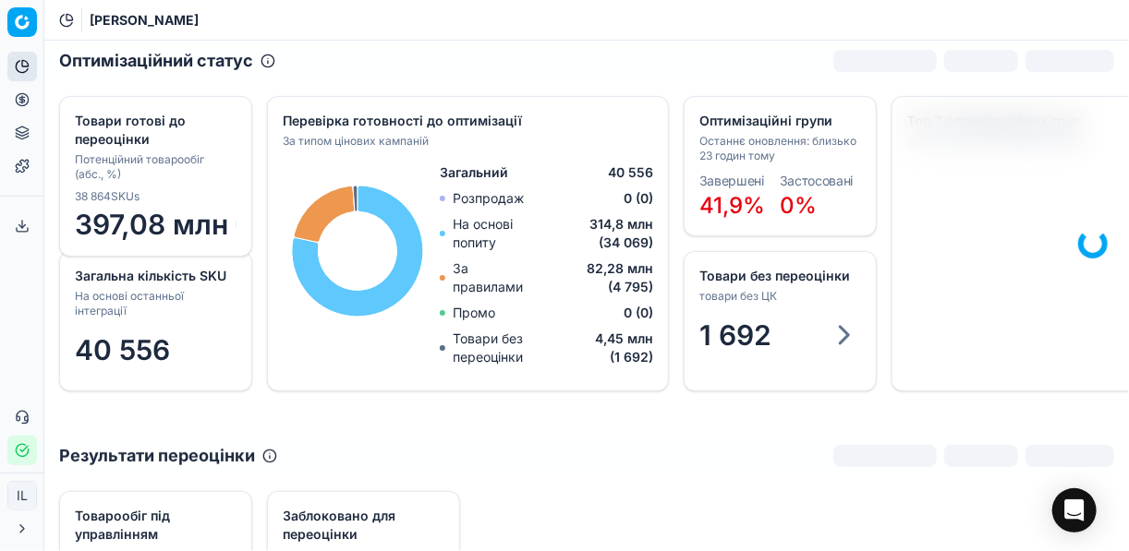
click at [28, 455] on button "Статус інтеграції" at bounding box center [22, 451] width 30 height 30
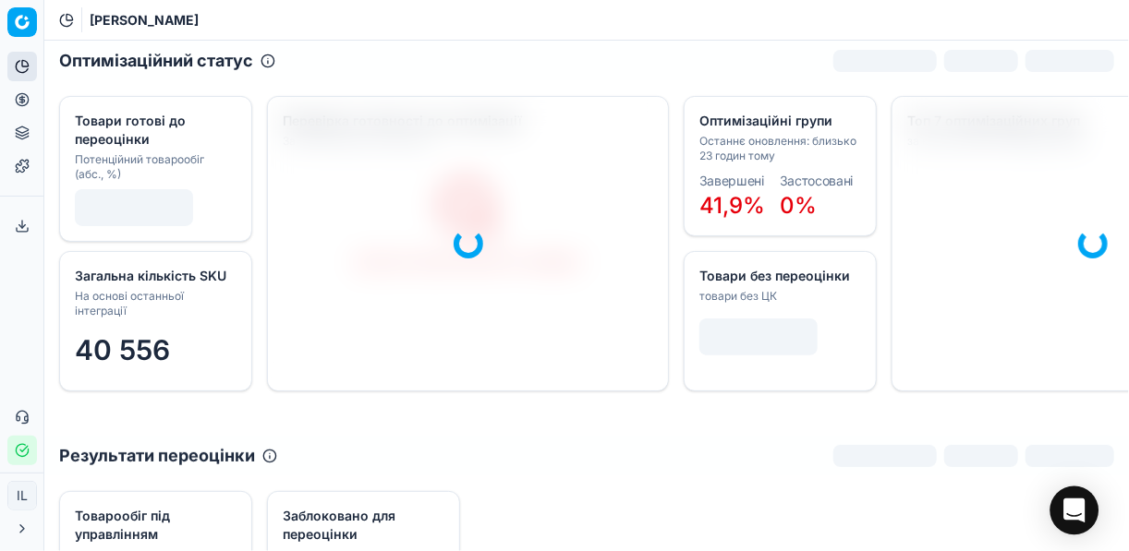
click at [1083, 507] on icon "Open Intercom Messenger" at bounding box center [1073, 511] width 21 height 24
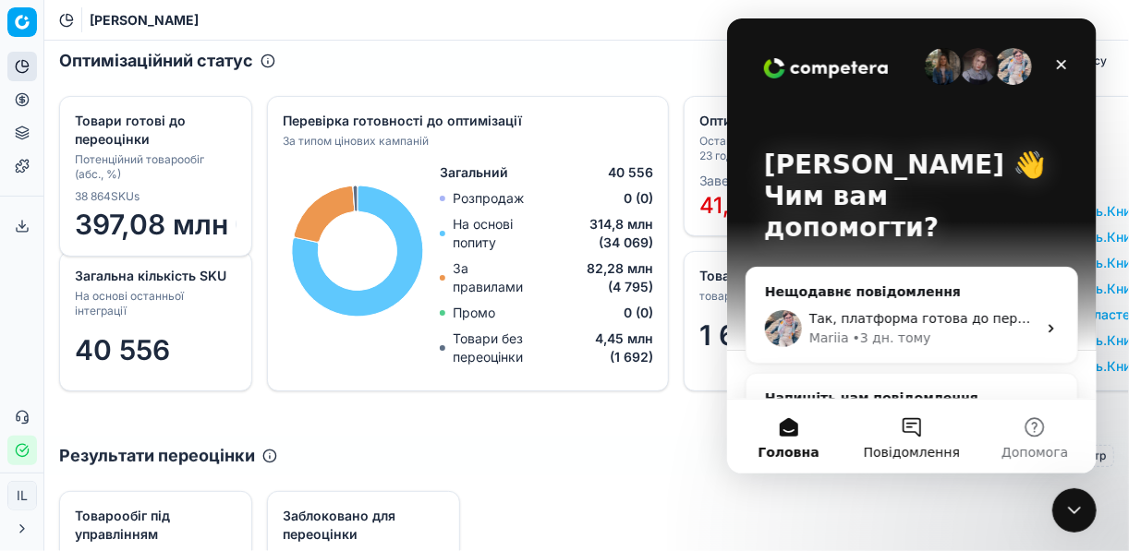
click at [921, 426] on button "Повідомлення" at bounding box center [910, 437] width 123 height 74
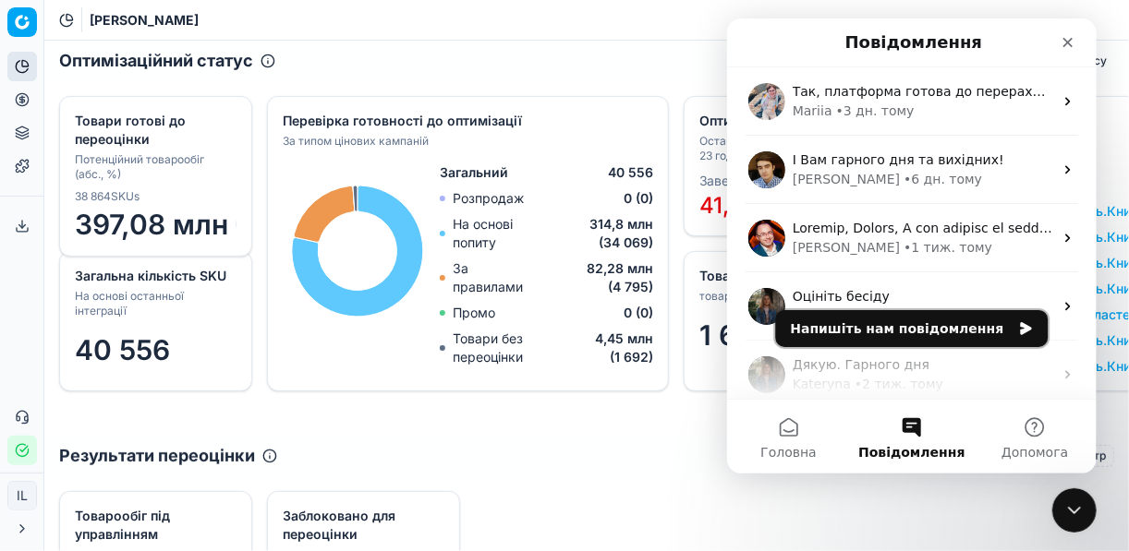
click at [908, 332] on button "Напишіть нам повідомлення" at bounding box center [911, 328] width 272 height 37
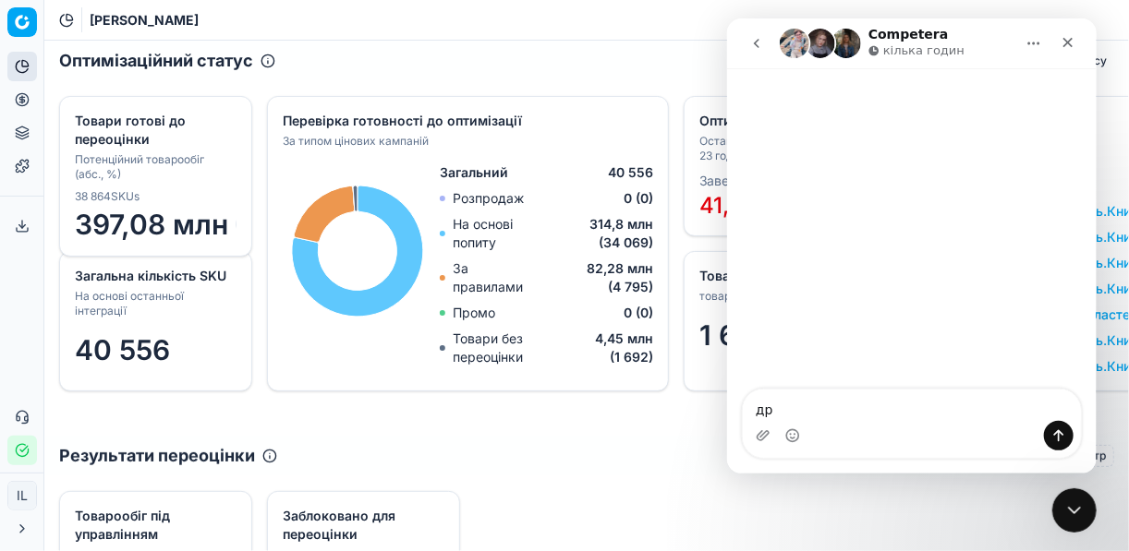
type textarea "д"
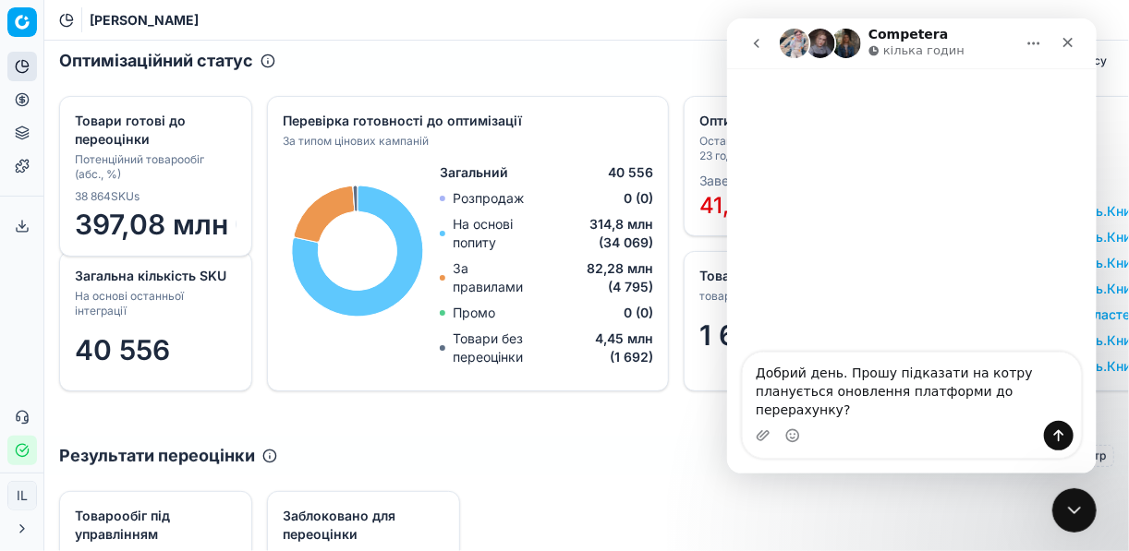
type textarea "Добрий день. Прошу підказати на котру планується оновлення платформи до перерах…"
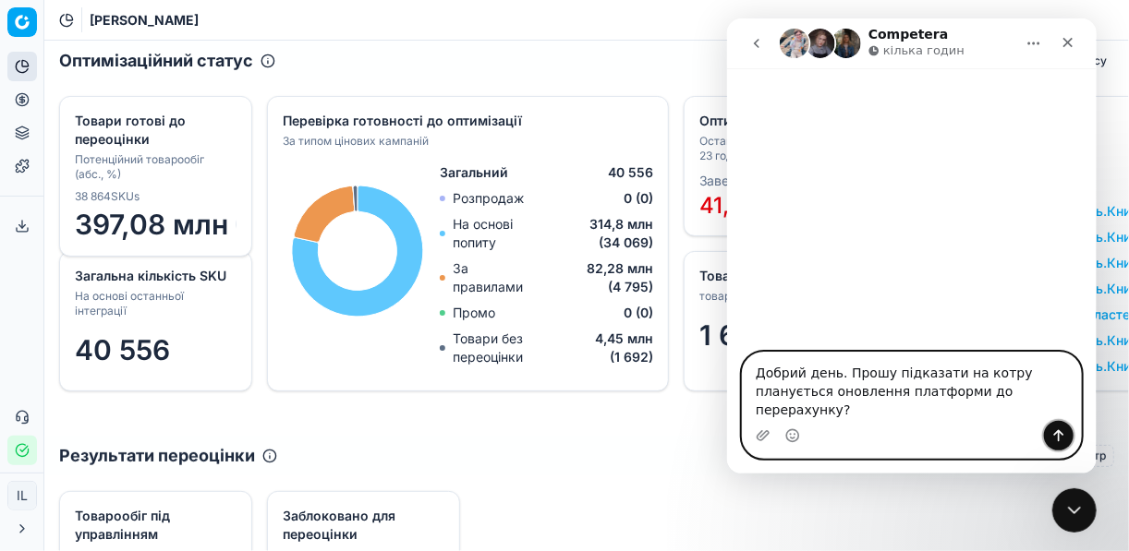
click at [1059, 434] on icon "Надіслати повідомлення…" at bounding box center [1057, 436] width 15 height 15
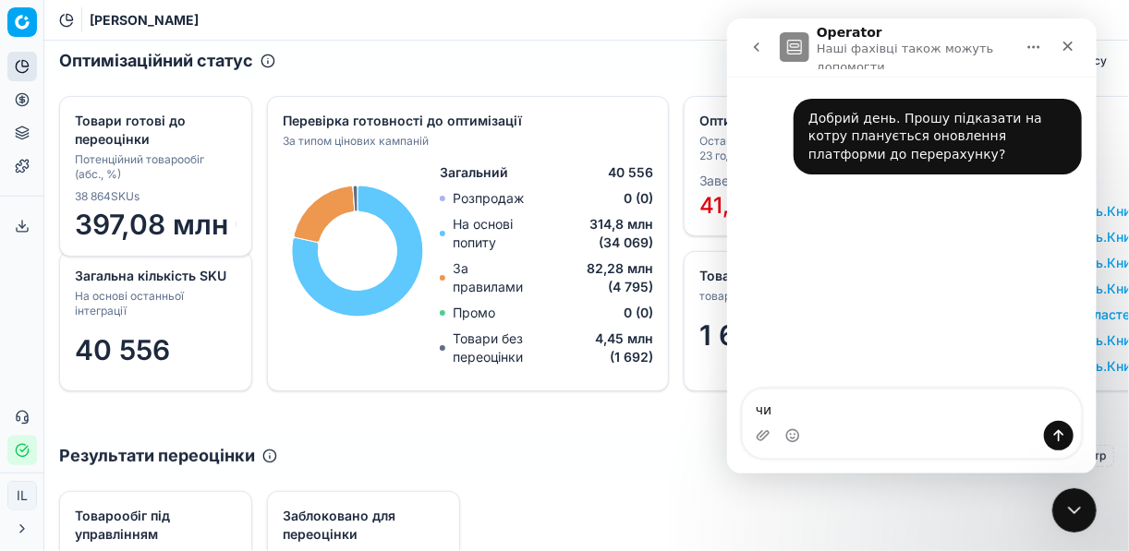
type textarea "ч"
click at [951, 317] on div "Добрий день. Прошу підказати на котру планується оновлення платформи до перерах…" at bounding box center [910, 234] width 369 height 315
click at [1059, 50] on icon "Закрити" at bounding box center [1066, 46] width 15 height 15
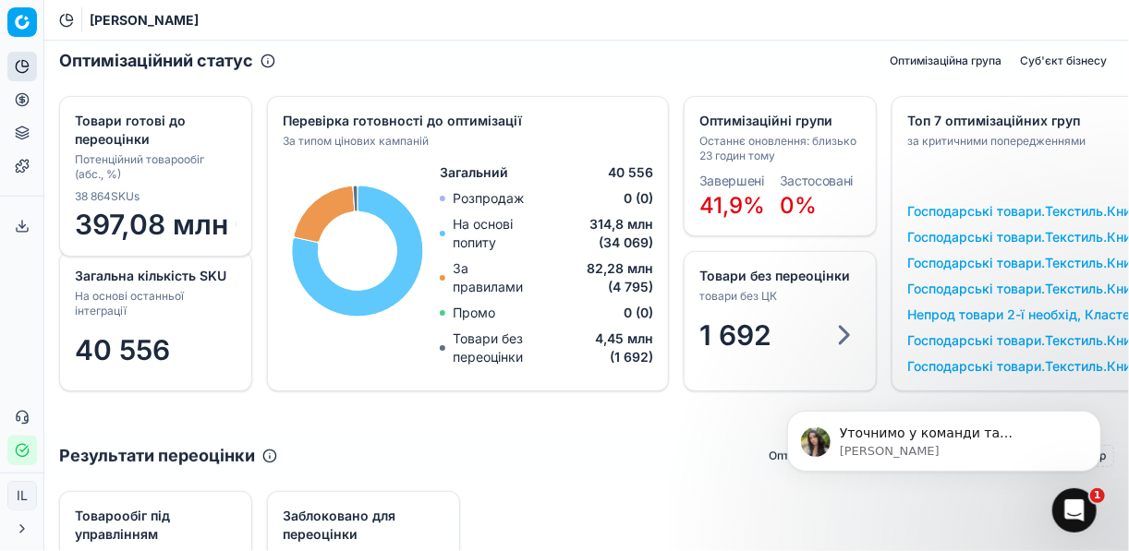
scroll to position [109, 0]
click at [991, 444] on p "[PERSON_NAME]" at bounding box center [958, 450] width 238 height 17
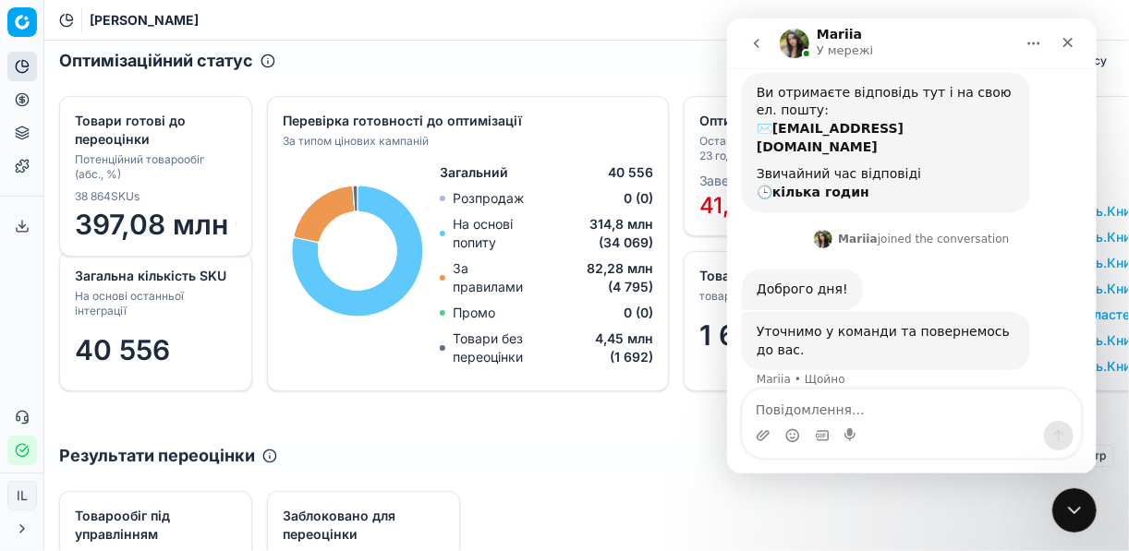
click at [674, 414] on div "Загальна кількість SKU На основі останньої інтеграції 40 556 Оптимізаційні груп…" at bounding box center [586, 258] width 1084 height 355
click at [1061, 37] on icon "Закрити" at bounding box center [1066, 42] width 15 height 15
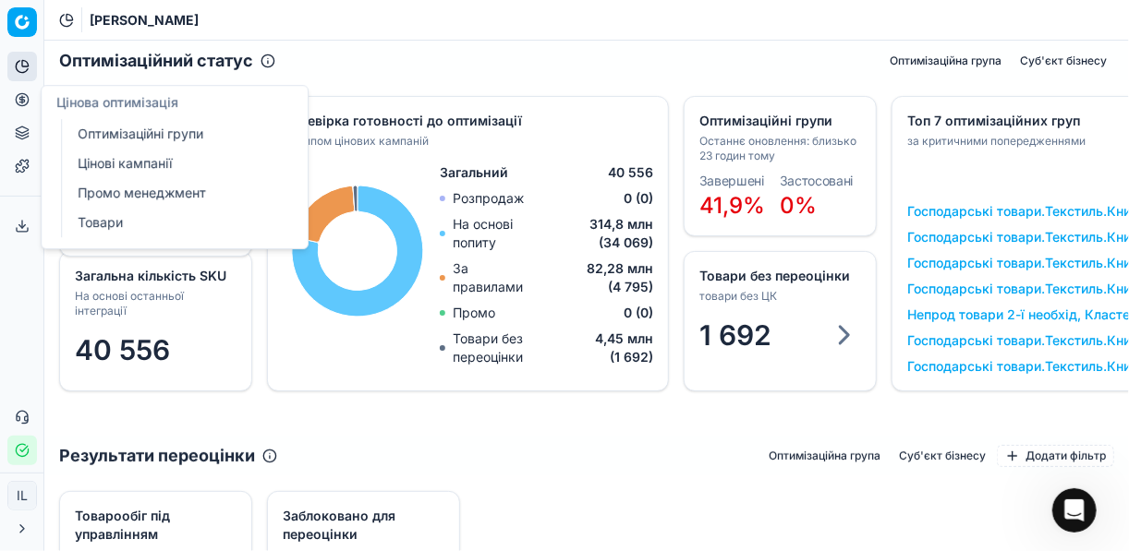
click at [121, 140] on link "Оптимізаційні групи" at bounding box center [177, 134] width 215 height 26
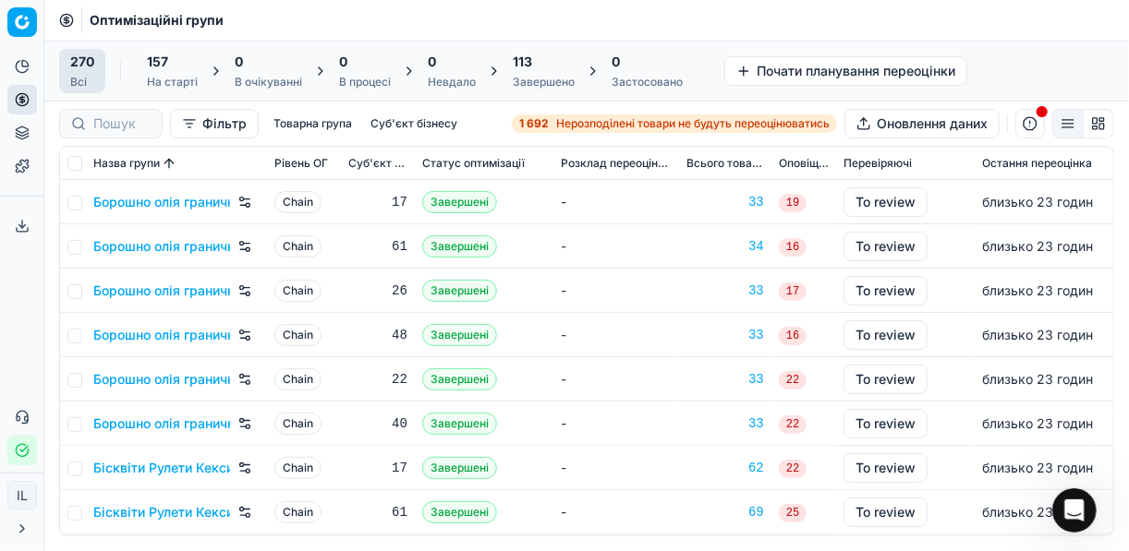
click at [549, 119] on div "1 692 Нерозподілені товари не будуть переоцінюватись" at bounding box center [674, 123] width 310 height 15
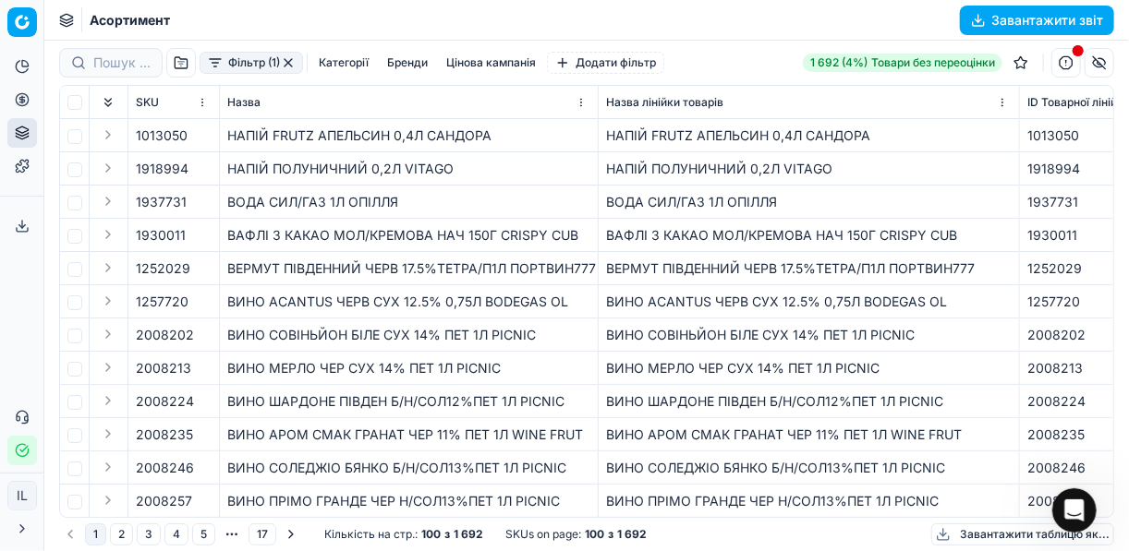
click at [214, 71] on button "Фільтр (1)" at bounding box center [250, 63] width 103 height 22
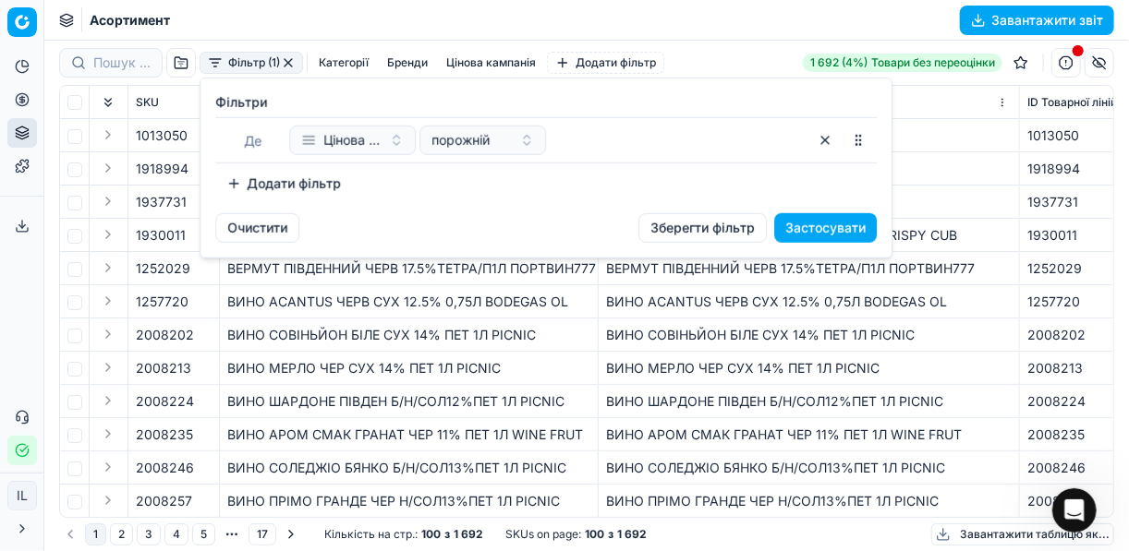
click at [237, 177] on button "Додати фільтр" at bounding box center [283, 184] width 137 height 30
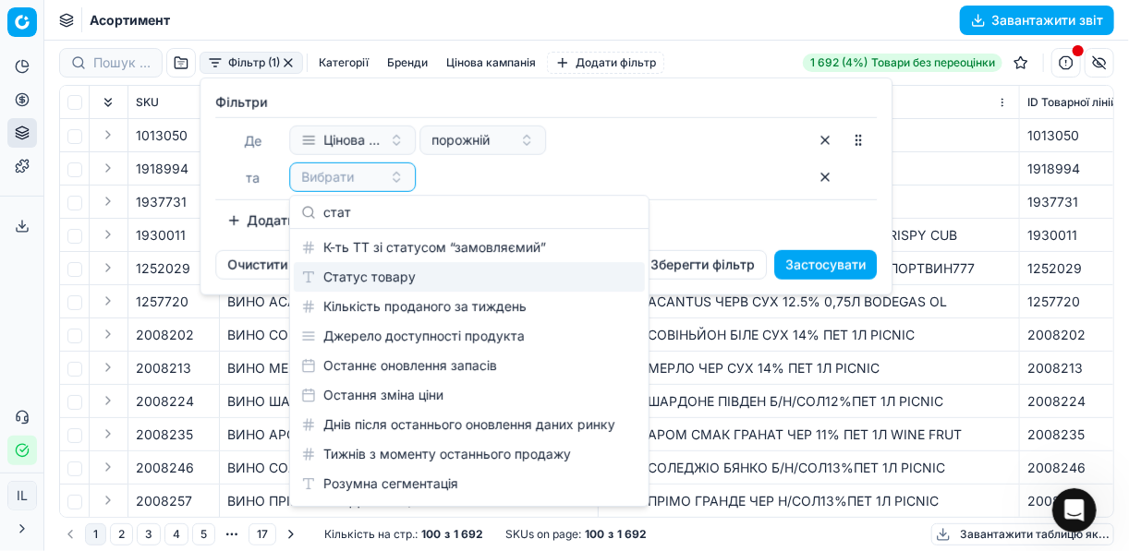
type input "стат"
click at [399, 276] on div "Статус товару" at bounding box center [469, 277] width 351 height 30
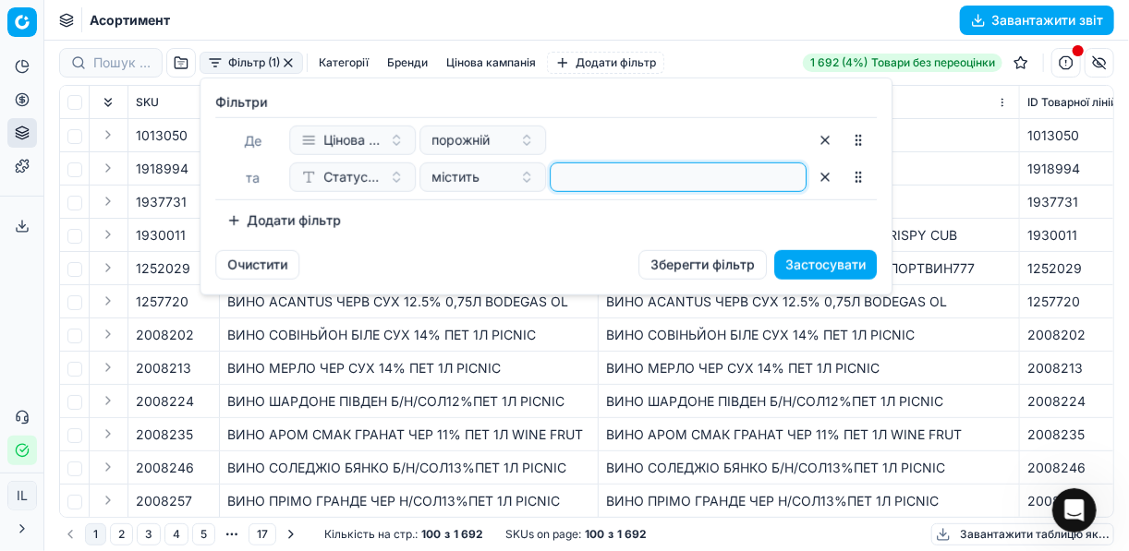
click at [577, 168] on input at bounding box center [678, 177] width 240 height 28
type input "1"
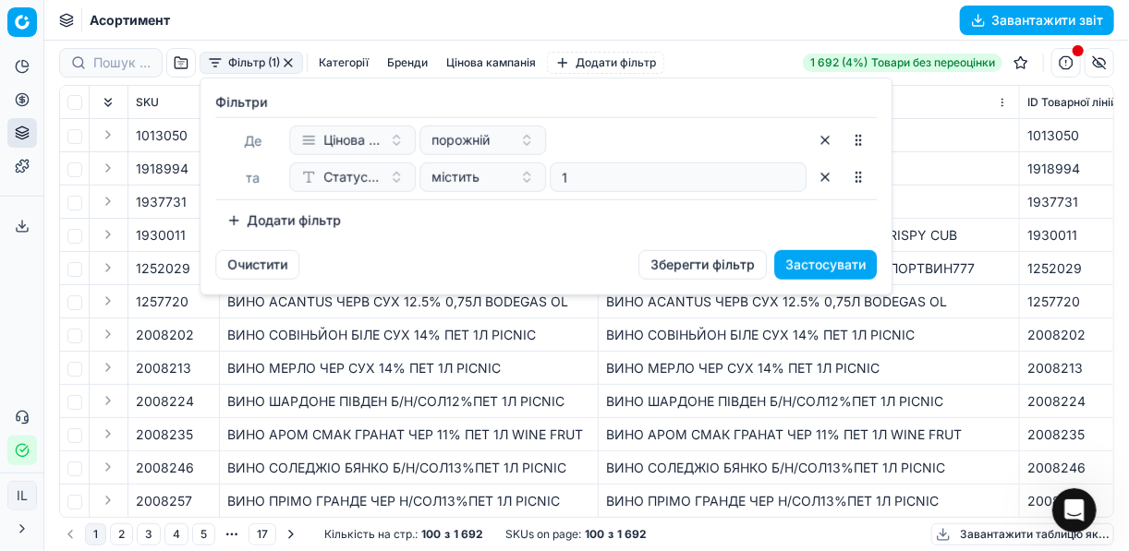
click at [238, 221] on button "Додати фільтр" at bounding box center [283, 221] width 137 height 30
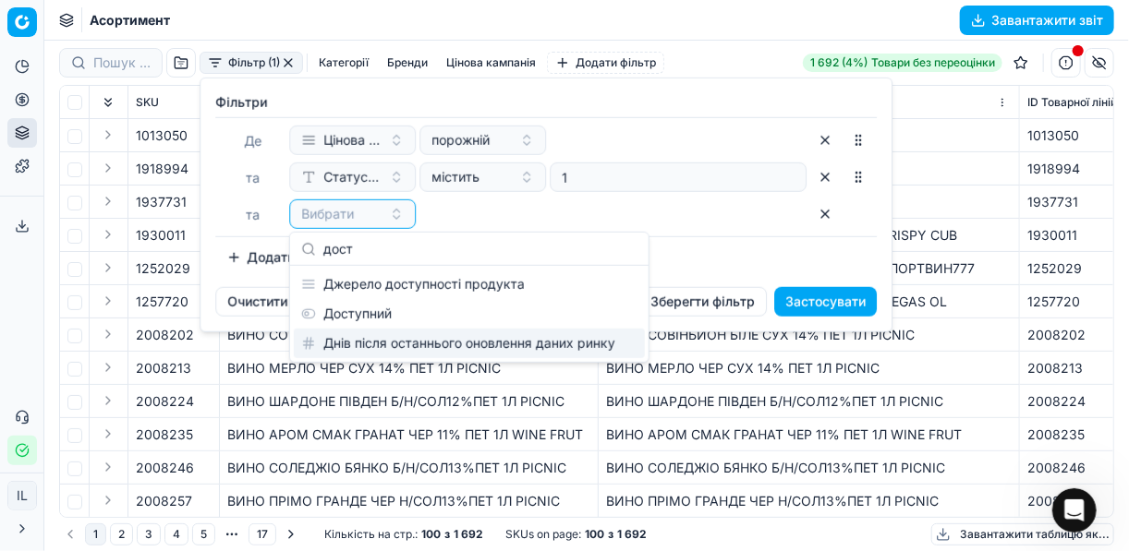
type input "дост"
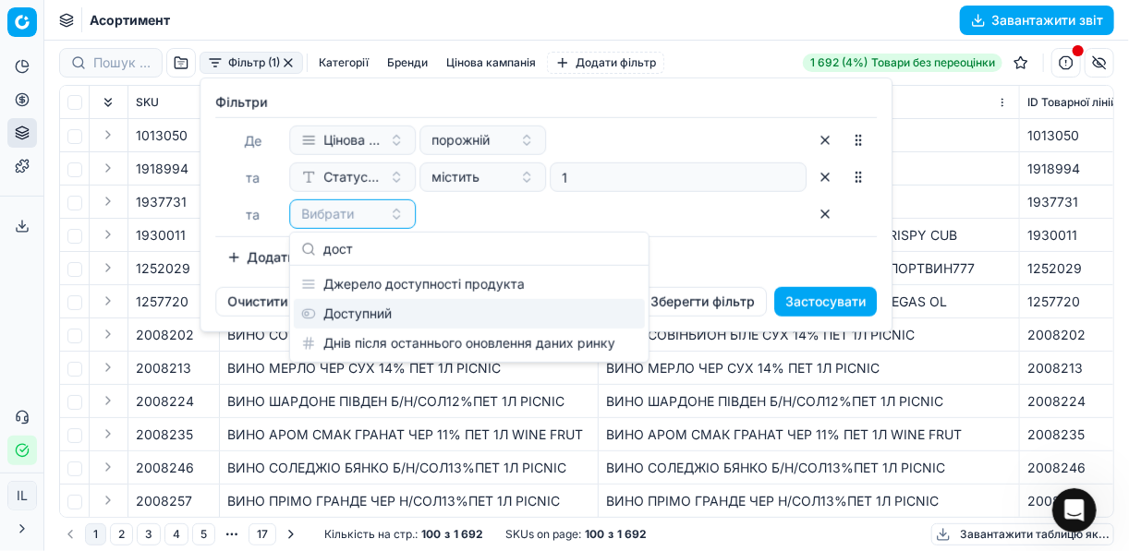
click at [377, 319] on div "Доступний" at bounding box center [469, 314] width 351 height 30
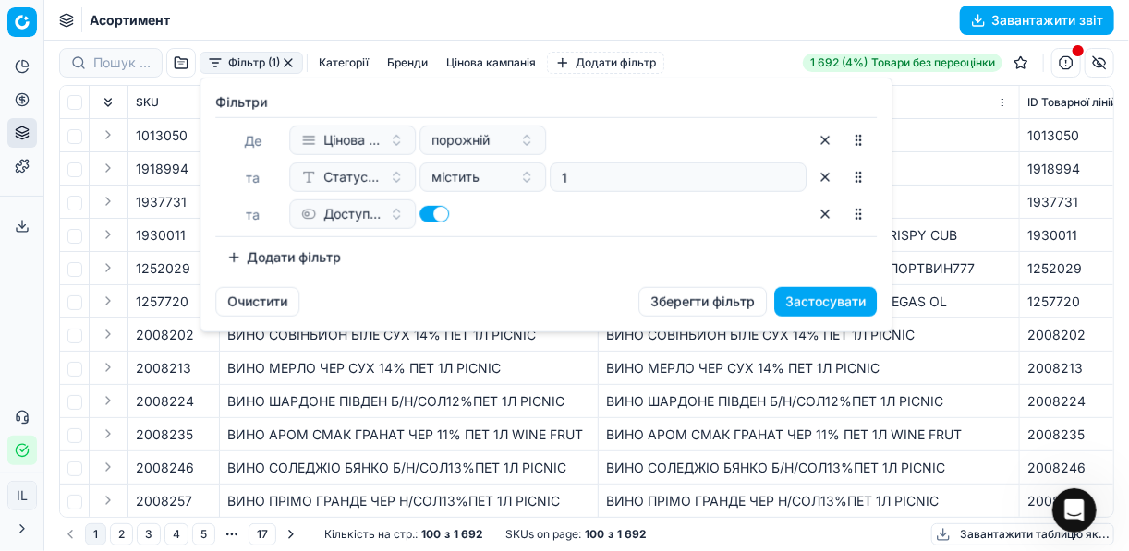
click at [249, 246] on button "Додати фільтр" at bounding box center [283, 258] width 137 height 30
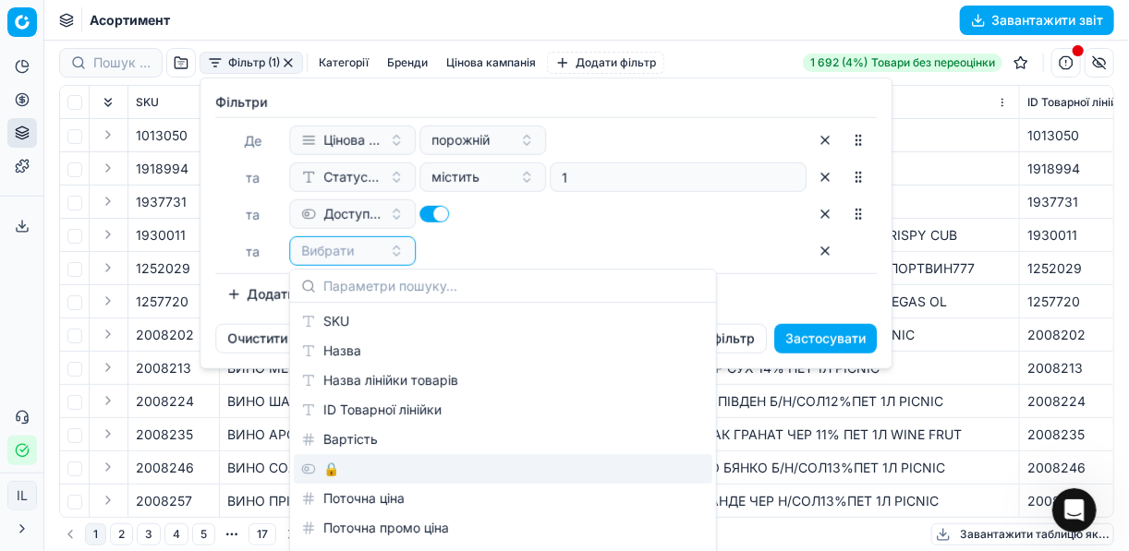
click at [337, 475] on div "🔒" at bounding box center [503, 469] width 418 height 30
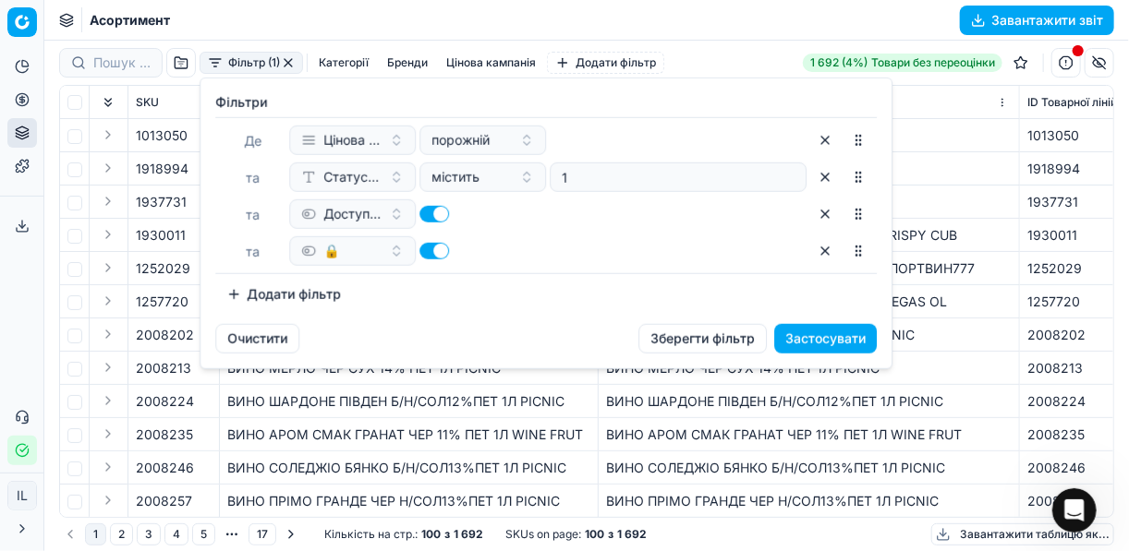
click at [427, 253] on button "button" at bounding box center [434, 251] width 30 height 17
checkbox input "false"
click at [796, 340] on button "Застосувати" at bounding box center [825, 339] width 103 height 30
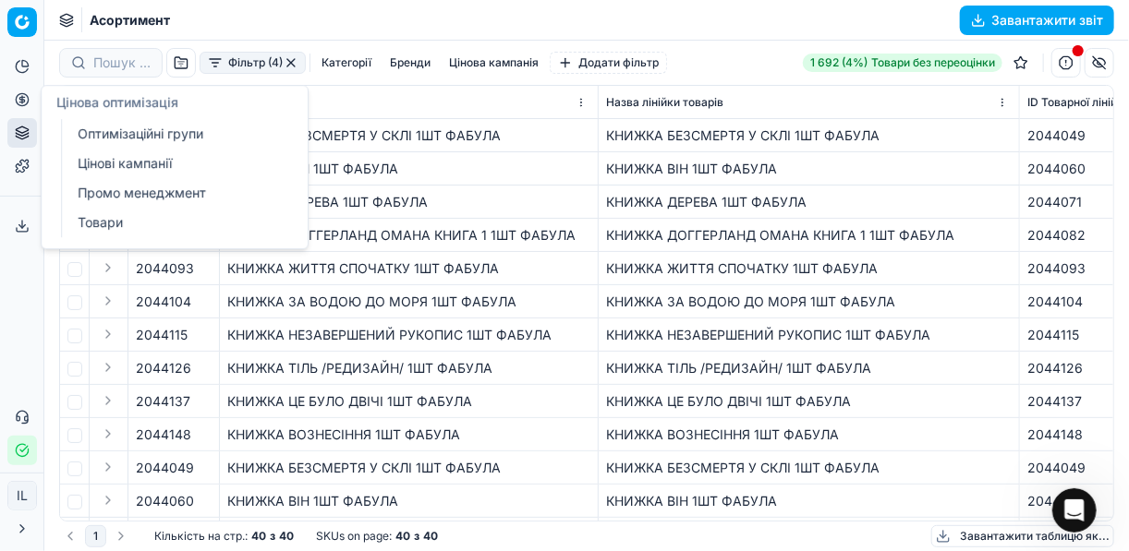
click at [99, 163] on link "Цінові кампанії" at bounding box center [177, 164] width 215 height 26
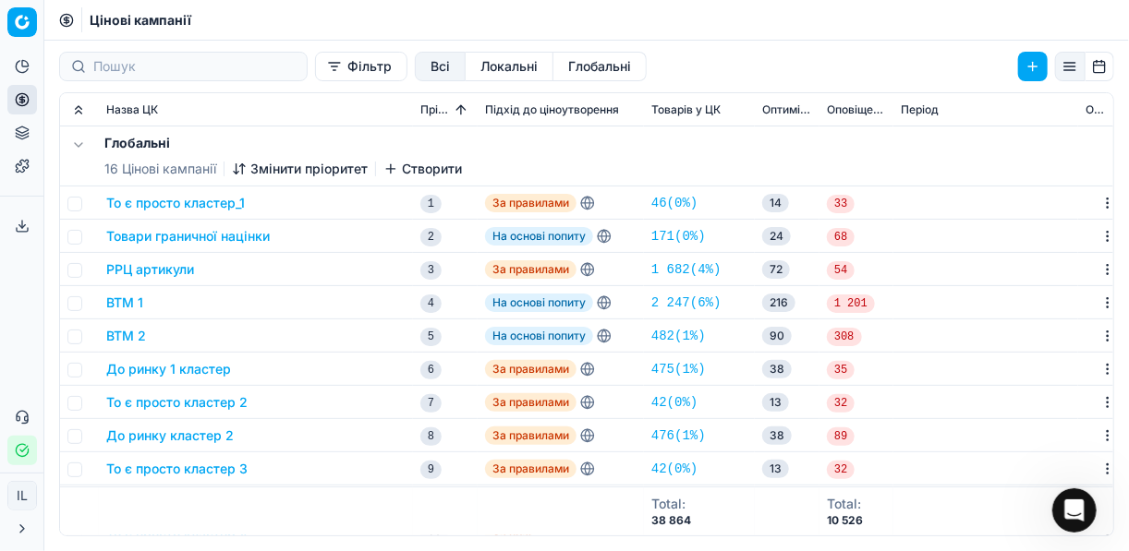
click at [561, 67] on button "Глобальні" at bounding box center [599, 67] width 93 height 30
click at [492, 61] on button "Локальні" at bounding box center [509, 67] width 88 height 30
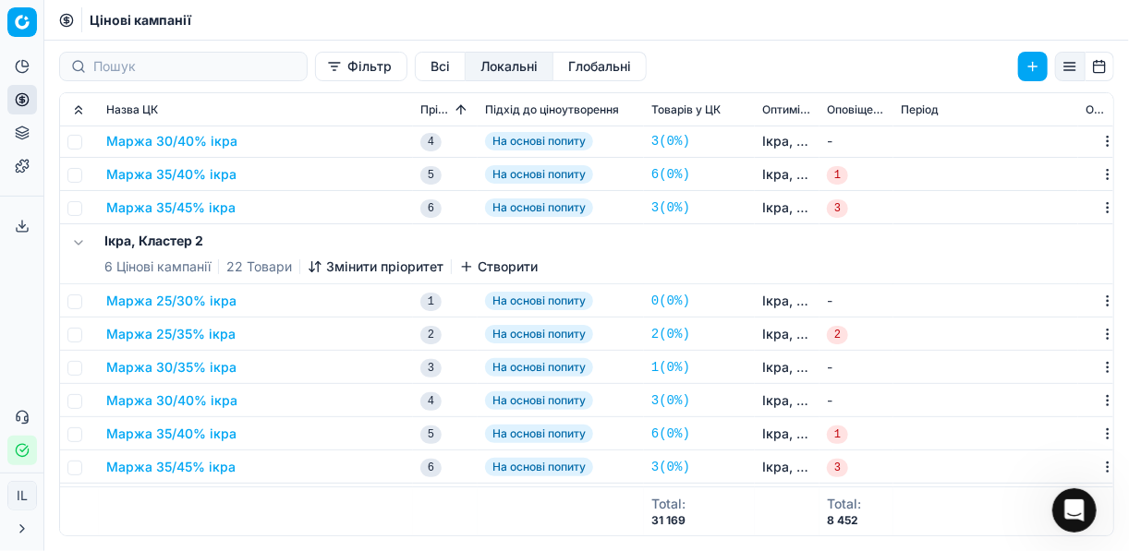
scroll to position [222, 0]
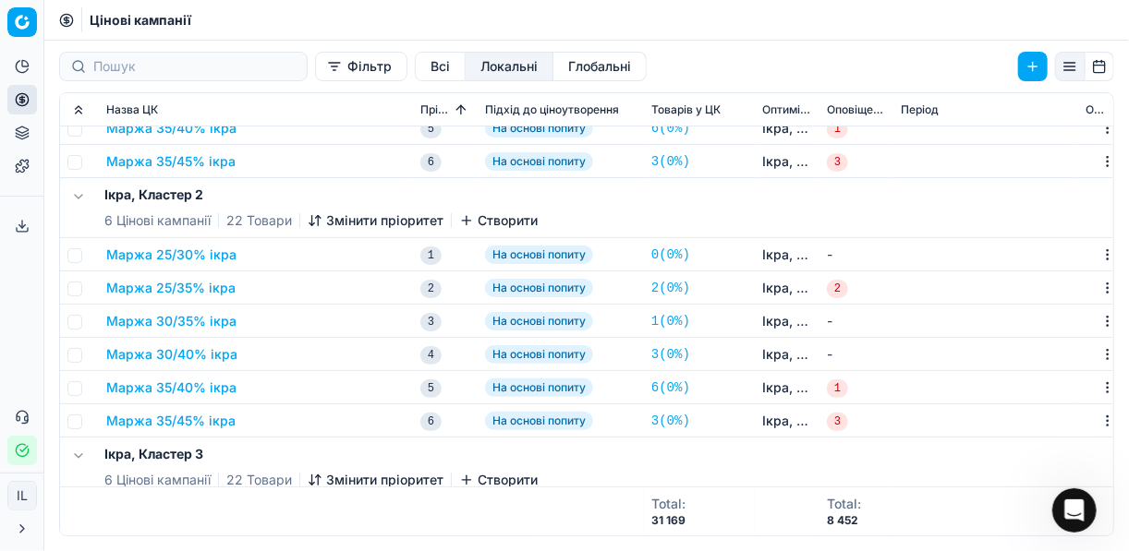
click at [142, 253] on button "Маржа 25/30% ікра" at bounding box center [171, 255] width 130 height 18
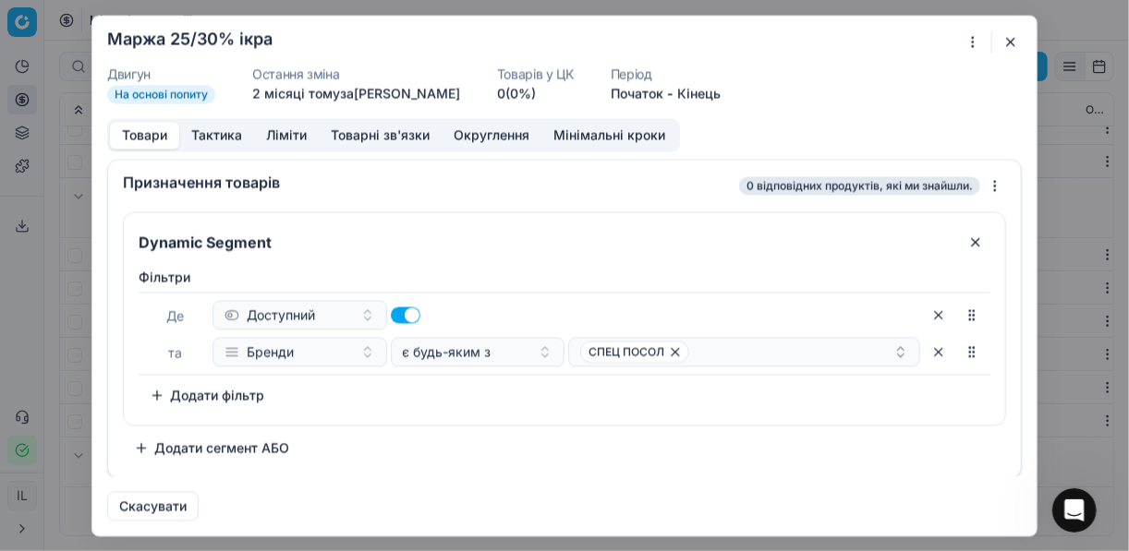
click at [1009, 40] on button "button" at bounding box center [1010, 41] width 22 height 22
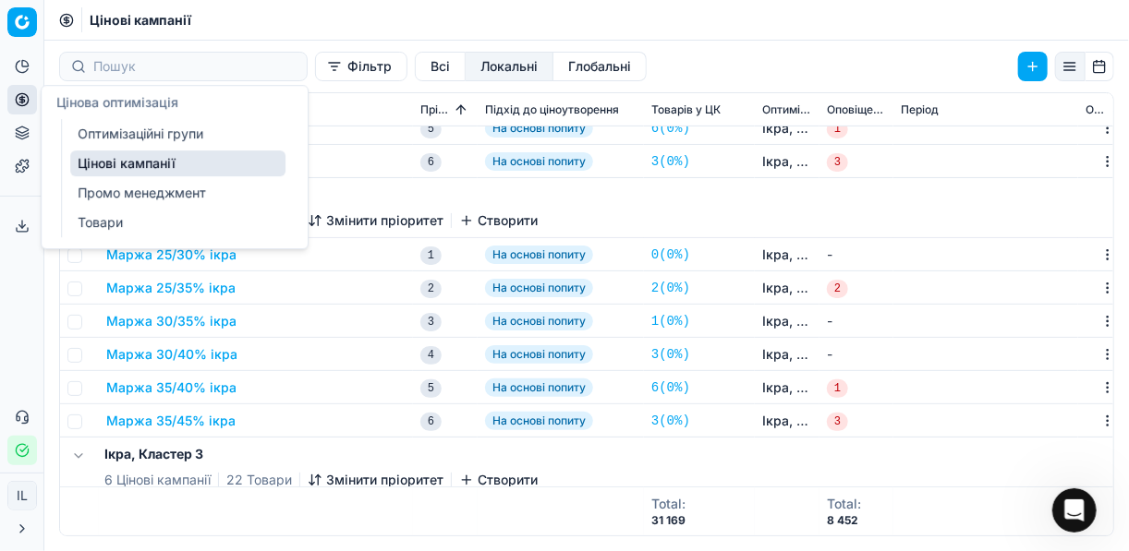
click at [19, 105] on circle at bounding box center [22, 99] width 12 height 12
click at [167, 163] on link "Цінові кампанії" at bounding box center [177, 164] width 215 height 26
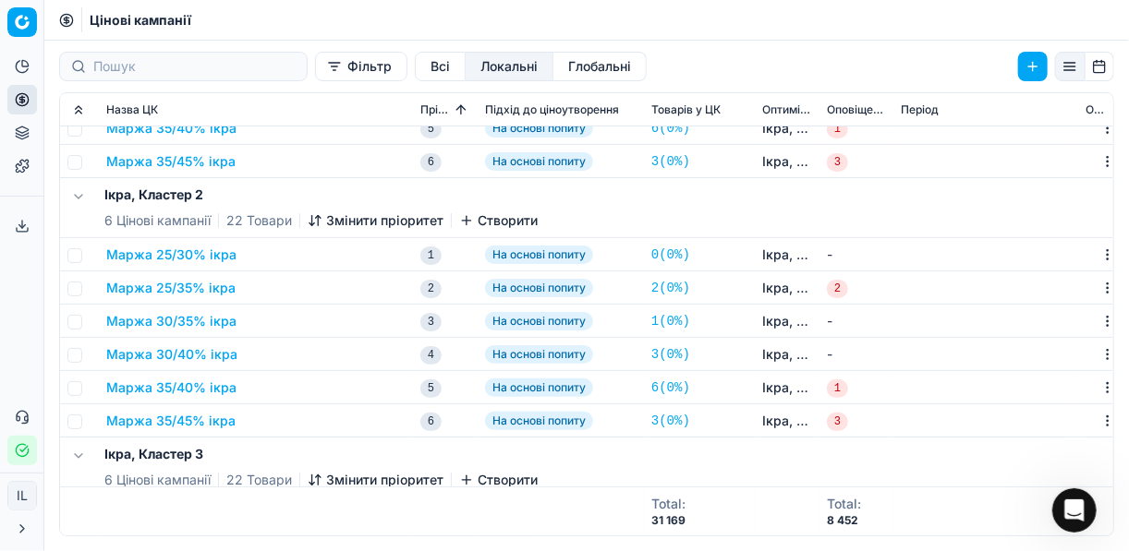
click at [468, 63] on button "Локальні" at bounding box center [509, 67] width 88 height 30
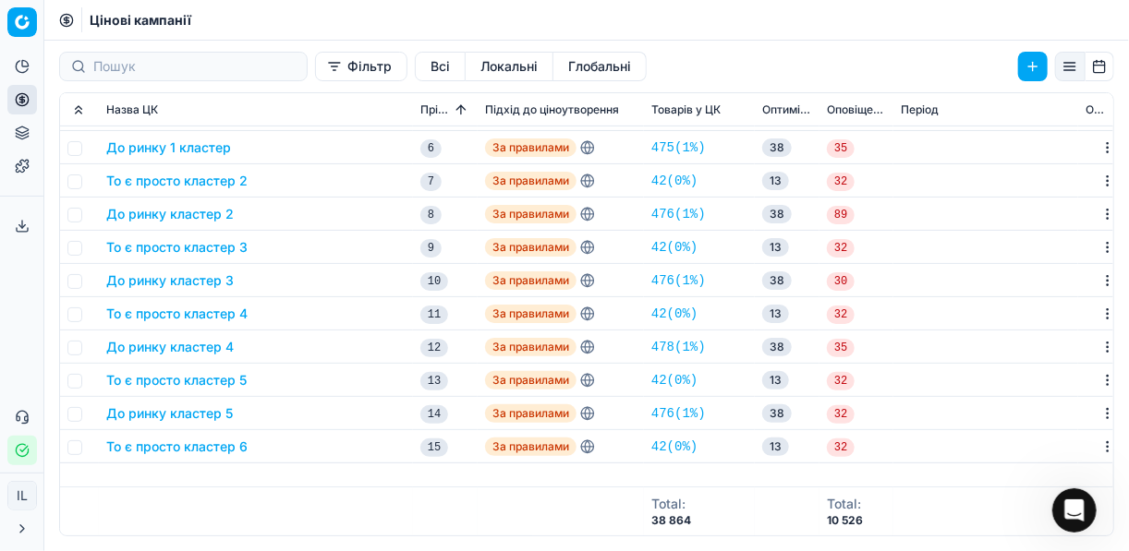
scroll to position [0, 0]
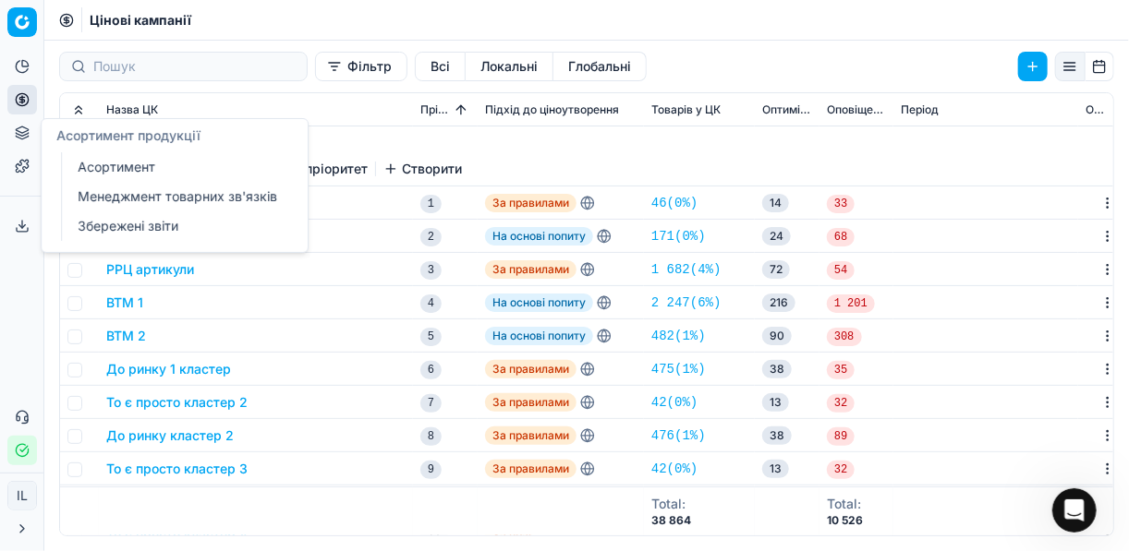
click at [11, 131] on button "Асортимент продукції" at bounding box center [22, 133] width 30 height 30
click at [193, 192] on link "Менеджмент товарних зв'язків" at bounding box center [177, 197] width 215 height 26
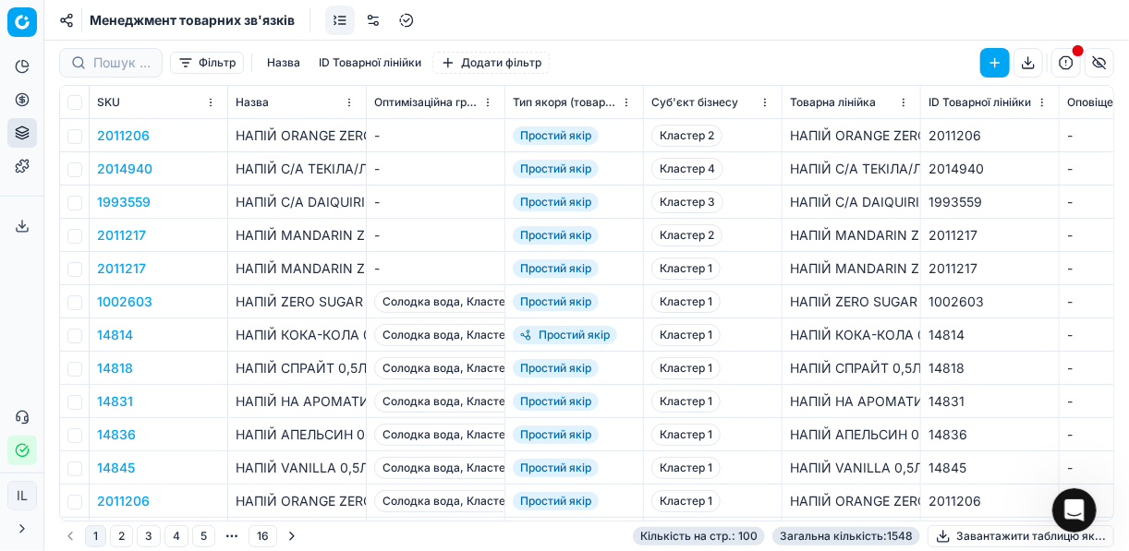
click at [176, 64] on button "Фільтр" at bounding box center [207, 63] width 74 height 22
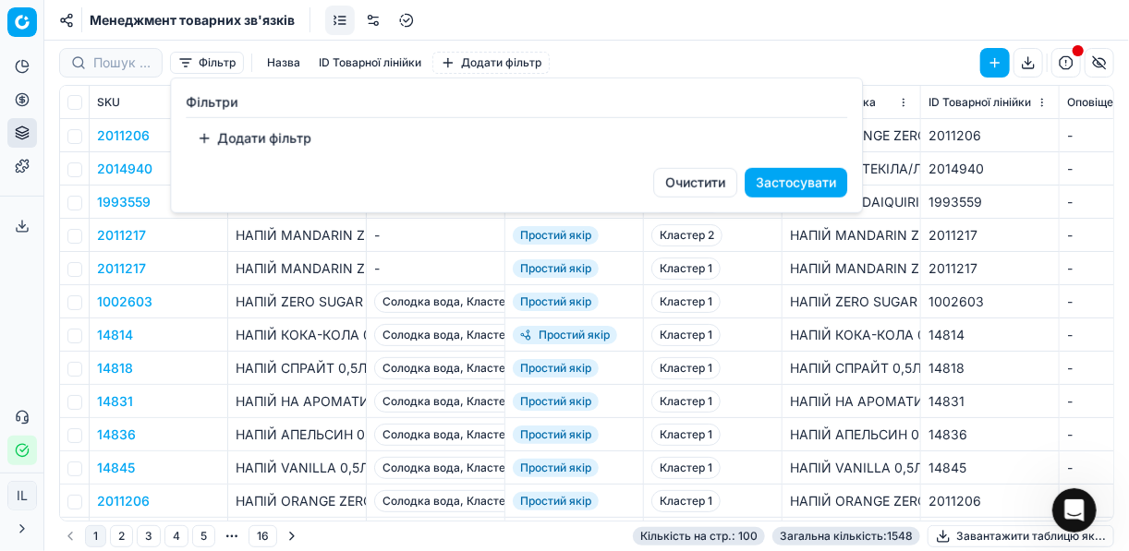
click at [210, 140] on button "Додати фільтр" at bounding box center [254, 139] width 137 height 30
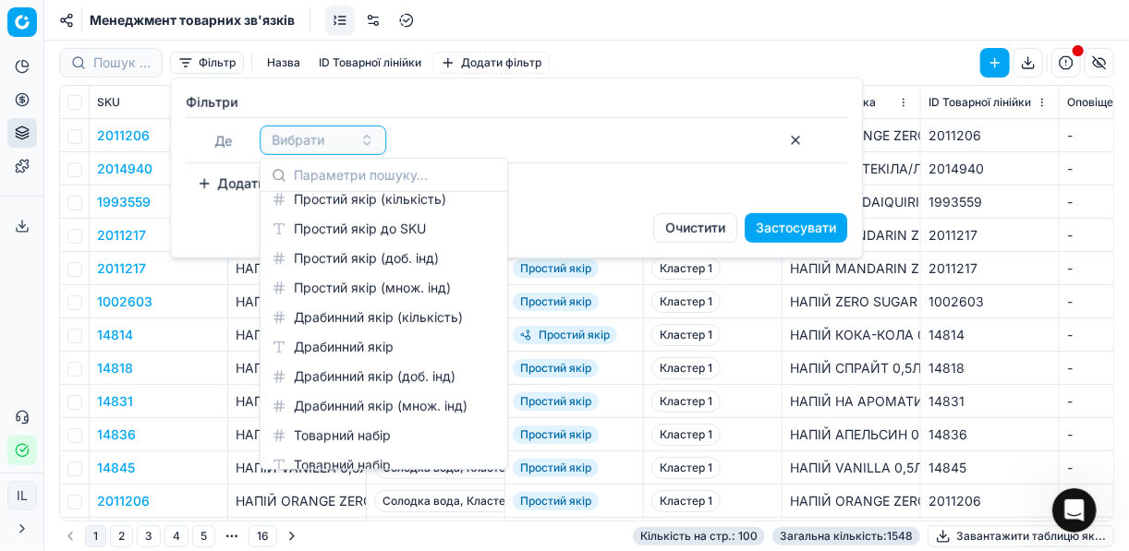
scroll to position [366, 0]
click at [354, 215] on div "Простий якір до SKU" at bounding box center [383, 229] width 239 height 30
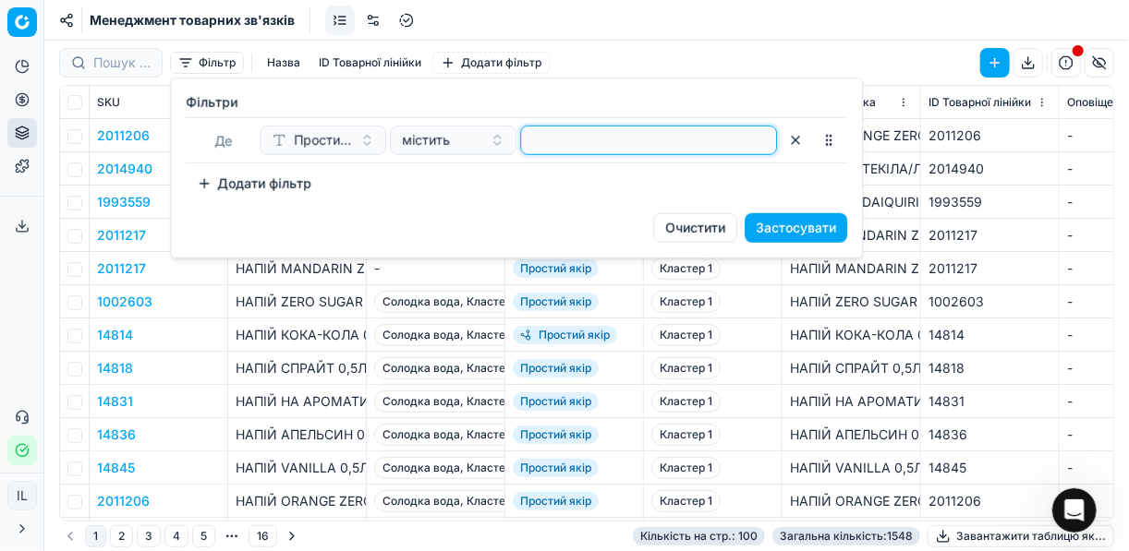
click at [561, 132] on input at bounding box center [648, 141] width 240 height 28
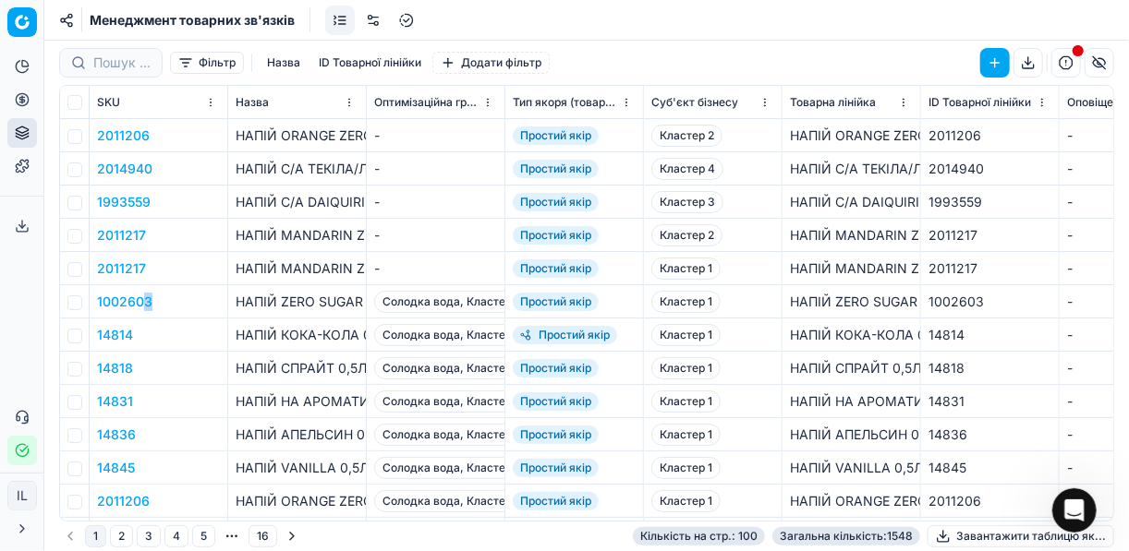
drag, startPoint x: 170, startPoint y: 303, endPoint x: 87, endPoint y: 285, distance: 84.9
click at [87, 285] on html "Pricing platform Аналітика Цінова оптимізація Асортимент продукції Шаблони Серв…" at bounding box center [564, 275] width 1129 height 551
drag, startPoint x: 87, startPoint y: 285, endPoint x: 290, endPoint y: 440, distance: 255.1
click at [290, 440] on div "НАПІЙ АПЕЛЬСИН 0,5Л ФАНТА" at bounding box center [296, 435] width 123 height 18
click at [27, 162] on icon at bounding box center [22, 166] width 15 height 15
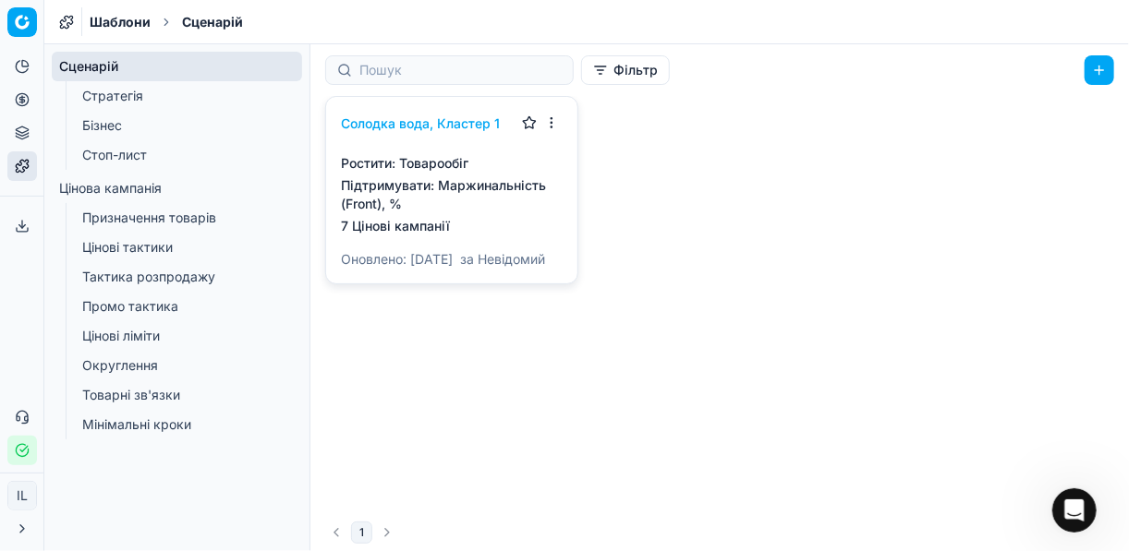
click at [117, 247] on link "Цінові тактики" at bounding box center [177, 248] width 205 height 26
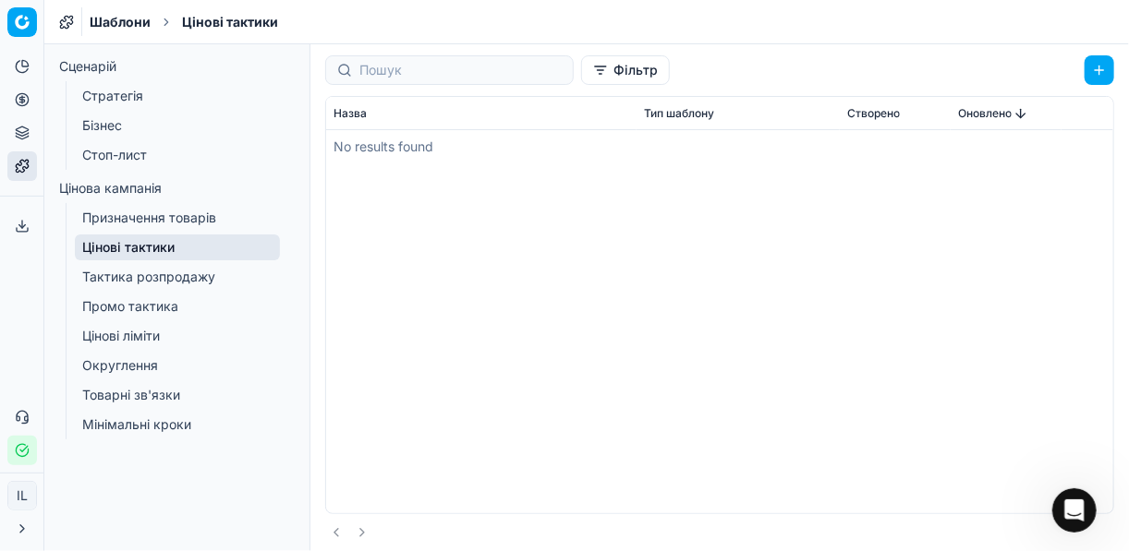
click at [146, 314] on link "Промо тактика" at bounding box center [177, 307] width 205 height 26
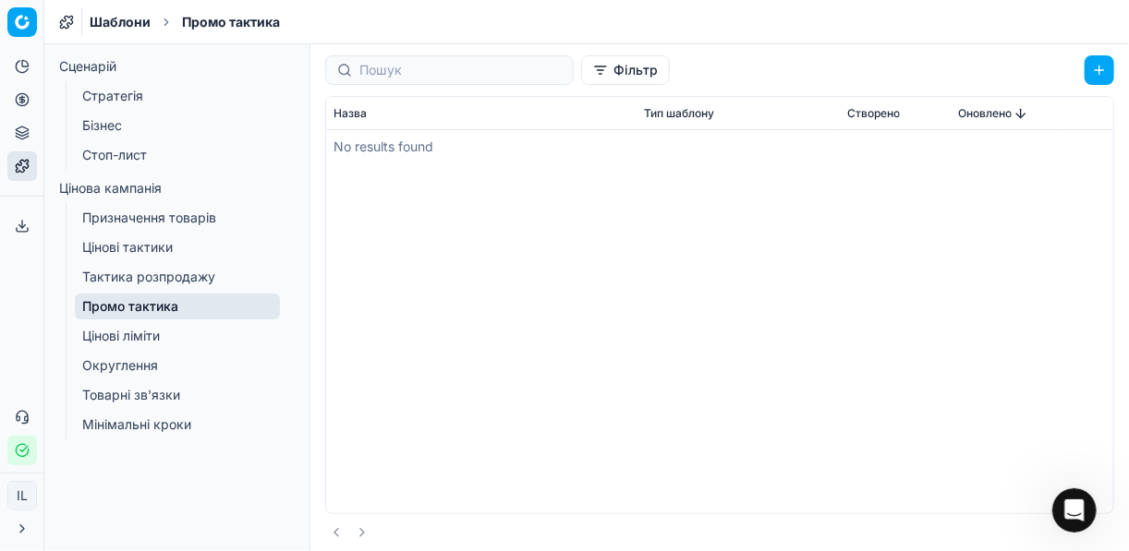
click at [158, 281] on link "Тактика розпродажу" at bounding box center [177, 277] width 205 height 26
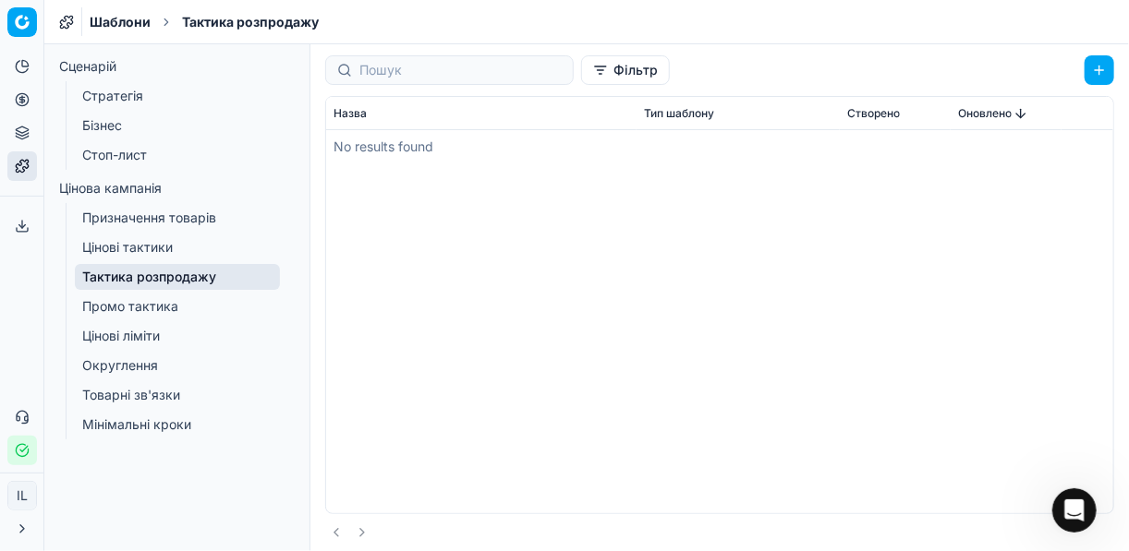
click at [149, 253] on link "Цінові тактики" at bounding box center [177, 248] width 205 height 26
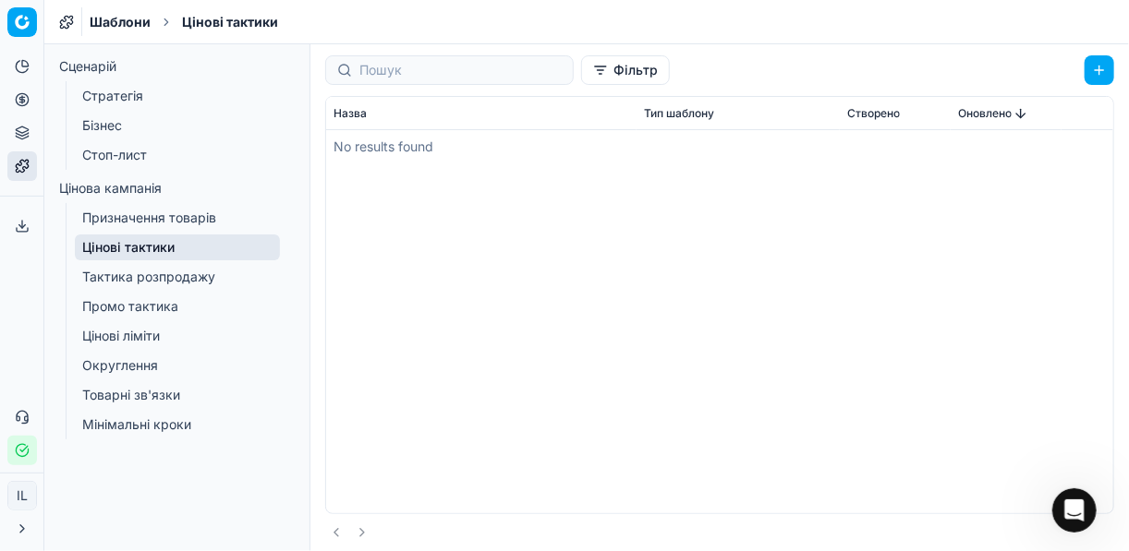
click at [156, 221] on link "Призначення товарів" at bounding box center [177, 218] width 205 height 26
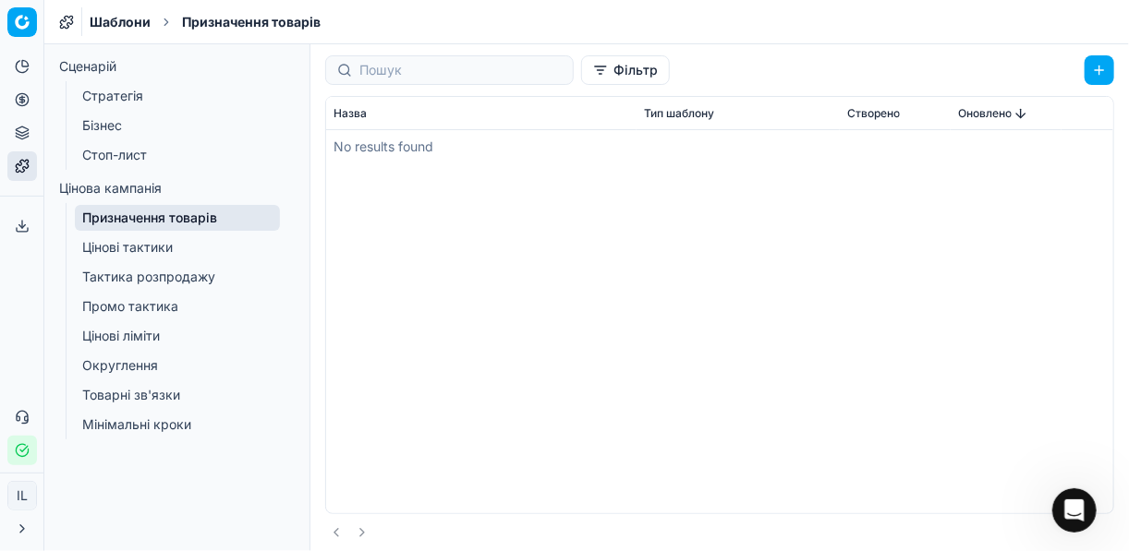
click at [151, 360] on link "Округлення" at bounding box center [177, 366] width 205 height 26
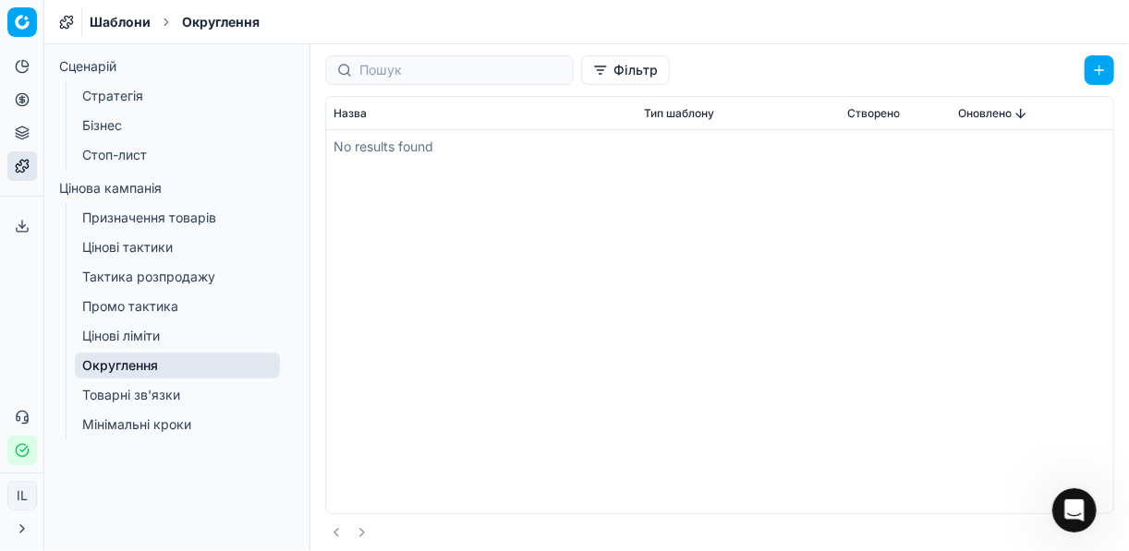
click at [125, 154] on link "Стоп-лист" at bounding box center [177, 155] width 205 height 26
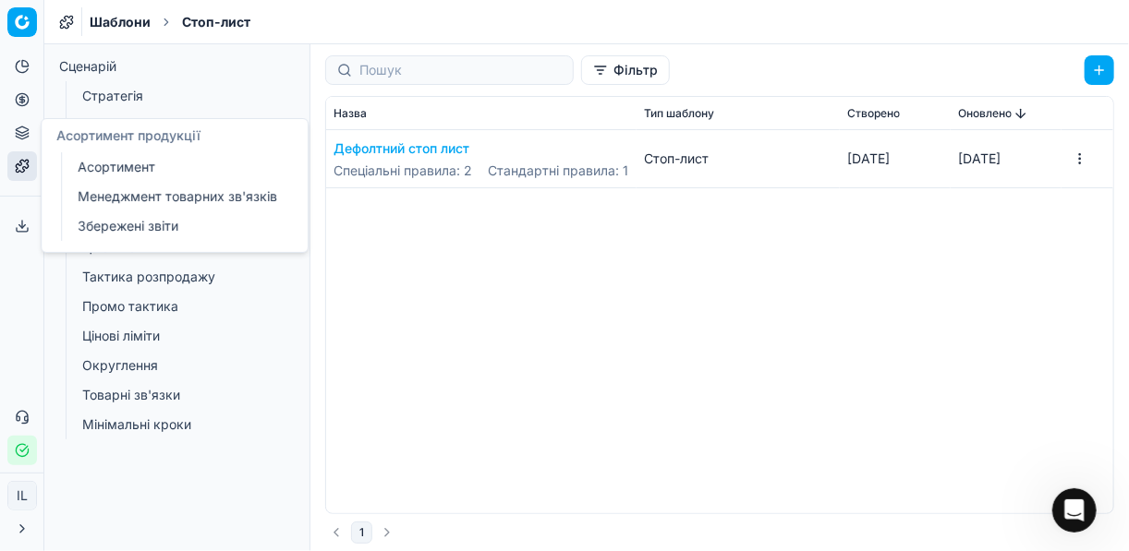
click at [30, 130] on button "Асортимент продукції" at bounding box center [22, 133] width 30 height 30
click at [129, 164] on link "Асортимент" at bounding box center [177, 167] width 215 height 26
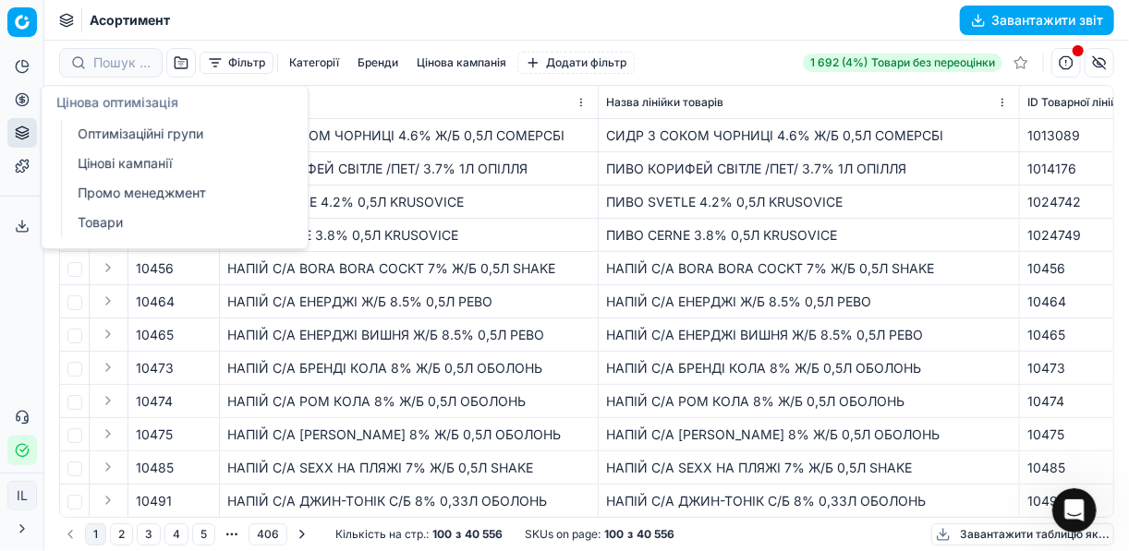
click at [122, 132] on link "Оптимізаційні групи" at bounding box center [177, 134] width 215 height 26
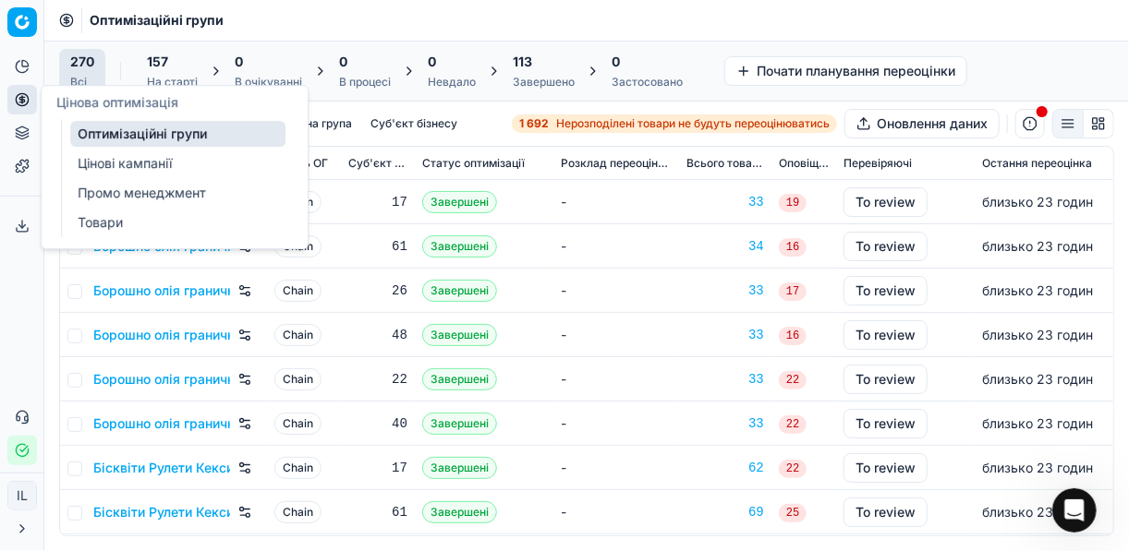
click at [130, 163] on link "Цінові кампанії" at bounding box center [177, 164] width 215 height 26
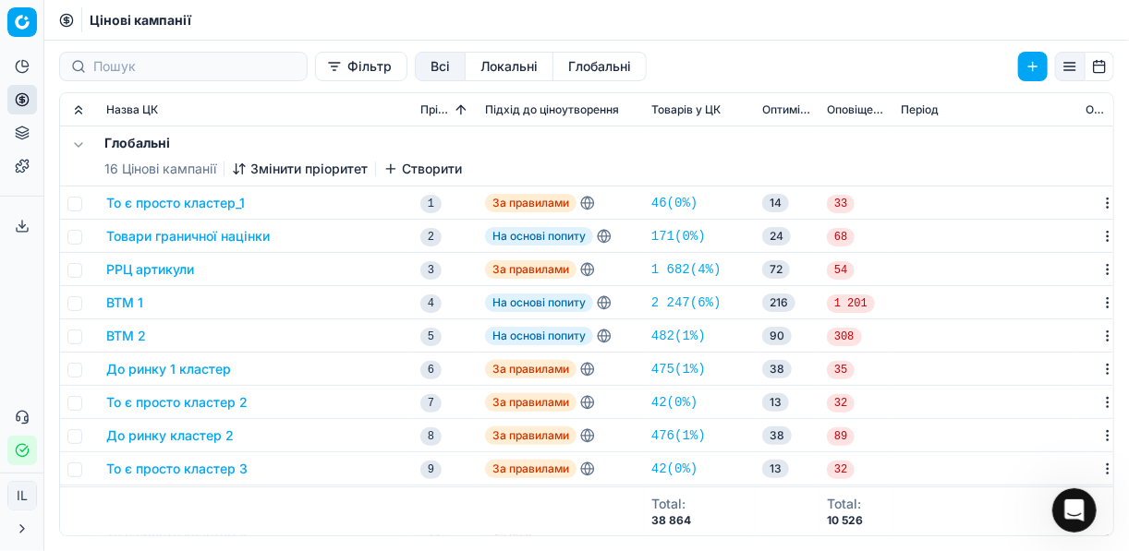
click at [483, 73] on button "Локальні" at bounding box center [509, 67] width 88 height 30
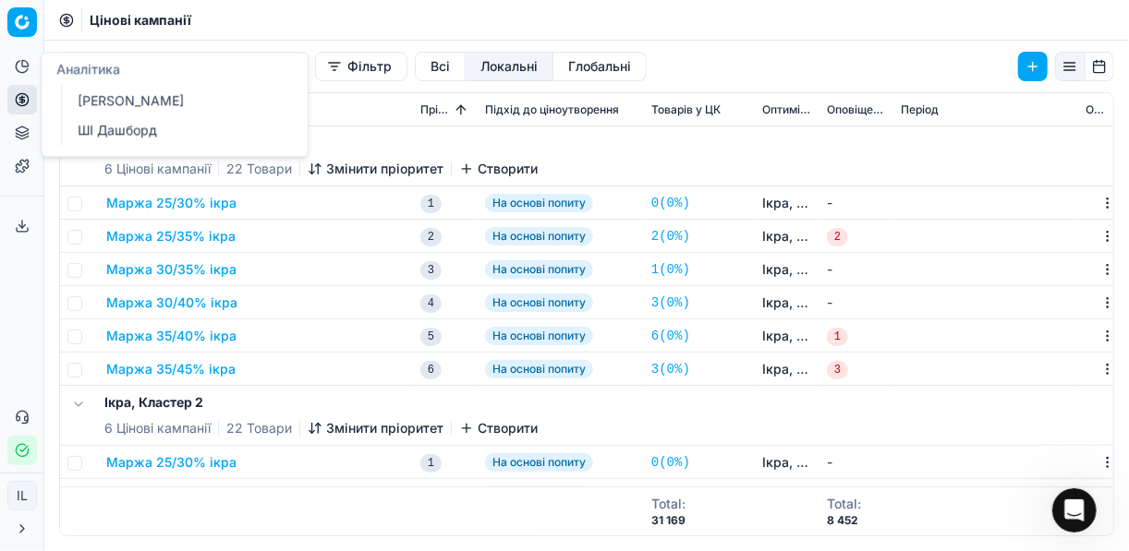
click at [121, 100] on link "[PERSON_NAME]" at bounding box center [177, 101] width 215 height 26
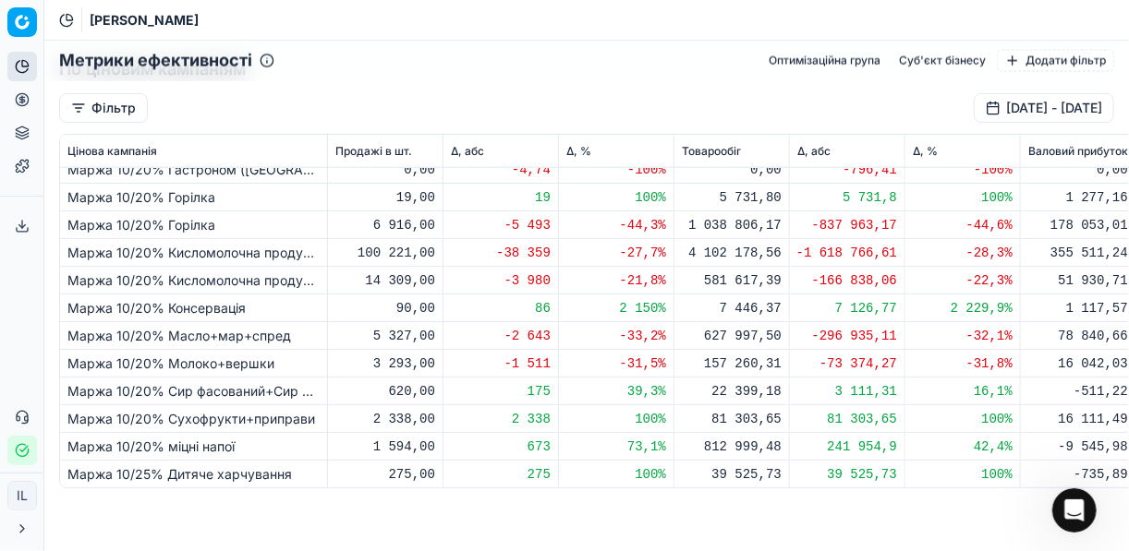
scroll to position [1034, 0]
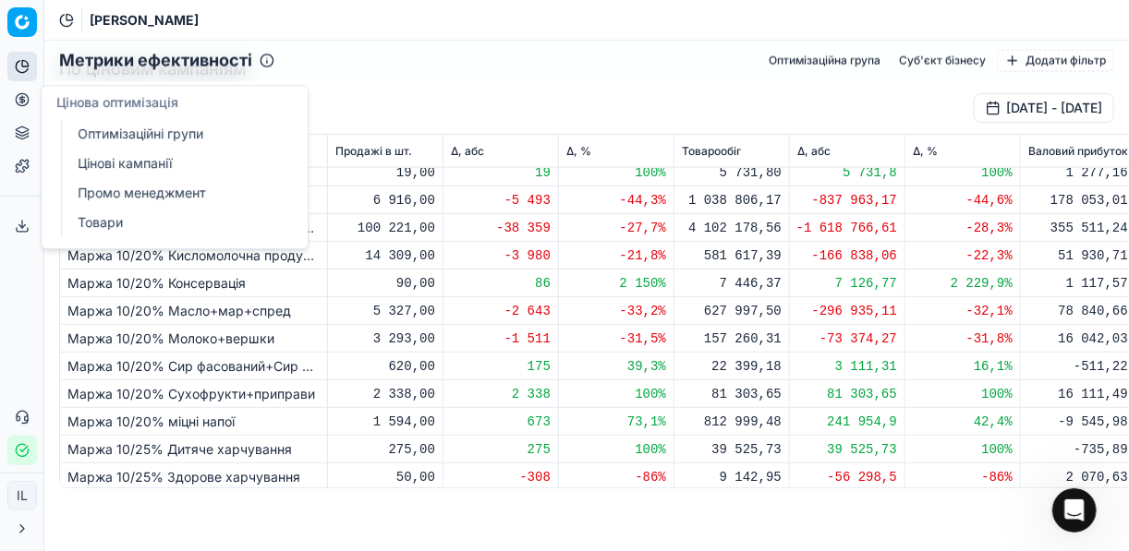
click at [19, 93] on circle at bounding box center [22, 99] width 12 height 12
click at [109, 135] on link "Оптимізаційні групи" at bounding box center [177, 134] width 215 height 26
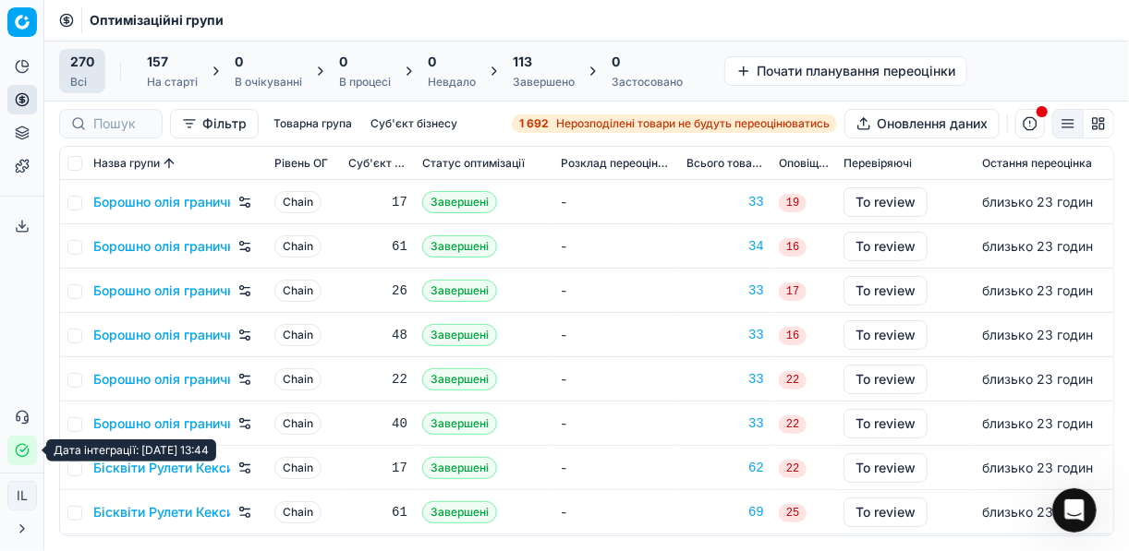
click at [21, 449] on icon "button" at bounding box center [22, 450] width 15 height 15
